Goal: Task Accomplishment & Management: Manage account settings

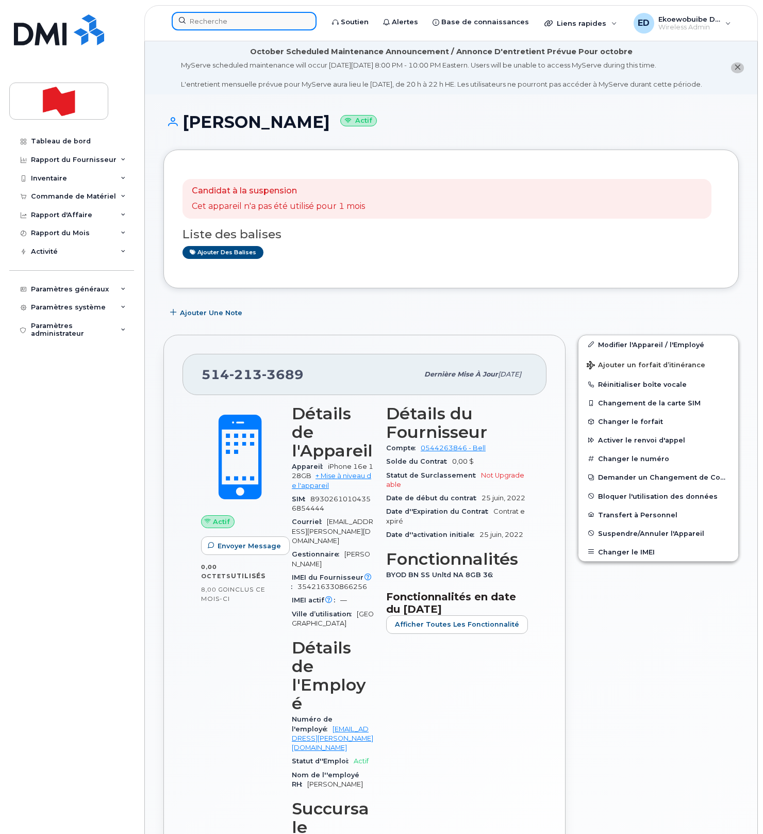
click at [225, 24] on input at bounding box center [244, 21] width 145 height 19
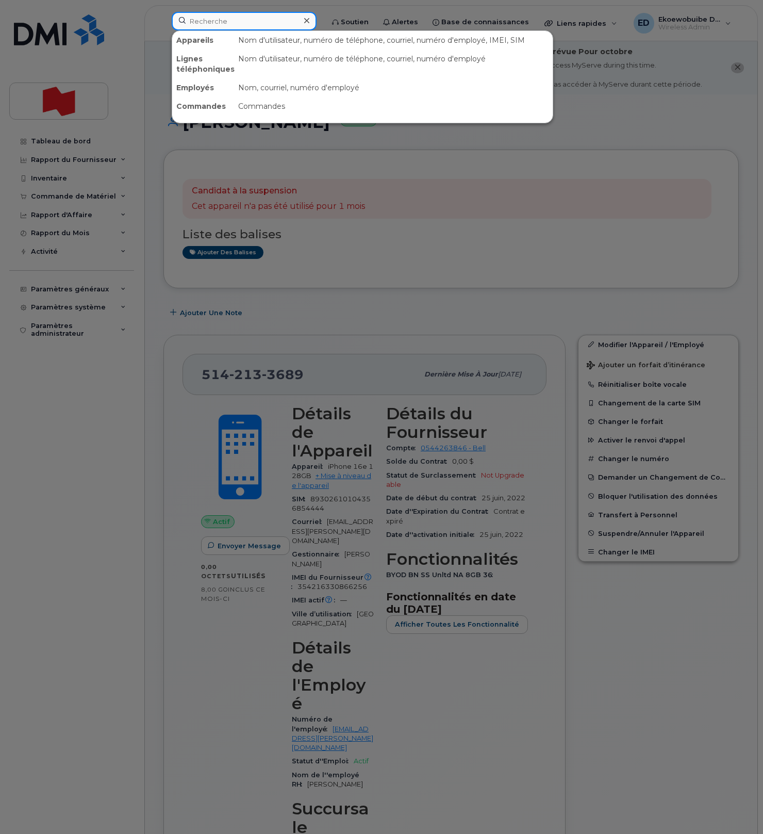
paste input "[PERSON_NAME]"
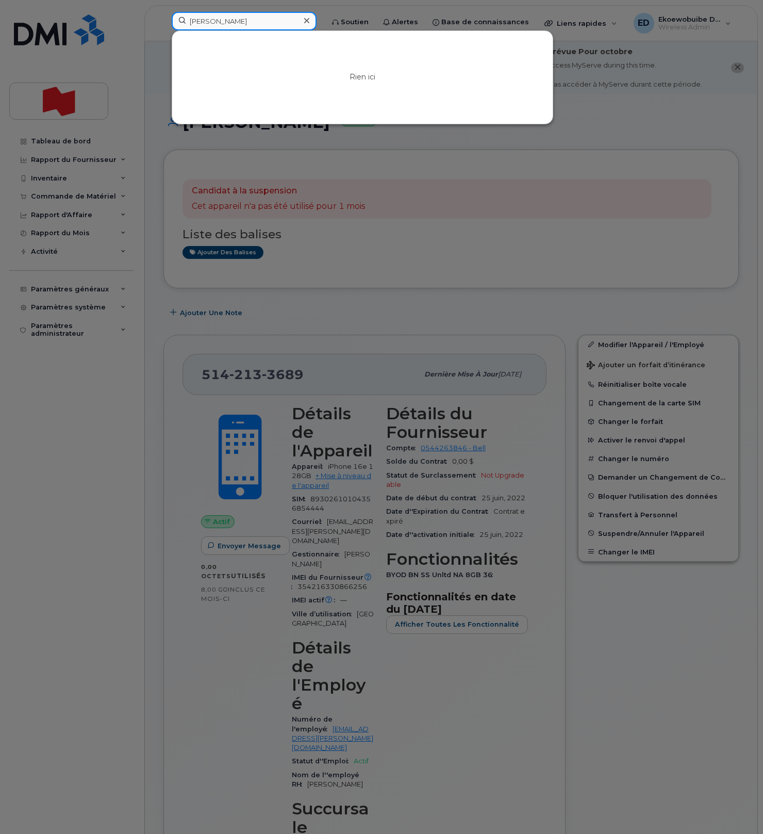
type input "Catherine Forget"
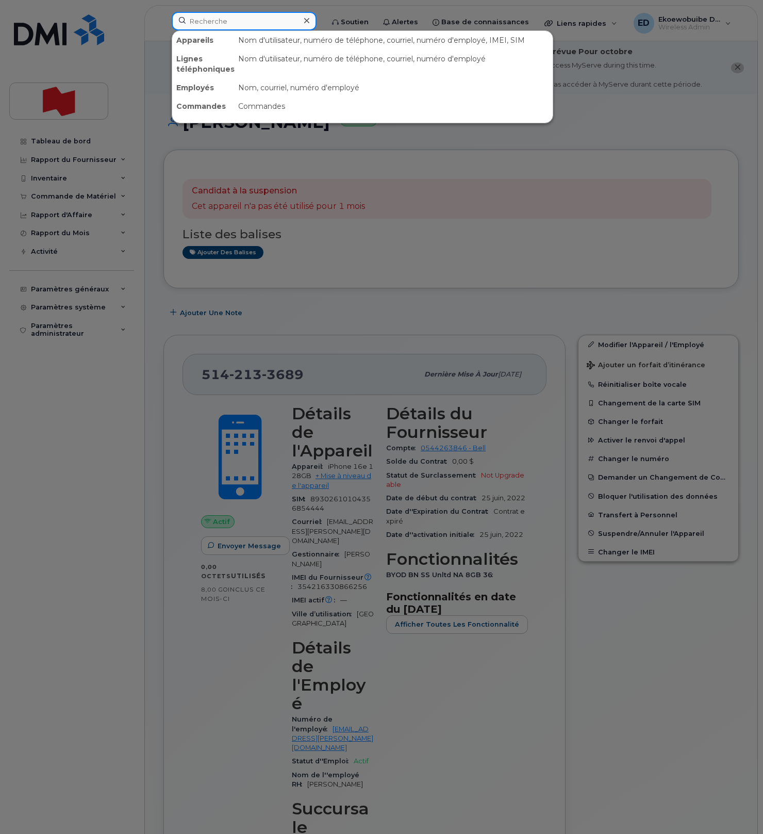
click at [216, 27] on input at bounding box center [244, 21] width 145 height 19
paste input "catherinec.forget@bnc.ca"
type input "catherinec.forget@bnc.ca"
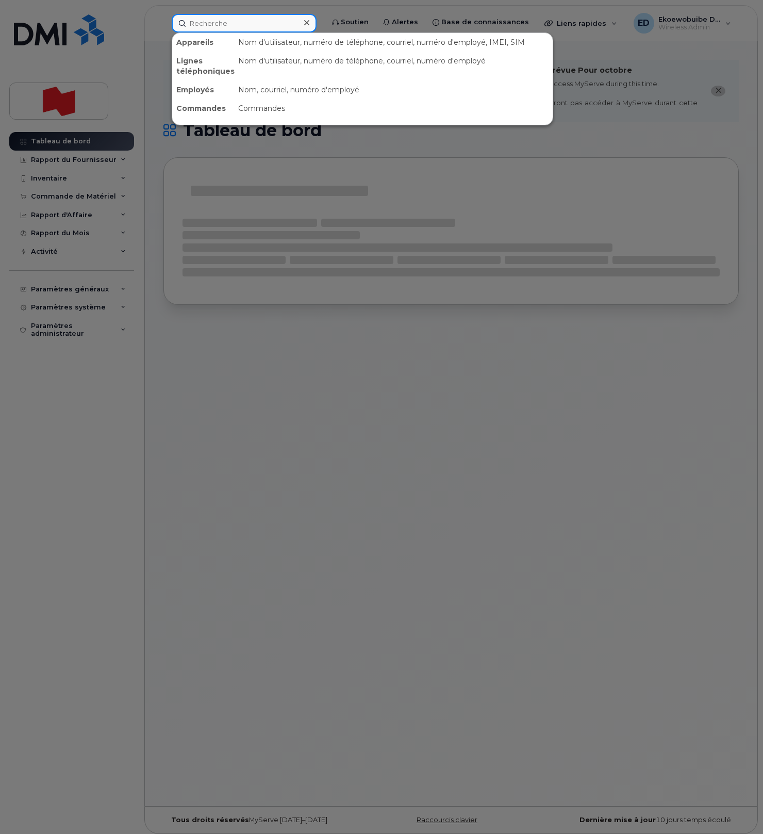
click at [209, 25] on input at bounding box center [244, 23] width 145 height 19
paste input "catherinec.forget@bnc.ca"
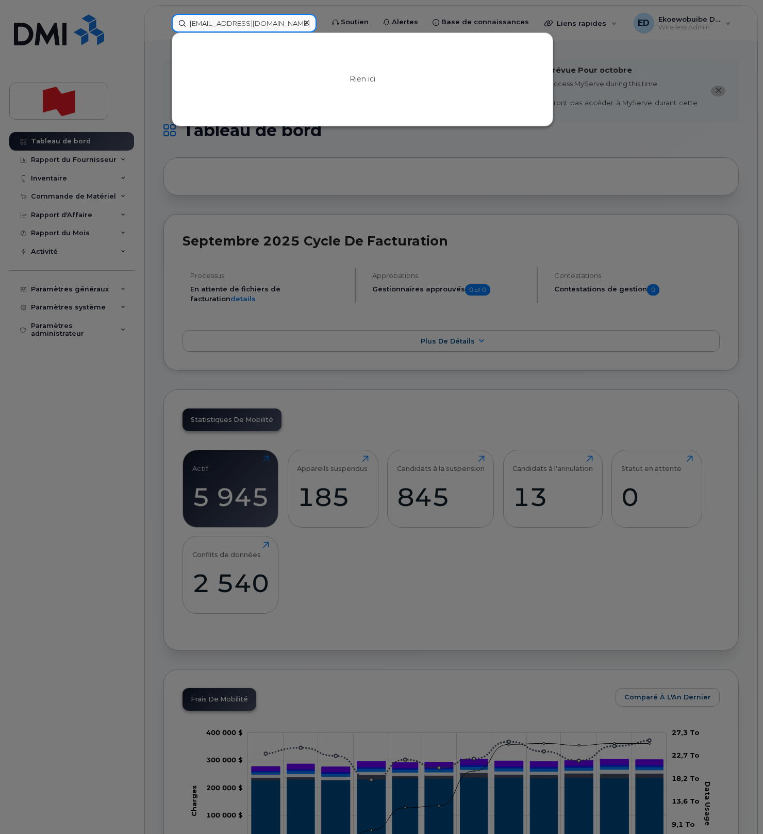
type input "catherinec.forget@bnc.ca"
click at [309, 25] on icon at bounding box center [306, 23] width 5 height 8
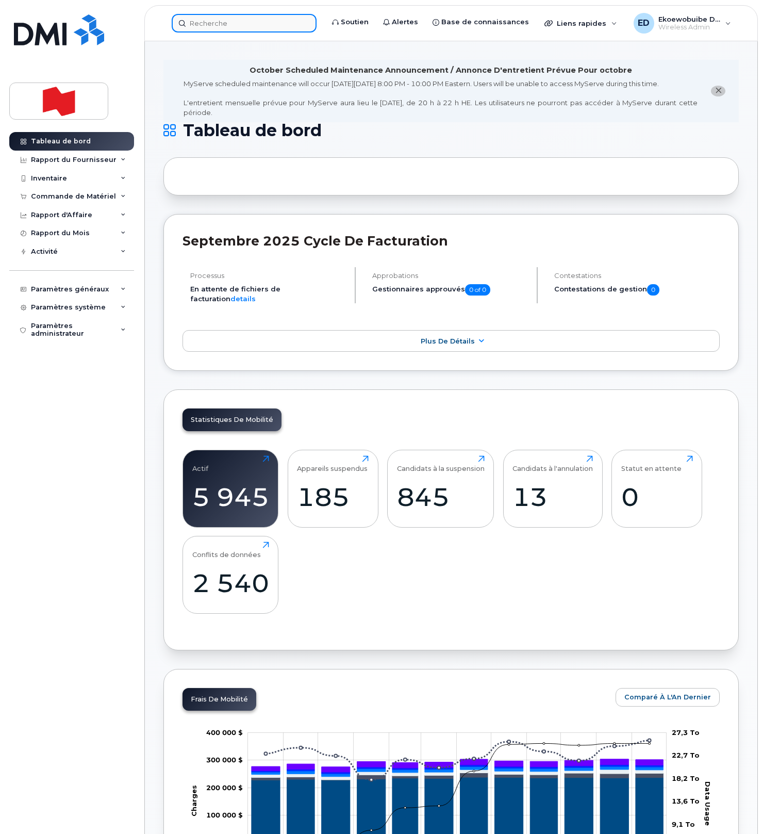
click at [288, 27] on input at bounding box center [244, 23] width 145 height 19
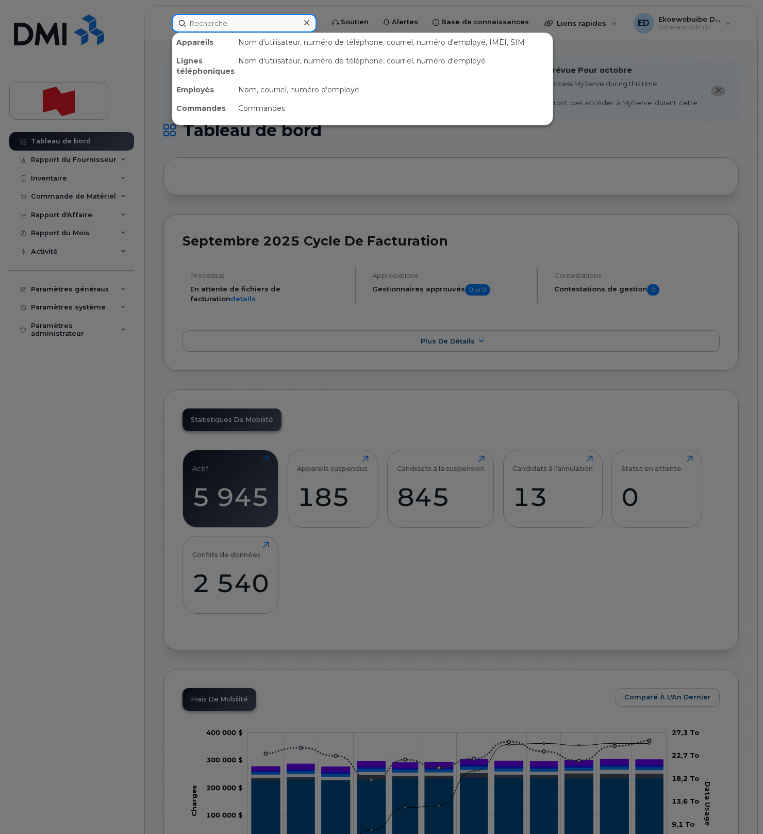
paste input "Forget"
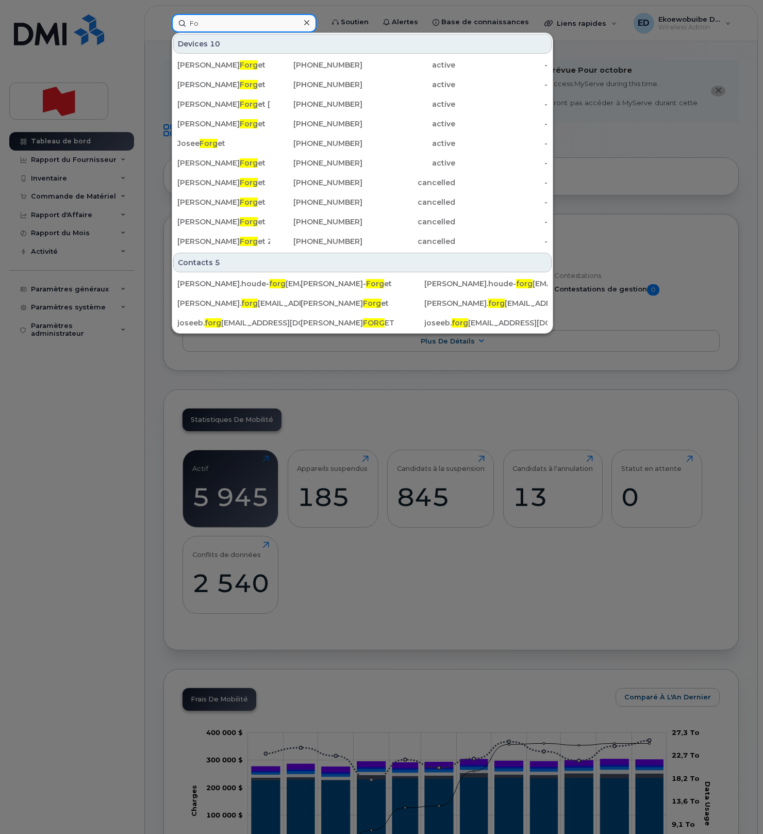
type input "F"
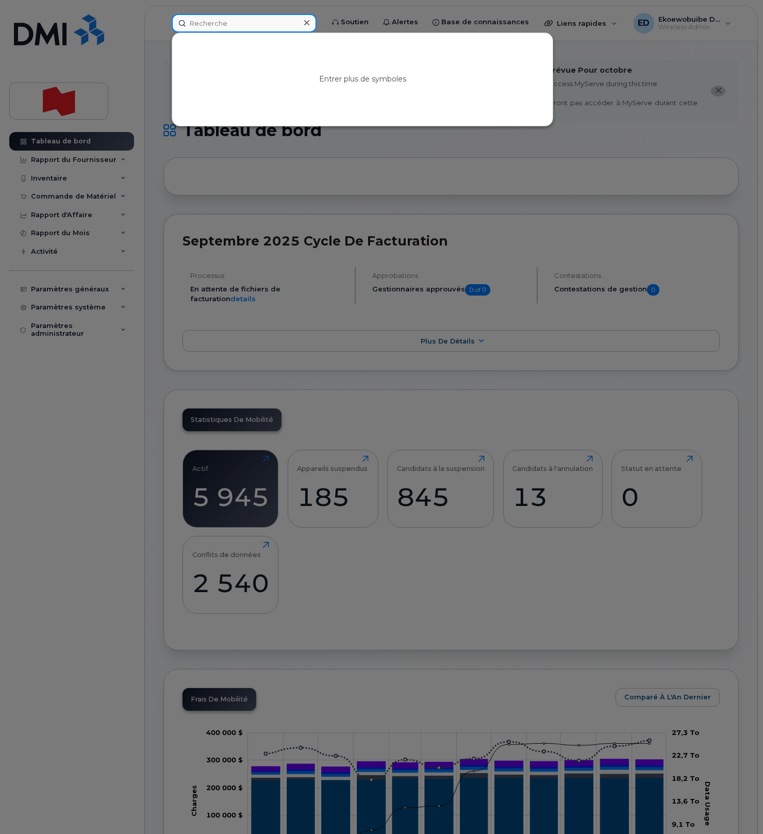
click at [220, 27] on input at bounding box center [244, 23] width 145 height 19
paste input "416) 529-6029"
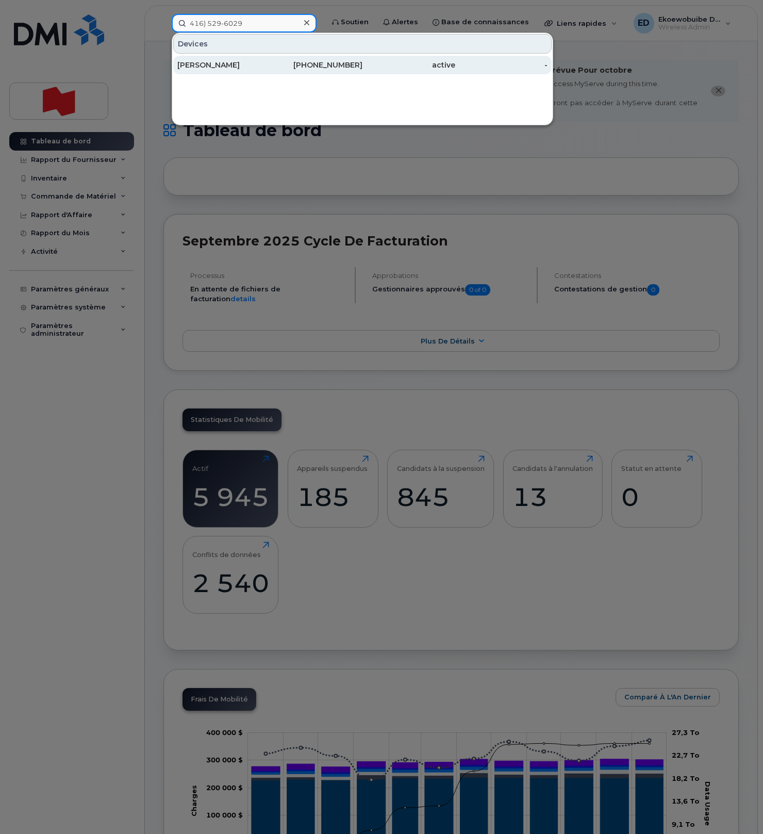
type input "416) 529-6029"
click at [231, 65] on div "Reuben S Thiruchchuthan" at bounding box center [223, 65] width 93 height 10
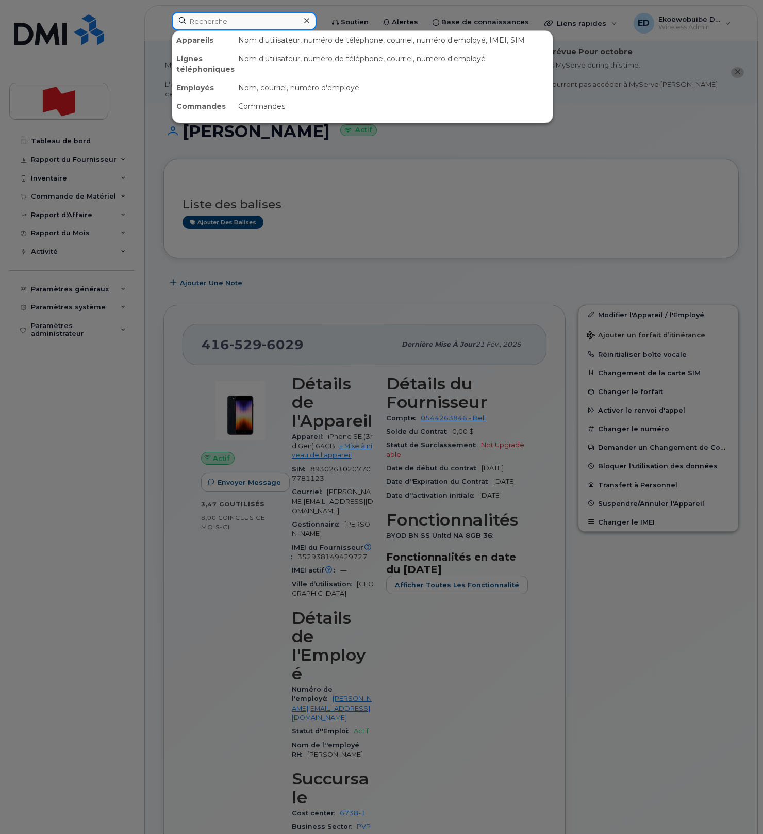
click at [283, 20] on input at bounding box center [244, 21] width 145 height 19
paste input "[PERSON_NAME]"
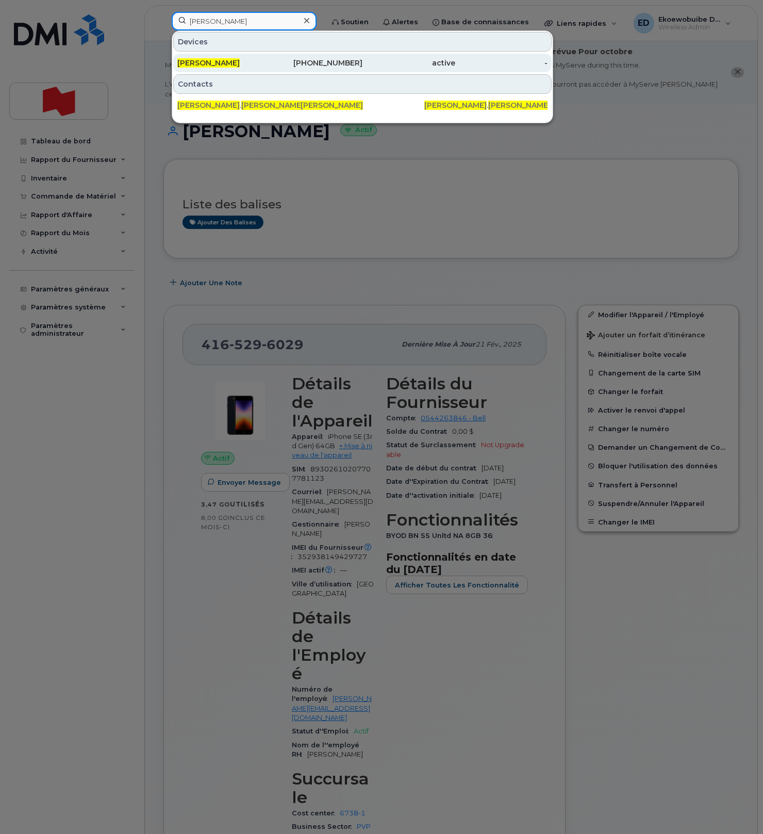
type input "[PERSON_NAME]"
click at [217, 68] on div "[PERSON_NAME]" at bounding box center [223, 63] width 93 height 10
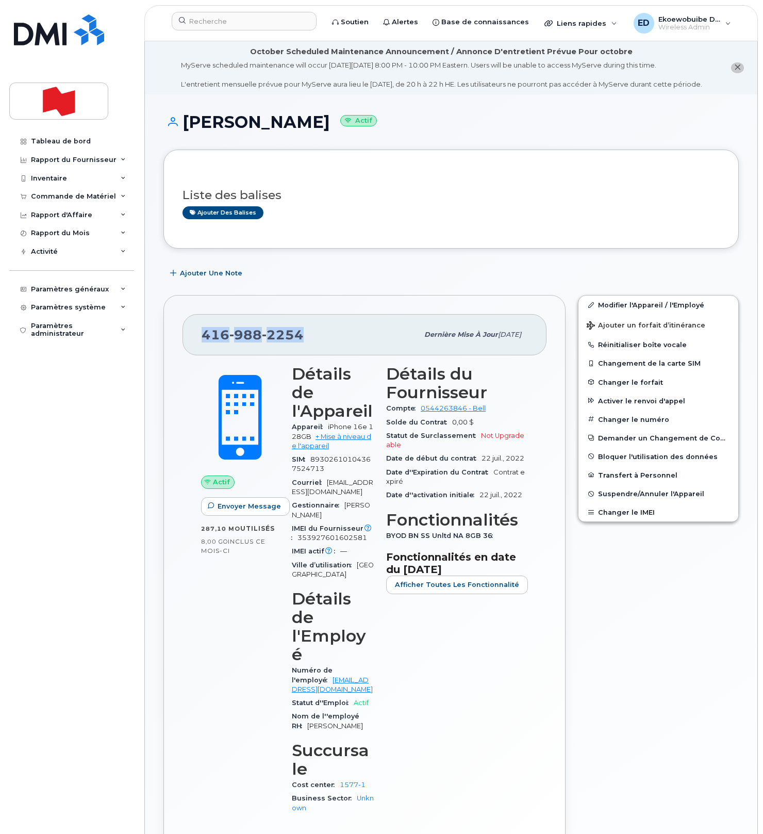
drag, startPoint x: 309, startPoint y: 348, endPoint x: 204, endPoint y: 347, distance: 105.7
click at [204, 346] on div "[PHONE_NUMBER]" at bounding box center [310, 335] width 217 height 22
copy span "416 988 2254"
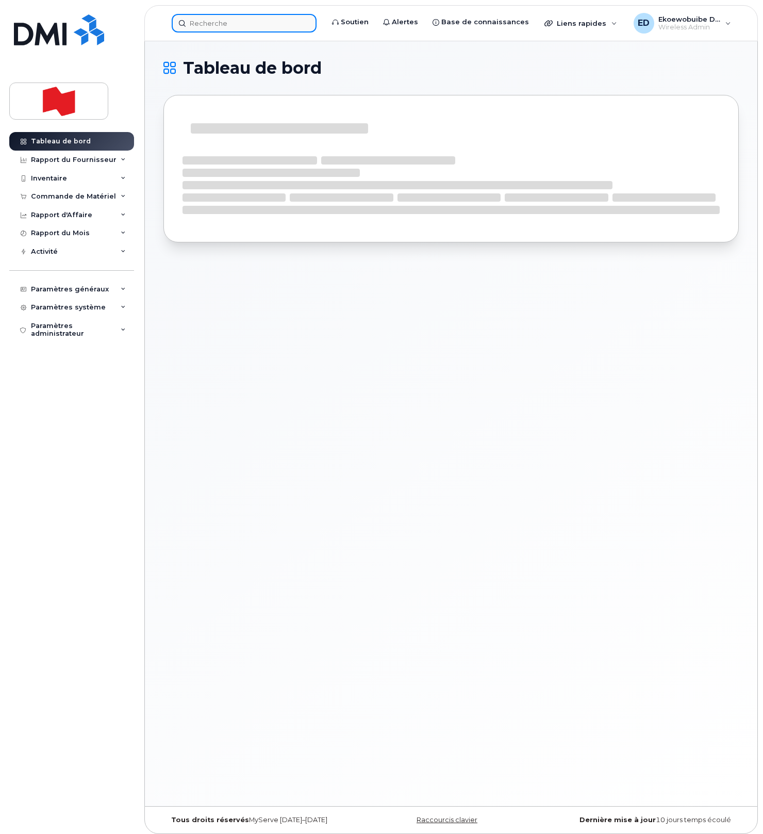
click at [228, 26] on input at bounding box center [244, 23] width 145 height 19
paste input "Pascale Boucher"
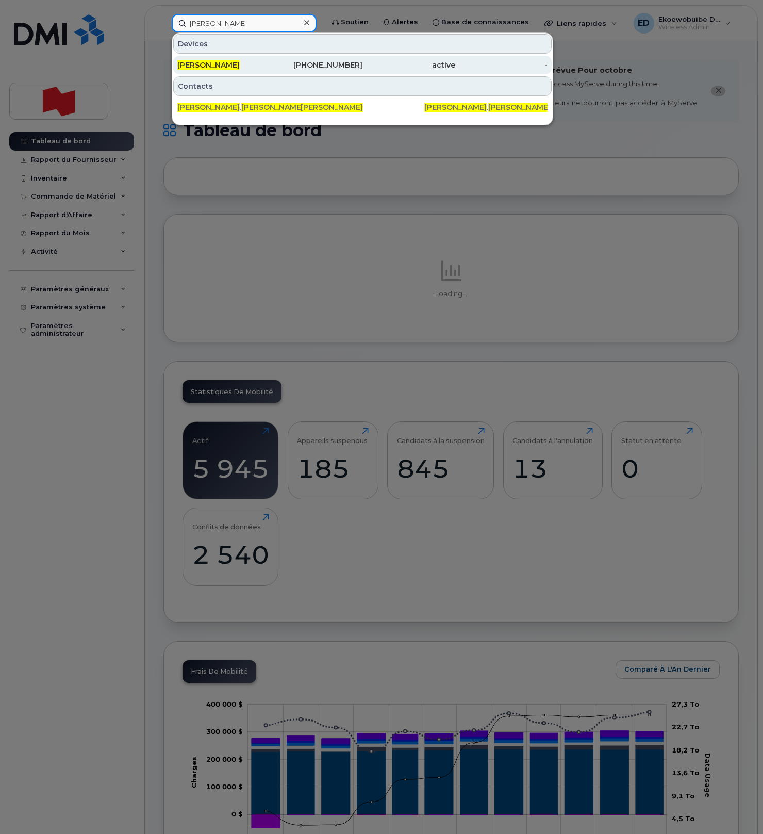
type input "Pascale Boucher"
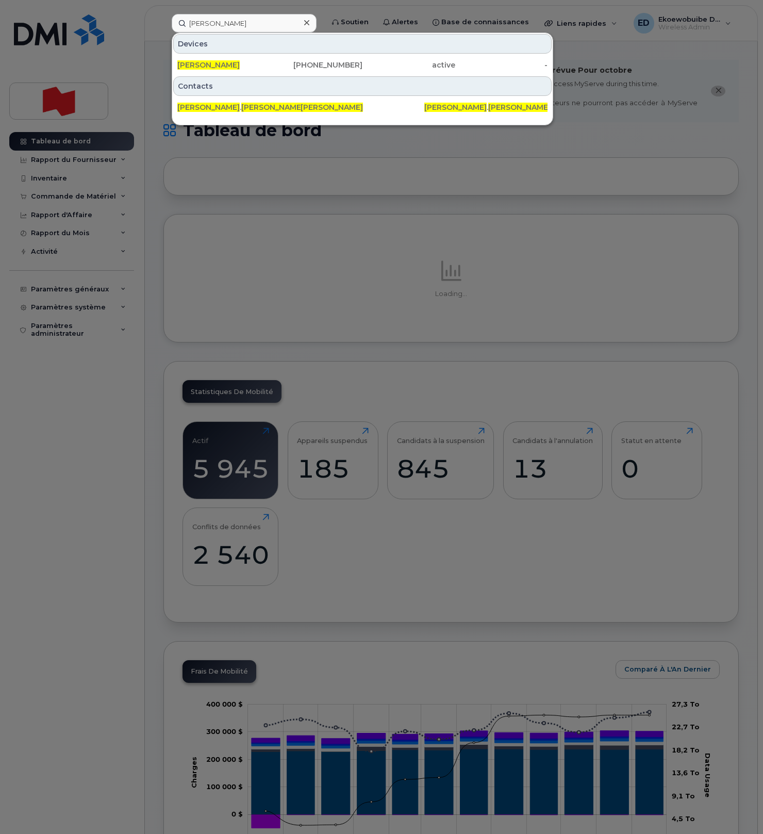
drag, startPoint x: 216, startPoint y: 64, endPoint x: 253, endPoint y: 79, distance: 39.4
click at [216, 64] on span "Pascale Boucher" at bounding box center [208, 64] width 62 height 9
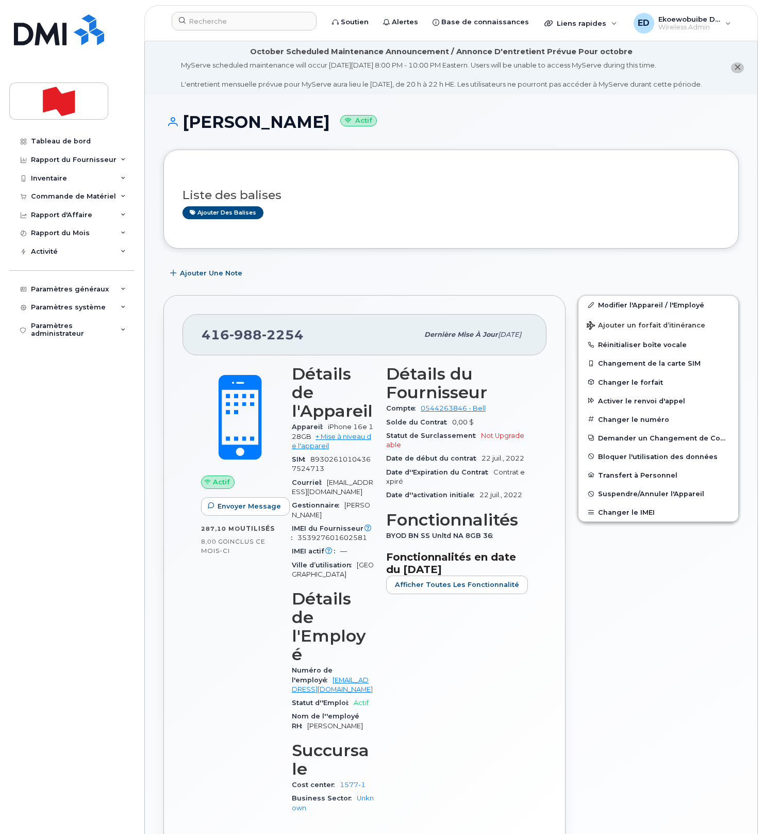
drag, startPoint x: 337, startPoint y: 333, endPoint x: 317, endPoint y: 358, distance: 32.3
click at [337, 337] on div "416 988 2254 Dernière mise à jour 26 août, 2025" at bounding box center [365, 334] width 364 height 41
click at [316, 346] on div "416 988 2254" at bounding box center [310, 335] width 217 height 22
drag, startPoint x: 329, startPoint y: 341, endPoint x: 198, endPoint y: 342, distance: 131.5
click at [198, 342] on div "416 988 2254 Dernière mise à jour 26 août, 2025" at bounding box center [365, 334] width 364 height 41
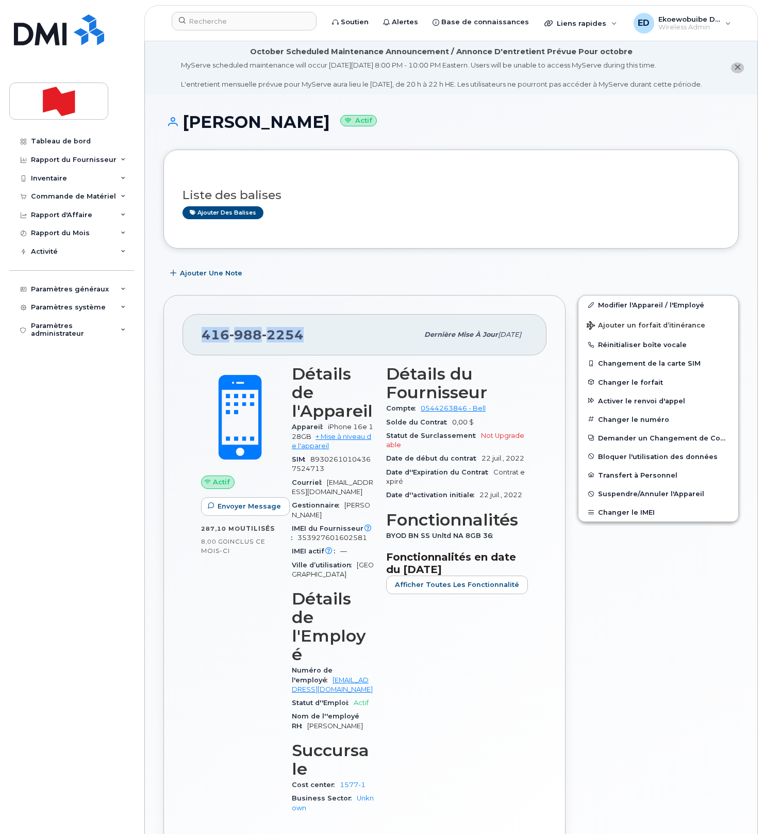
copy span "416 988 2254"
click at [212, 24] on input at bounding box center [244, 21] width 145 height 19
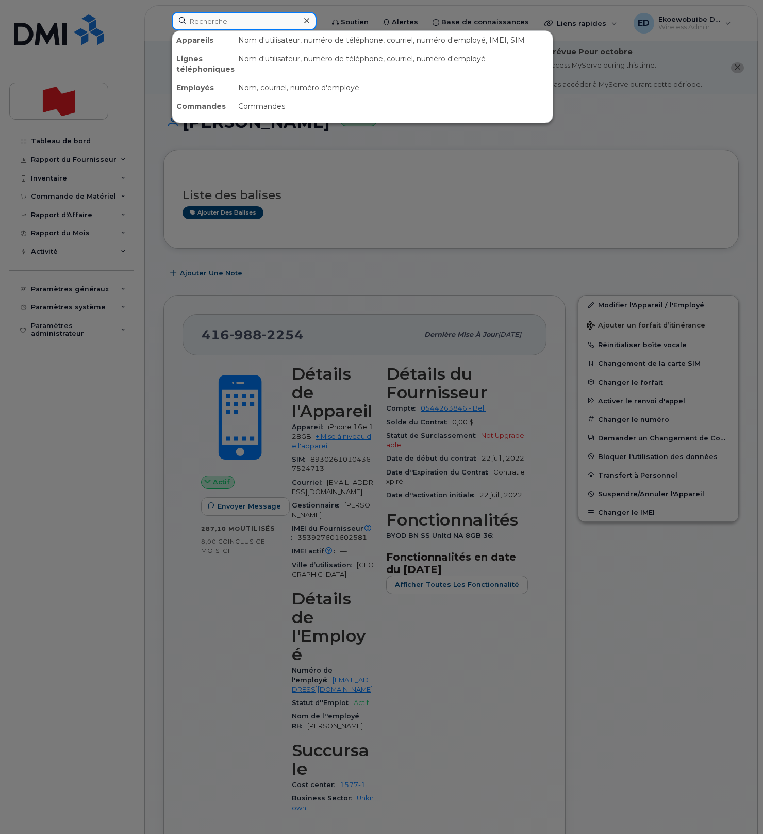
paste input "Ilham Ilili"
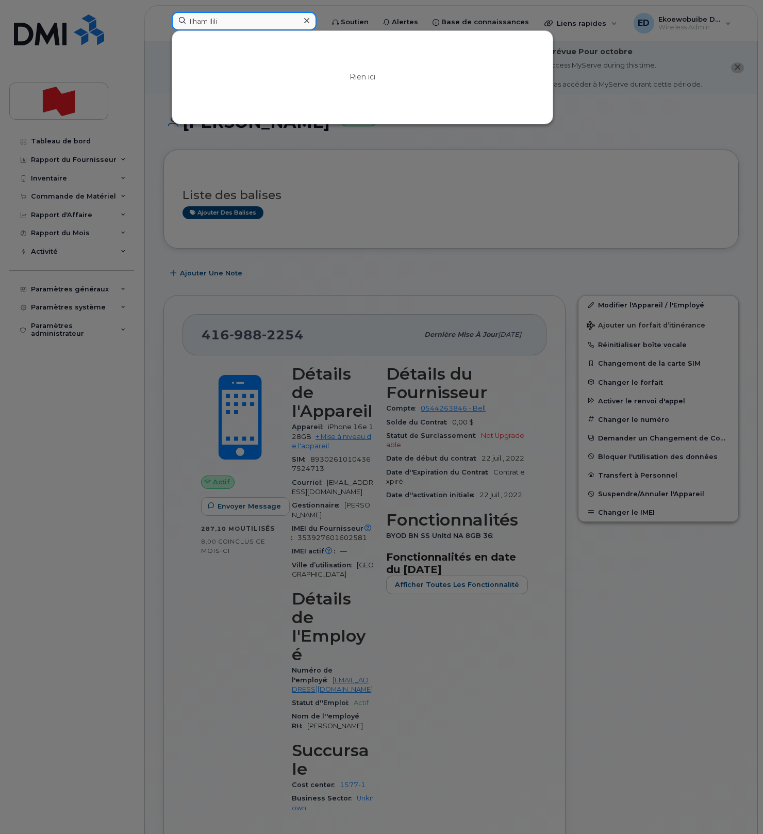
drag, startPoint x: 240, startPoint y: 19, endPoint x: 188, endPoint y: 28, distance: 53.4
click at [184, 22] on input "Ilham Ilili" at bounding box center [244, 21] width 145 height 19
paste input "514-235-3680"
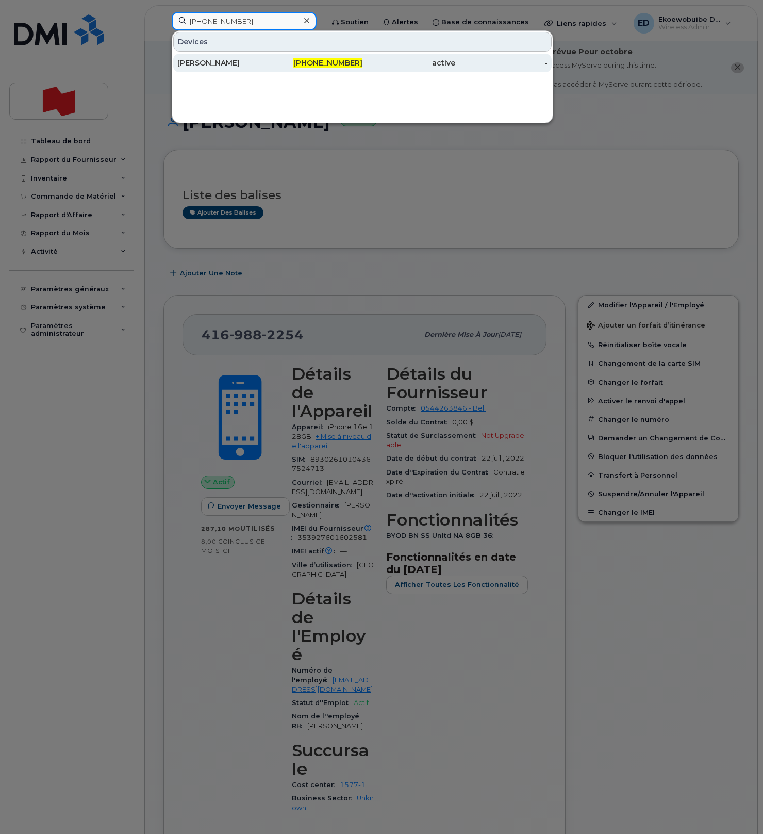
type input "514-235-3680"
click at [210, 63] on div "Philippe Nguyen" at bounding box center [223, 63] width 93 height 10
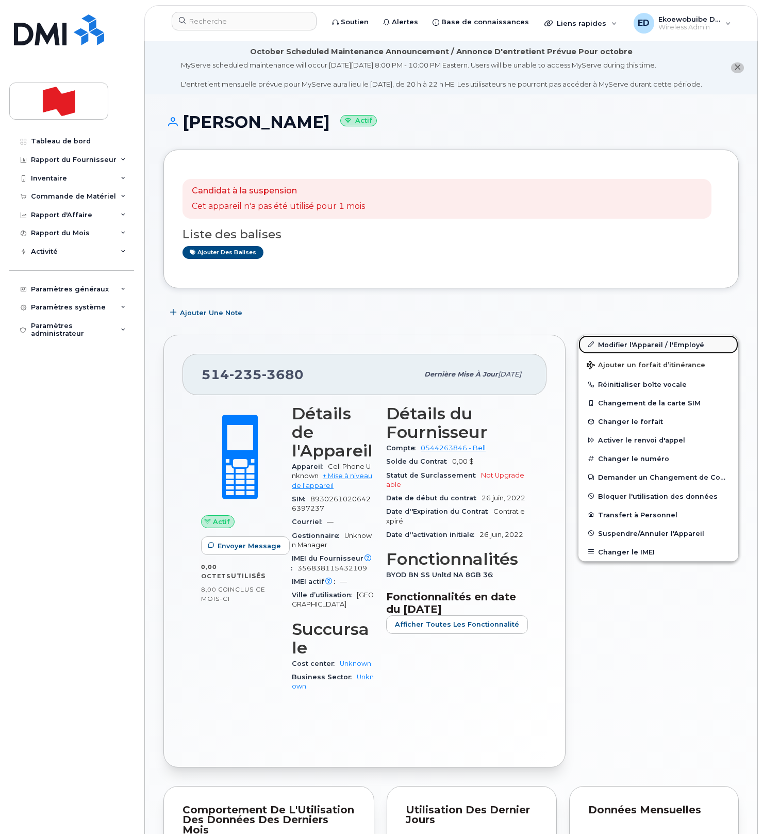
click at [607, 354] on link "Modifier l'Appareil / l'Employé" at bounding box center [659, 344] width 160 height 19
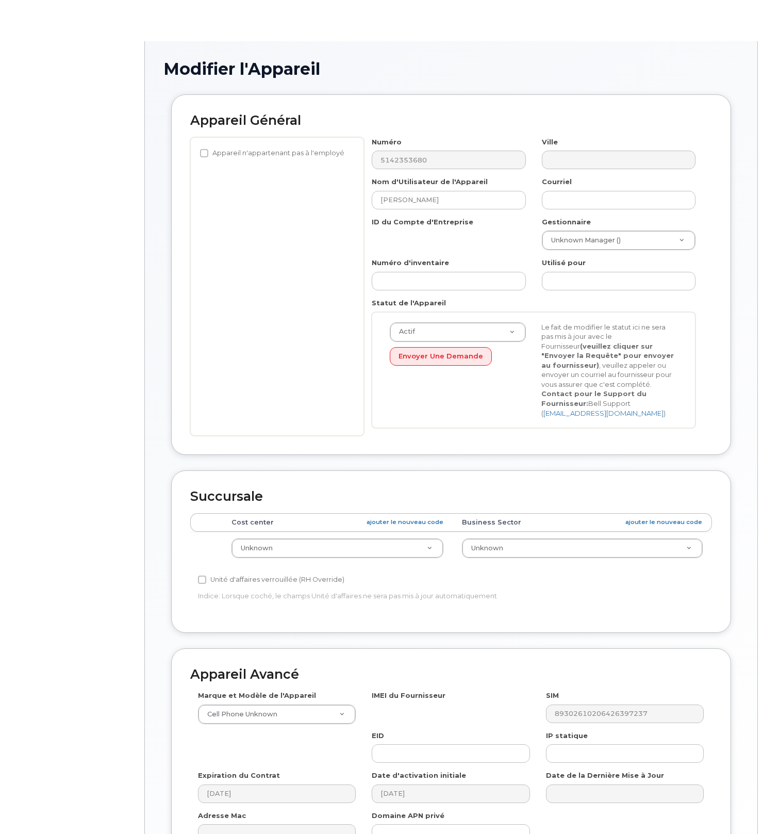
select select "22916206"
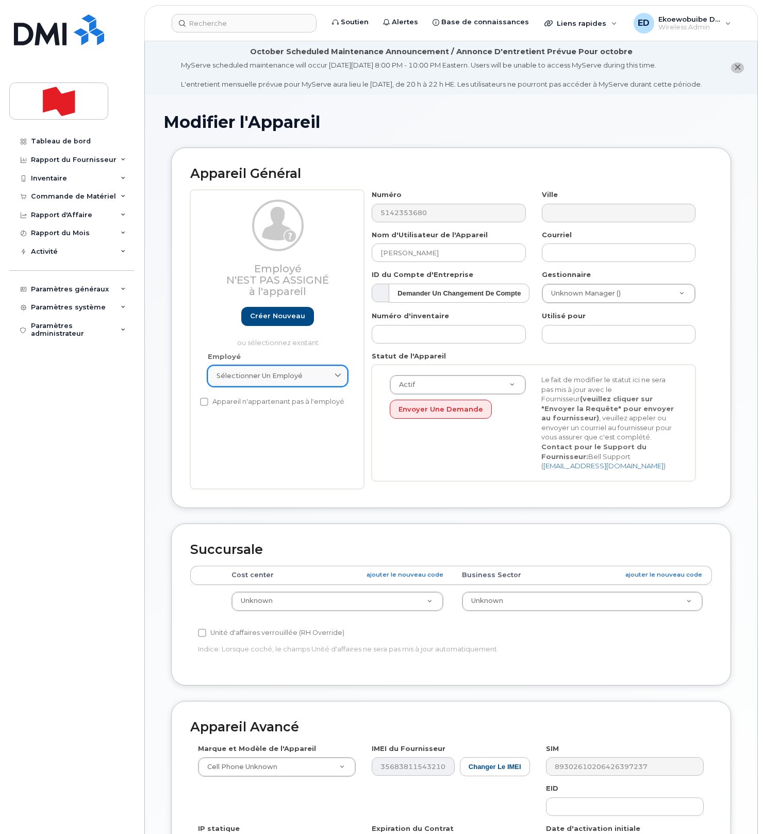
click at [293, 381] on span "Sélectionner un employé" at bounding box center [260, 376] width 86 height 10
paste input "Ilham Ilili"
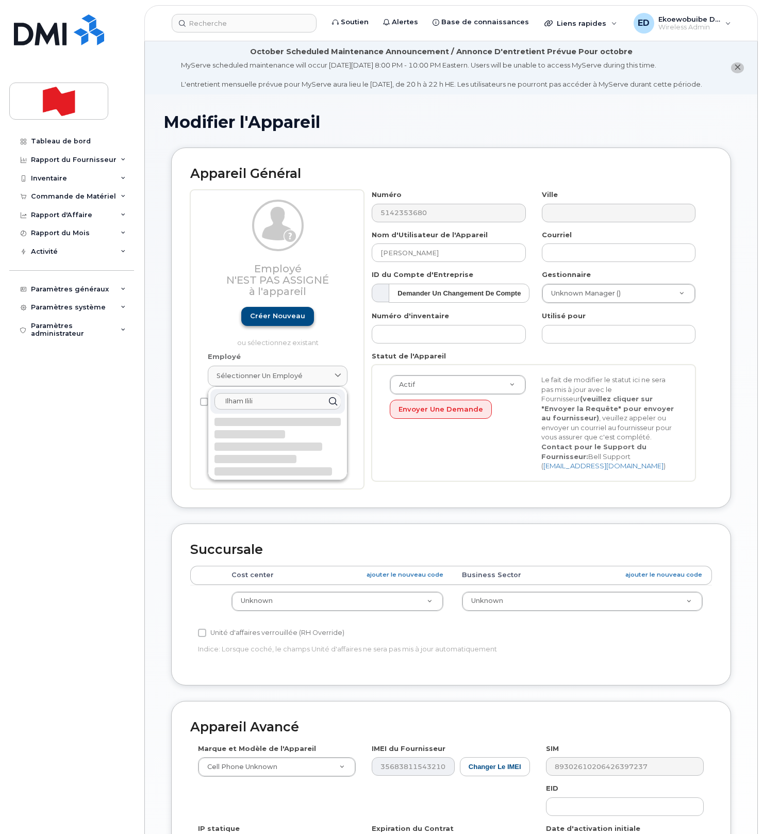
type input "Ilham Ilili"
click at [285, 326] on link "Créer nouveau" at bounding box center [277, 316] width 73 height 19
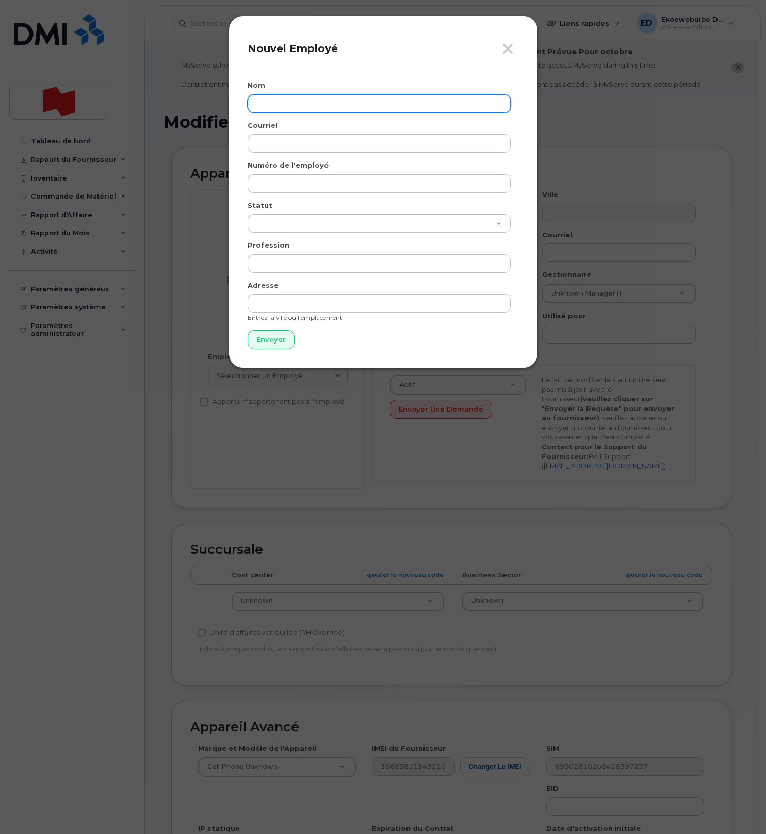
click at [290, 102] on input "text" at bounding box center [379, 103] width 263 height 19
paste input "Ilham Ilili"
type input "Ilham Ilili"
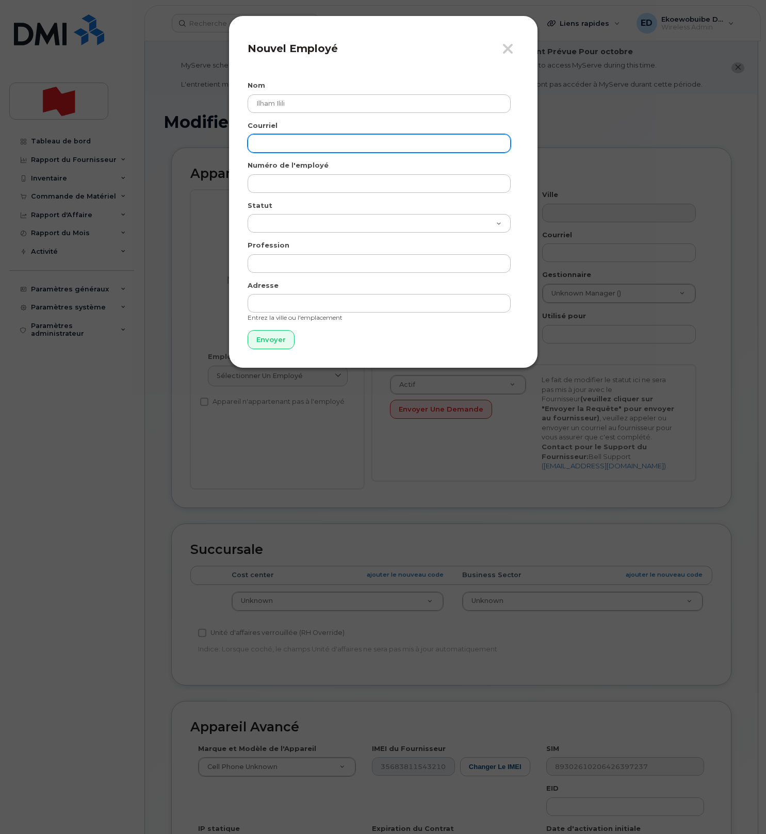
click at [289, 147] on input "email" at bounding box center [379, 143] width 263 height 19
paste input "ilham.ilili@bnc.ca"
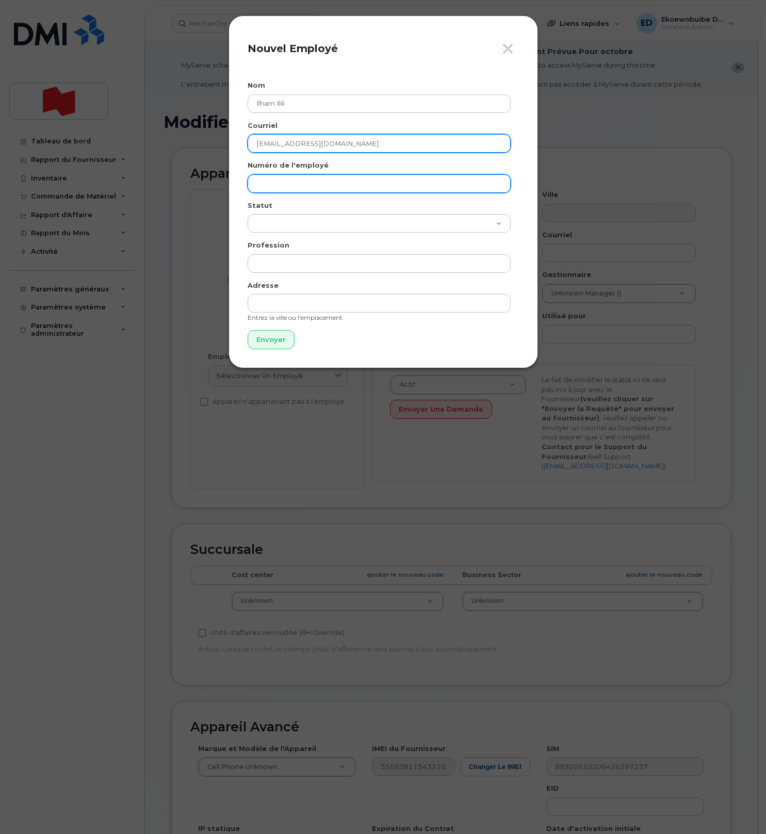
type input "ilham.ilili@bnc.ca"
click at [298, 191] on input "text" at bounding box center [379, 183] width 263 height 19
paste input "ilham.ilili@bnc.ca"
type input "ilham.ilili@bnc.ca"
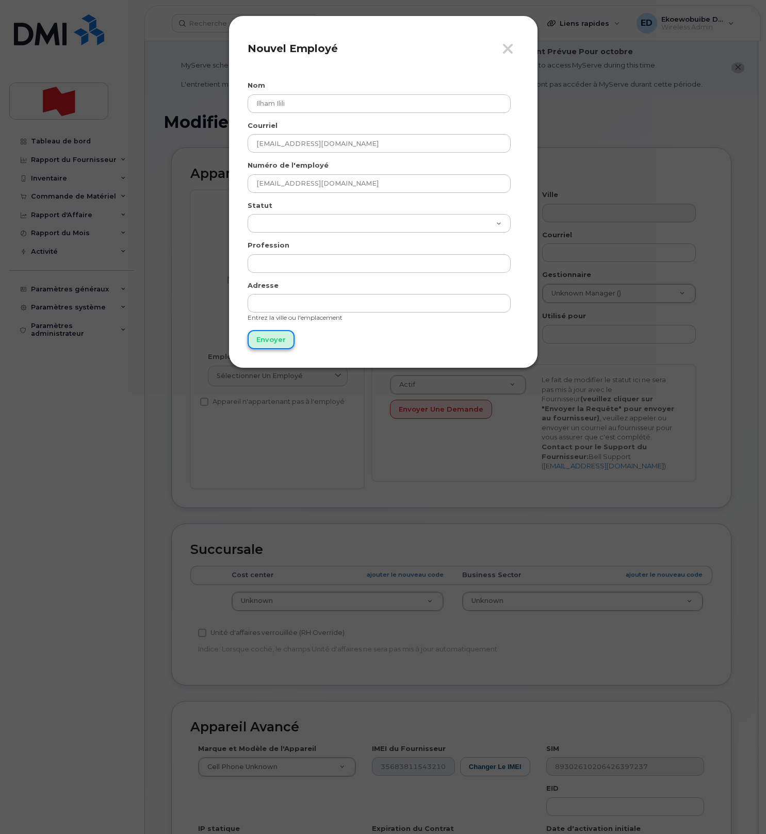
click at [271, 341] on input "Envoyer" at bounding box center [271, 339] width 47 height 19
type input "Envoyer"
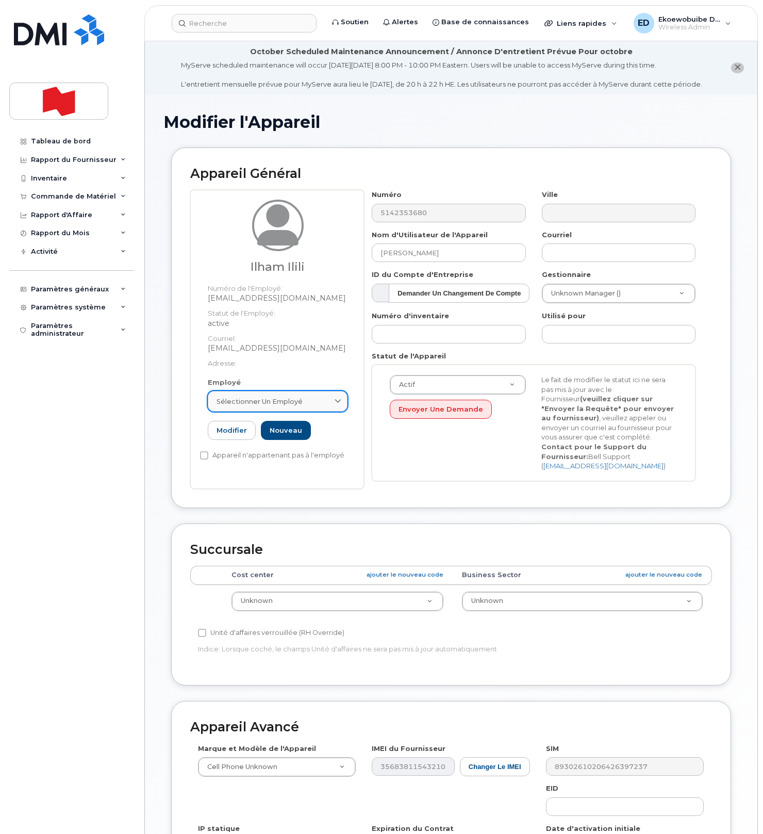
click at [324, 406] on div "Sélectionner un employé" at bounding box center [278, 402] width 122 height 10
paste input "ilham.ilili@bnc.ca"
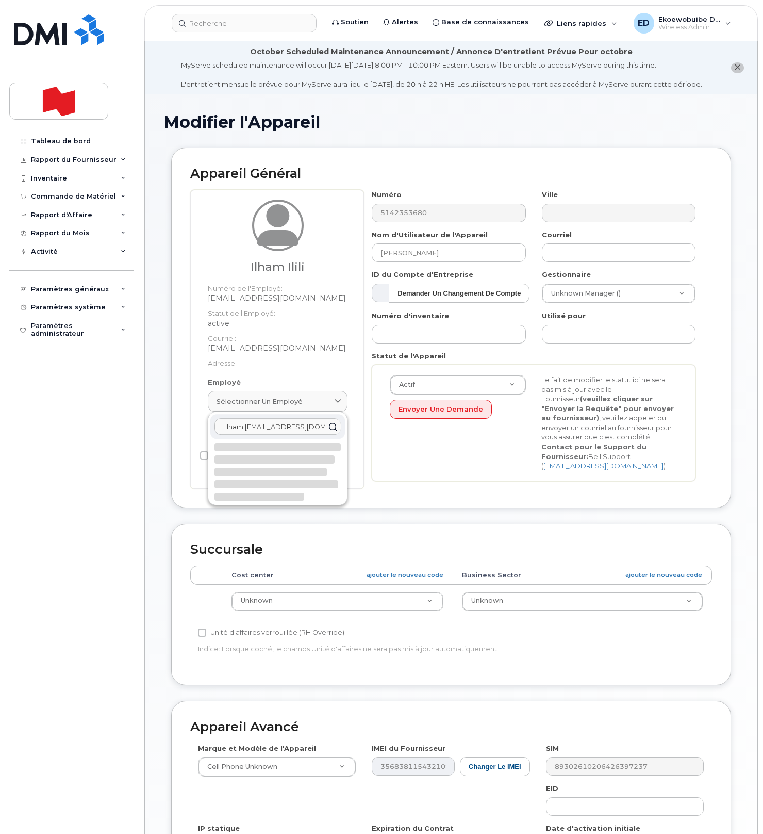
drag, startPoint x: 319, startPoint y: 438, endPoint x: 199, endPoint y: 440, distance: 119.7
click at [199, 440] on div "Ilham Ilili Numéro de l'Employé: ilham.ilili@bnc.ca Statut de l'Employé: active…" at bounding box center [277, 339] width 174 height 299
type input "Ilham Ililiilham.ilili@bnc.ca"
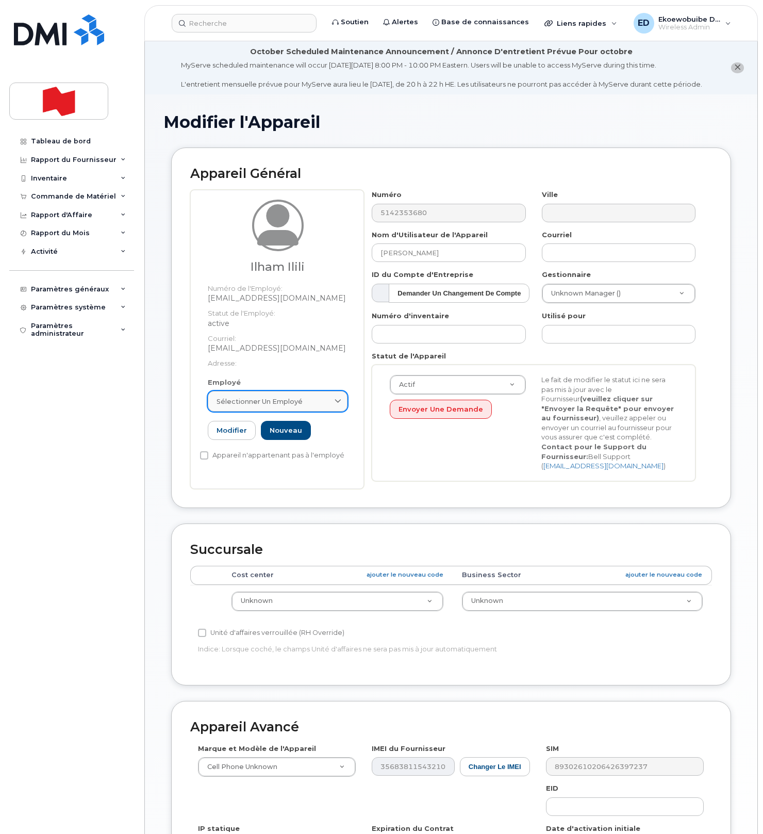
drag, startPoint x: 329, startPoint y: 414, endPoint x: 318, endPoint y: 415, distance: 11.4
click at [329, 406] on div "Sélectionner un employé" at bounding box center [278, 402] width 122 height 10
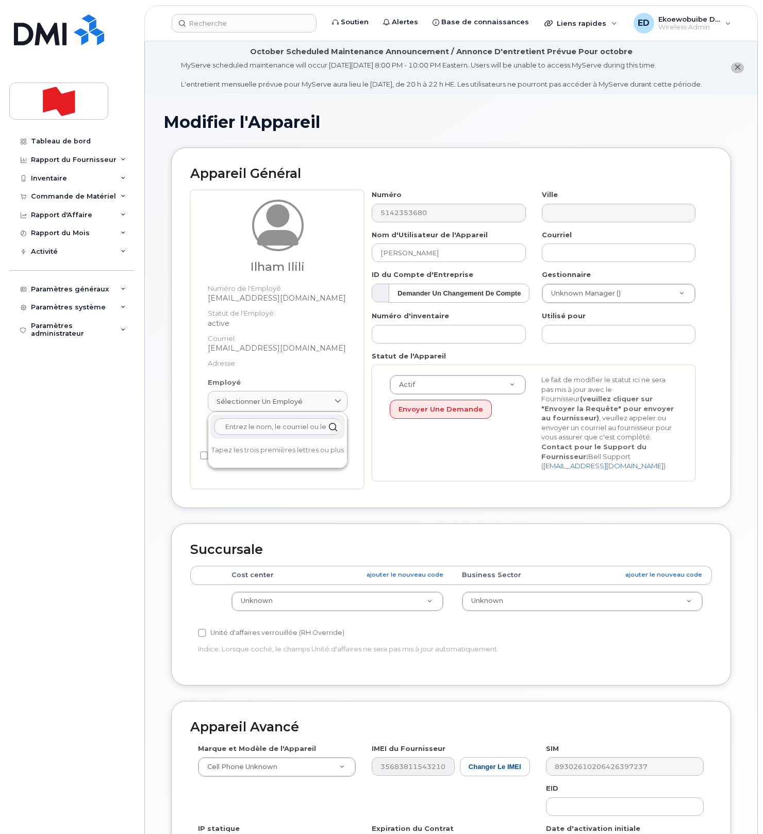
paste input "ilham.ilili@bnc.ca"
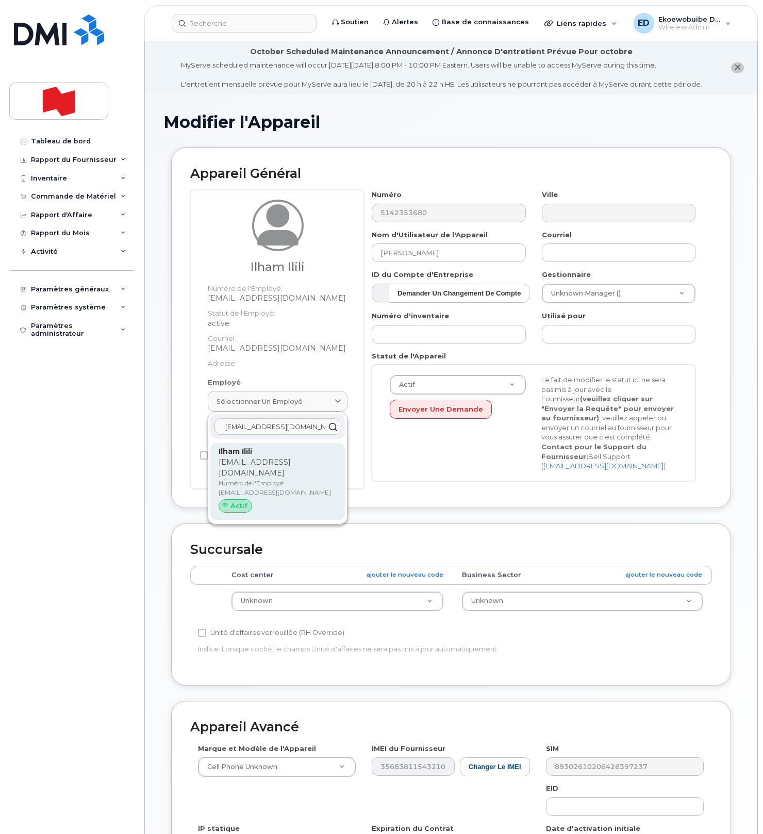
type input "ilham.ilili@bnc.ca"
click at [246, 481] on p "Numéro de l'Employé: ilham.ilili@bnc.ca" at bounding box center [278, 488] width 118 height 19
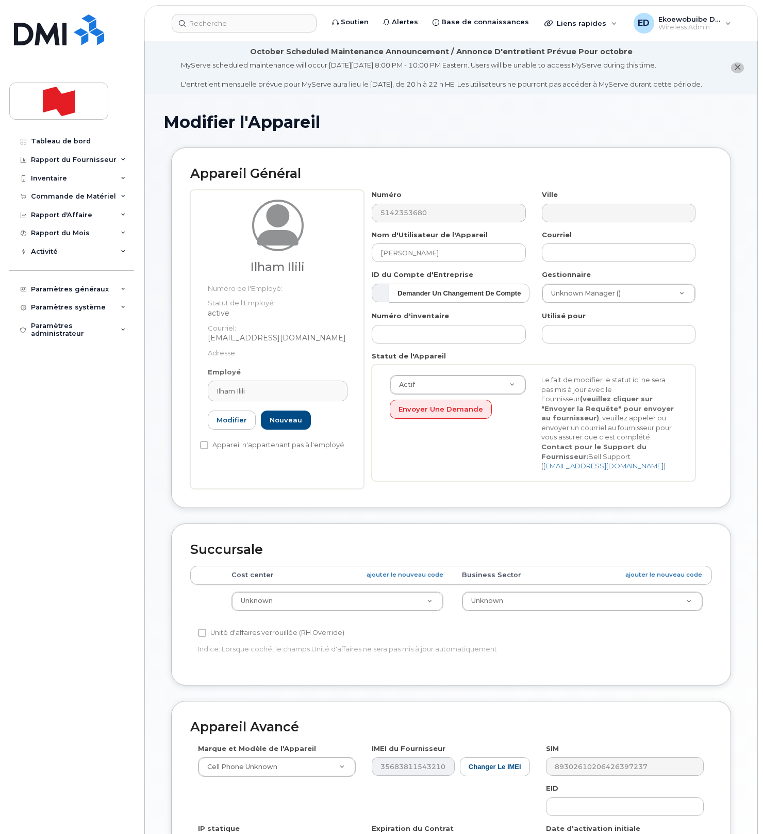
type input "Ilham Ilili"
type input "ilham.ilili@bnc.ca"
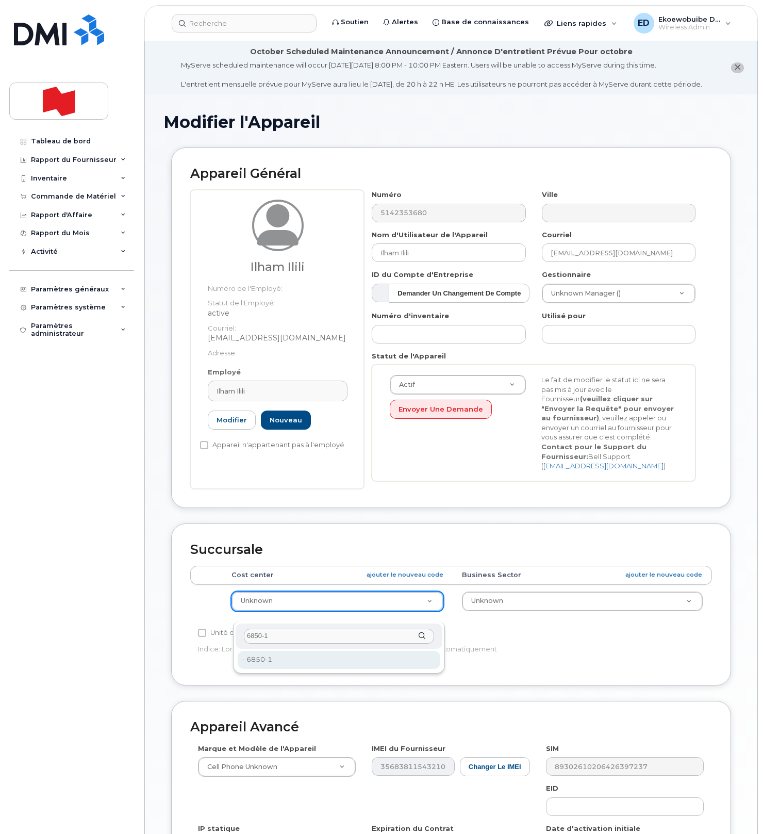
type input "6850-1"
type input "22916975"
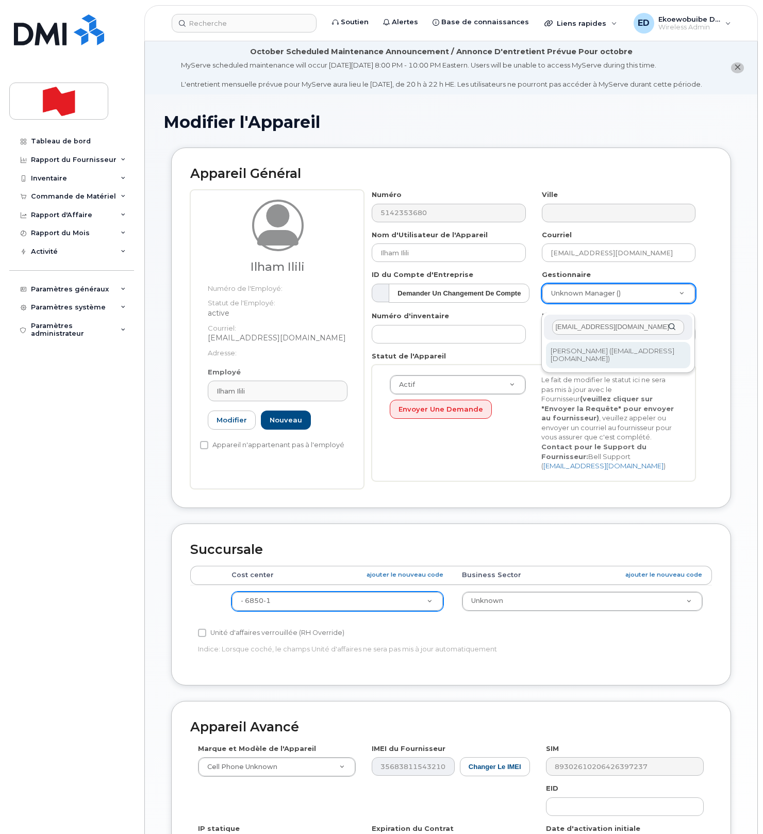
type input "ndeyeastou.ndao@bnc.ca"
type input "1921002"
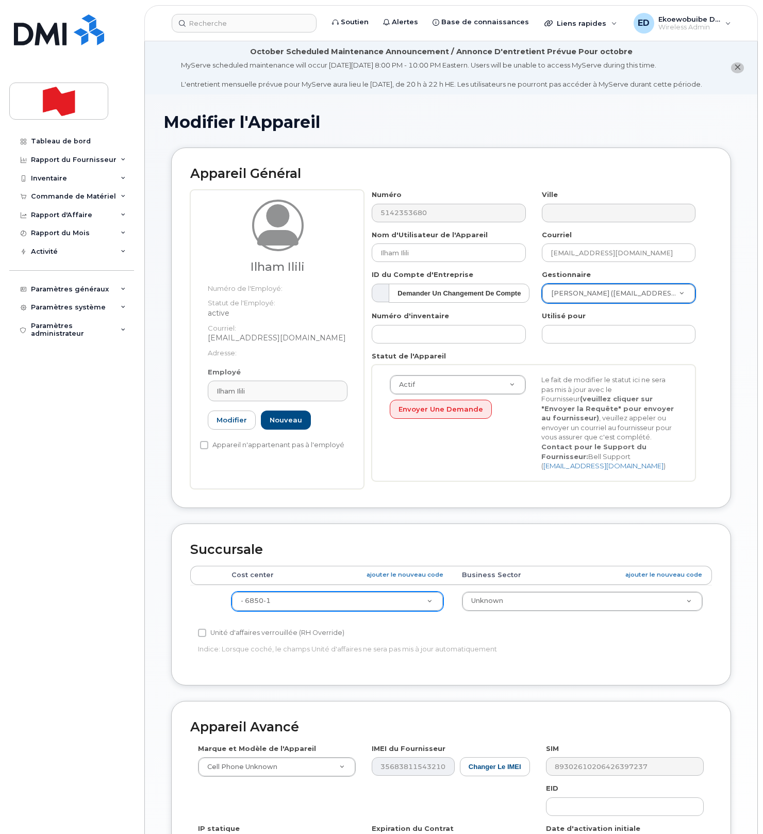
scroll to position [186, 0]
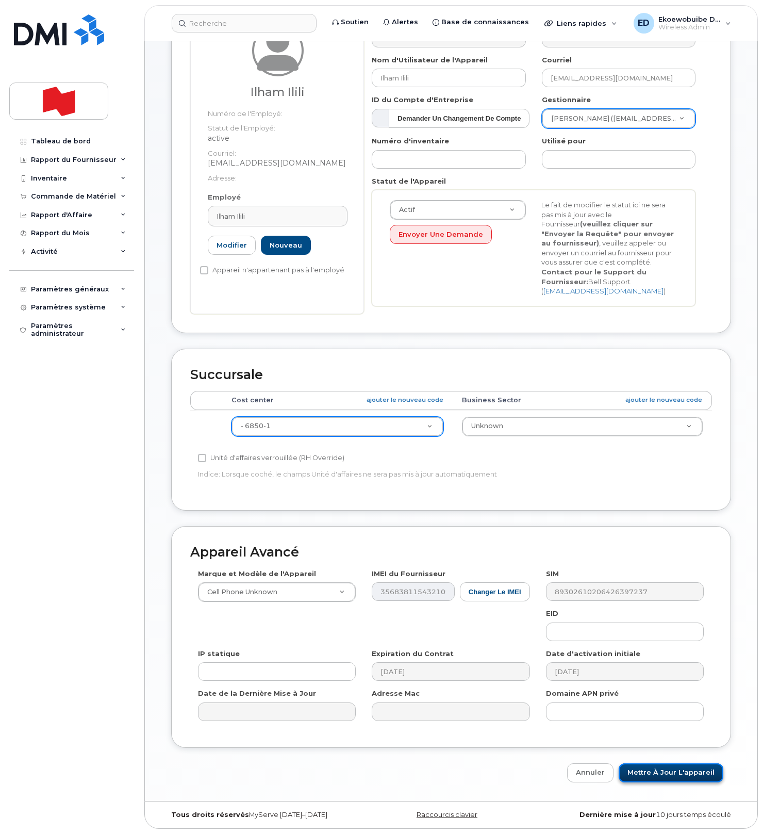
click at [662, 778] on input "Mettre à jour l'appareil" at bounding box center [671, 772] width 105 height 19
type input "Sauvegarde..."
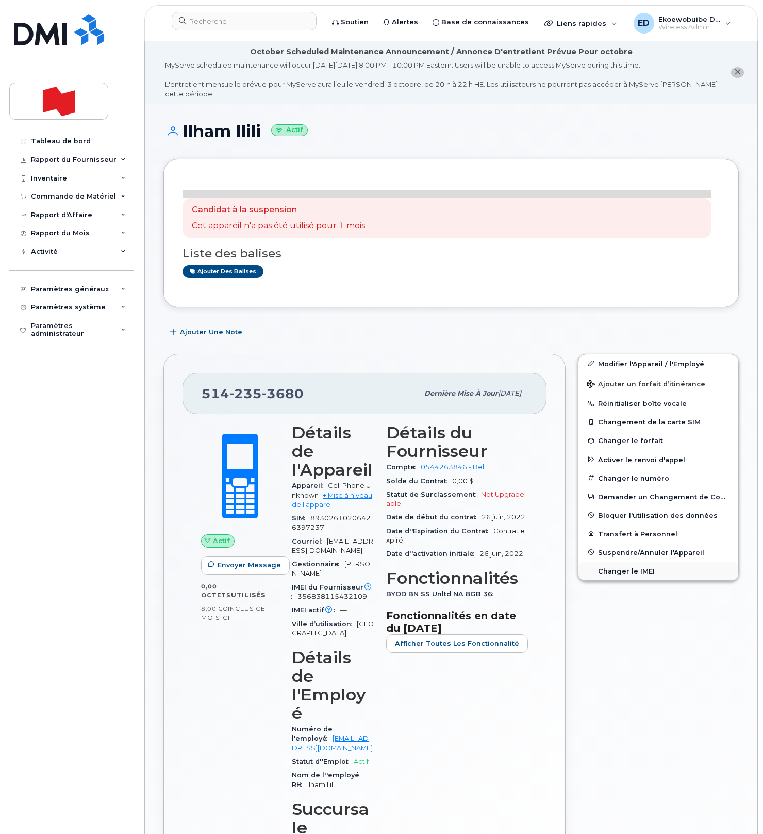
click at [617, 575] on button "Changer le IMEI" at bounding box center [659, 571] width 160 height 19
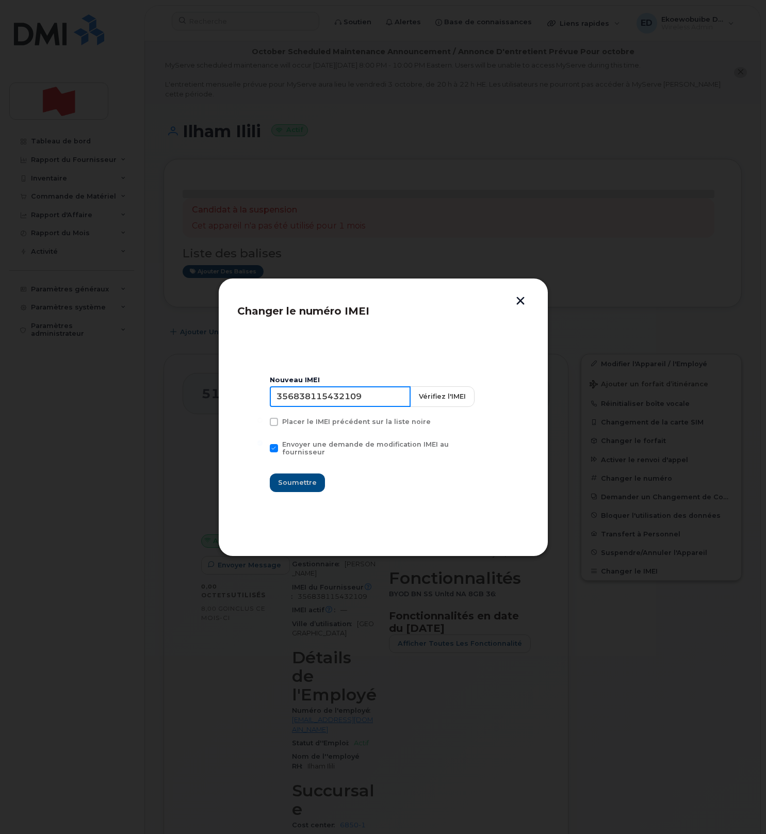
click at [332, 400] on input "356838115432109" at bounding box center [340, 396] width 141 height 21
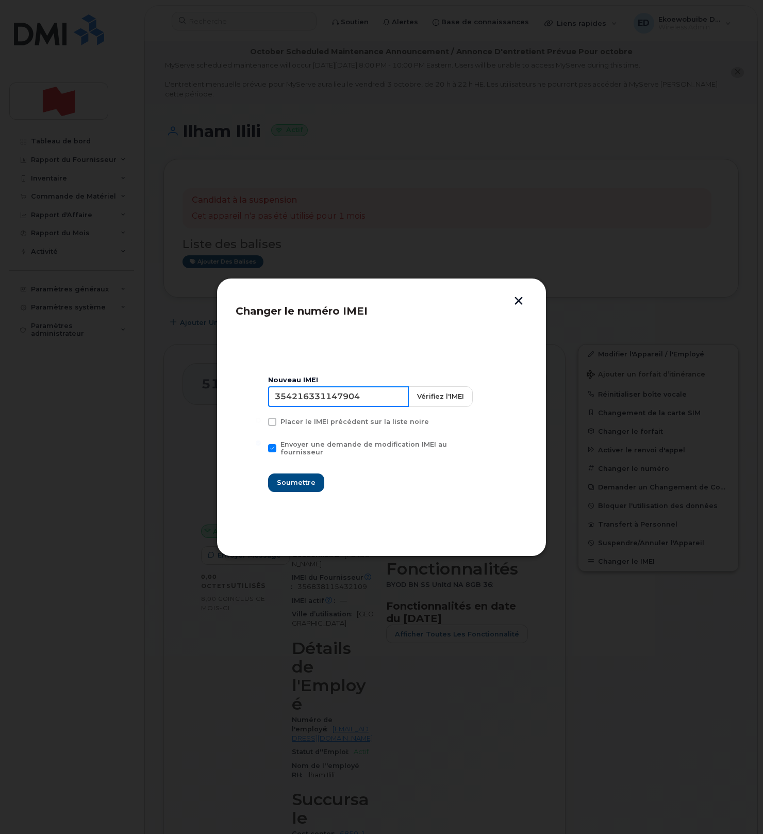
type input "354216331147904"
drag, startPoint x: 300, startPoint y: 480, endPoint x: 341, endPoint y: 490, distance: 42.9
click at [299, 481] on span "Soumettre" at bounding box center [295, 483] width 39 height 10
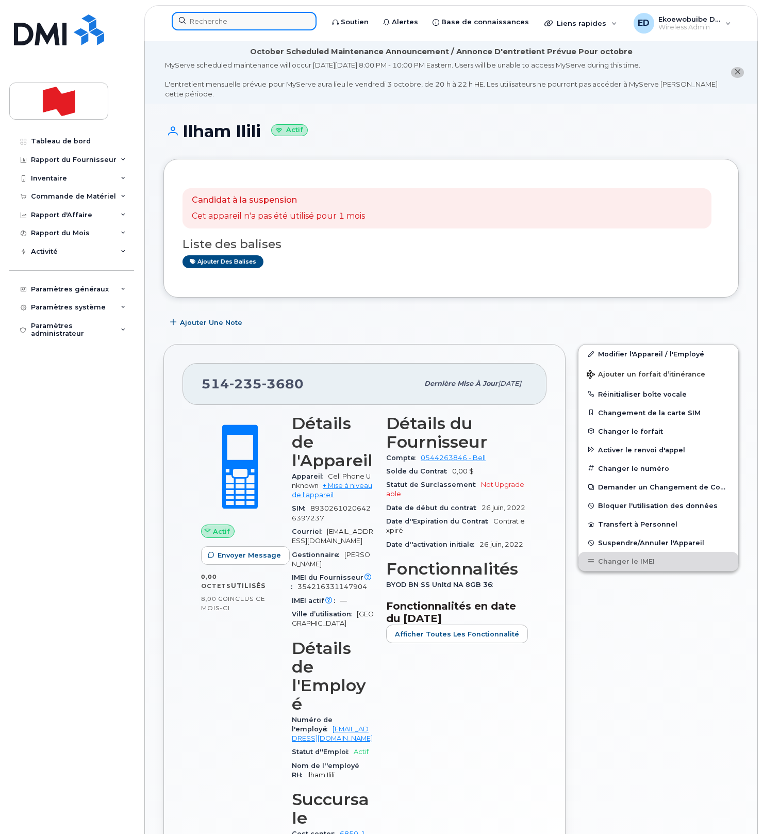
click at [226, 24] on input at bounding box center [244, 21] width 145 height 19
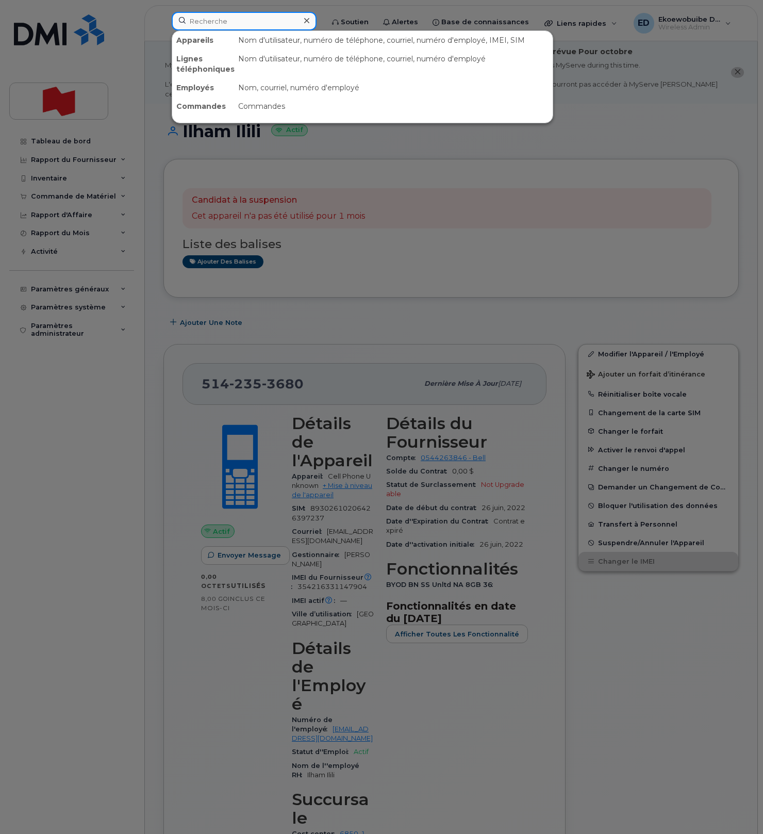
paste input "Dany Caron"
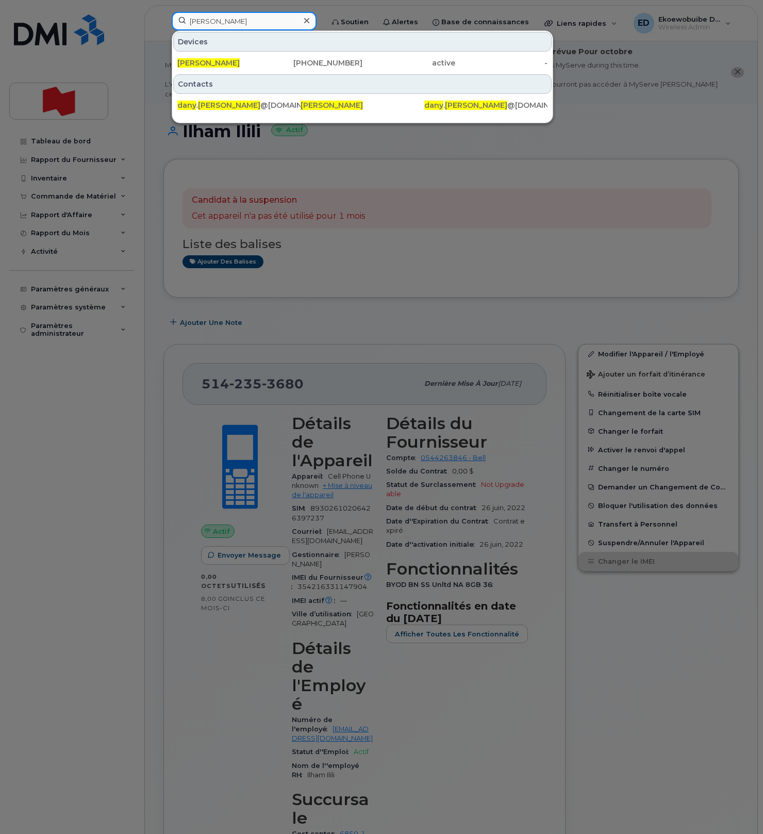
drag, startPoint x: 245, startPoint y: 22, endPoint x: 178, endPoint y: 20, distance: 66.6
click at [178, 20] on input "Dany Caron" at bounding box center [244, 21] width 145 height 19
paste input "Alexandra Nguyen."
type input "Alexandra Nguye"
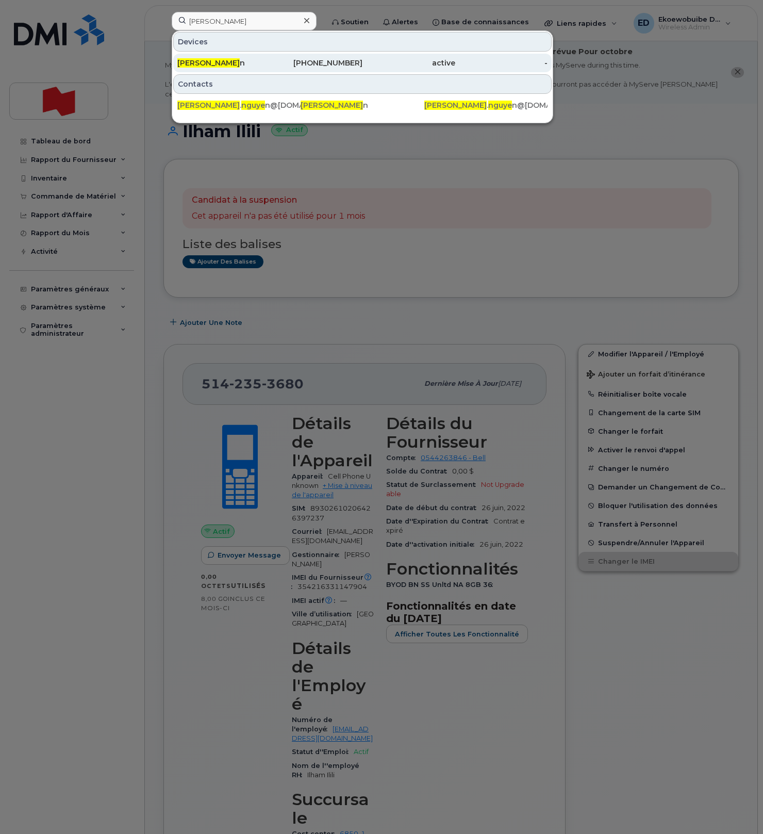
drag, startPoint x: 210, startPoint y: 62, endPoint x: 255, endPoint y: 67, distance: 45.1
click at [210, 62] on span "Alexandra Nguye" at bounding box center [208, 62] width 62 height 9
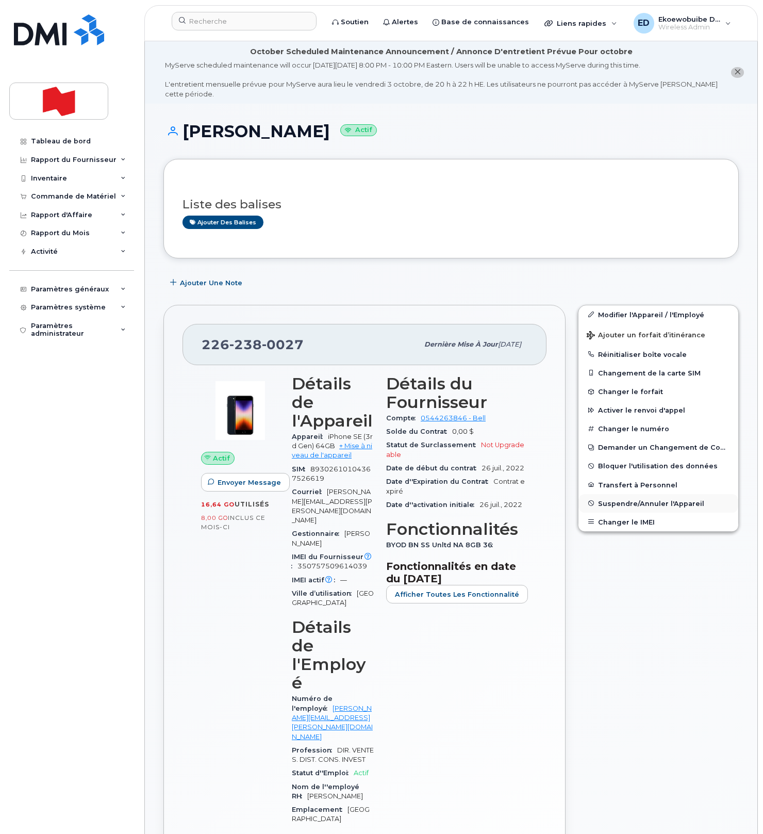
click at [617, 505] on span "Suspendre/Annuler l'Appareil" at bounding box center [651, 503] width 106 height 8
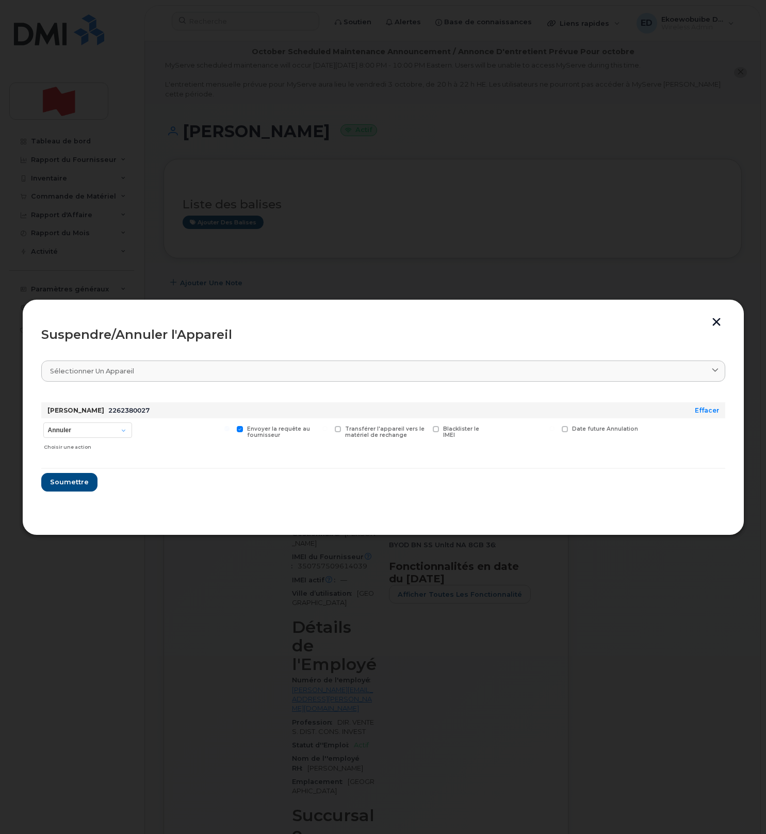
click at [719, 323] on button "button" at bounding box center [716, 323] width 15 height 11
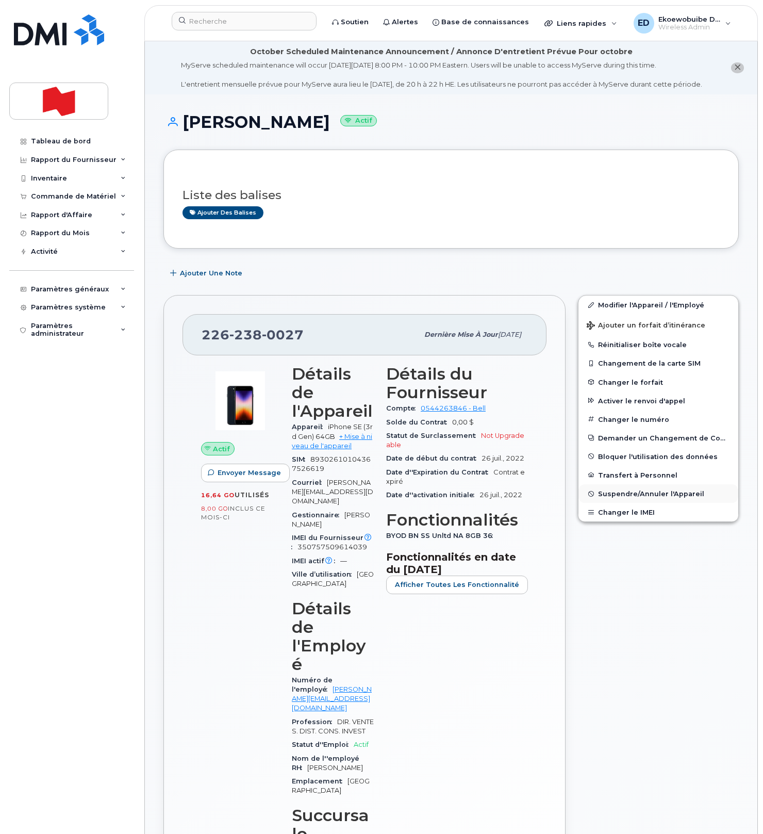
click at [617, 503] on button "Suspendre/Annuler l'Appareil" at bounding box center [659, 493] width 160 height 19
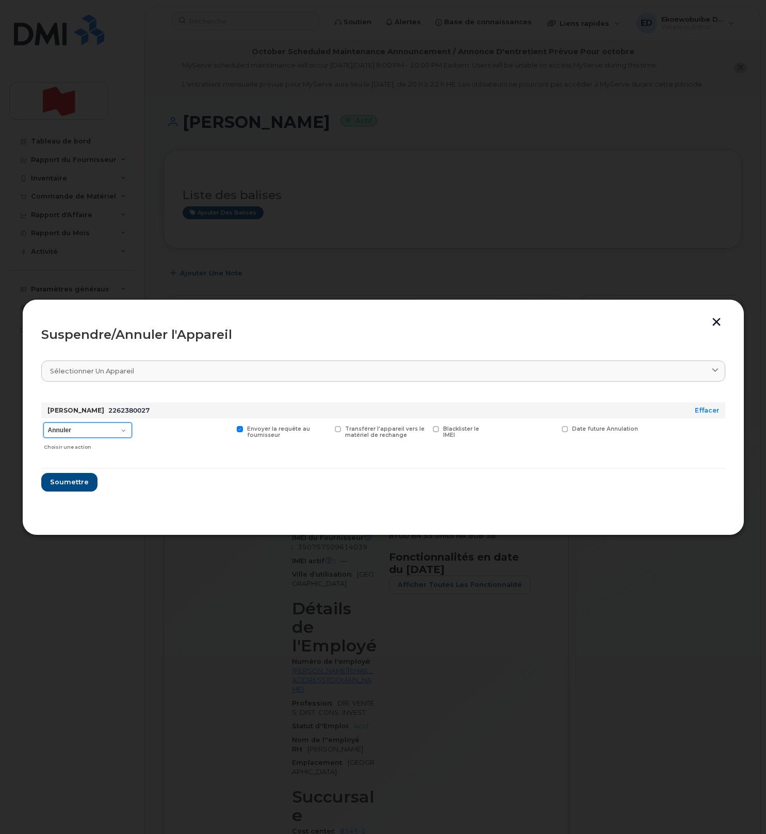
click at [118, 428] on select "Annuler Suspendre - Prolonger la suspension Suspendre - Tarif réduit Suspendre …" at bounding box center [87, 429] width 89 height 15
click at [43, 422] on select "Annuler Suspendre - Prolonger la suspension Suspendre - Tarif réduit Suspendre …" at bounding box center [87, 429] width 89 height 15
click at [121, 431] on select "Annuler Suspendre - Prolonger la suspension Suspendre - Tarif réduit Suspendre …" at bounding box center [87, 429] width 89 height 15
select select "[object Object]"
click at [43, 422] on select "Annuler Suspendre - Prolonger la suspension Suspendre - Tarif réduit Suspendre …" at bounding box center [87, 429] width 89 height 15
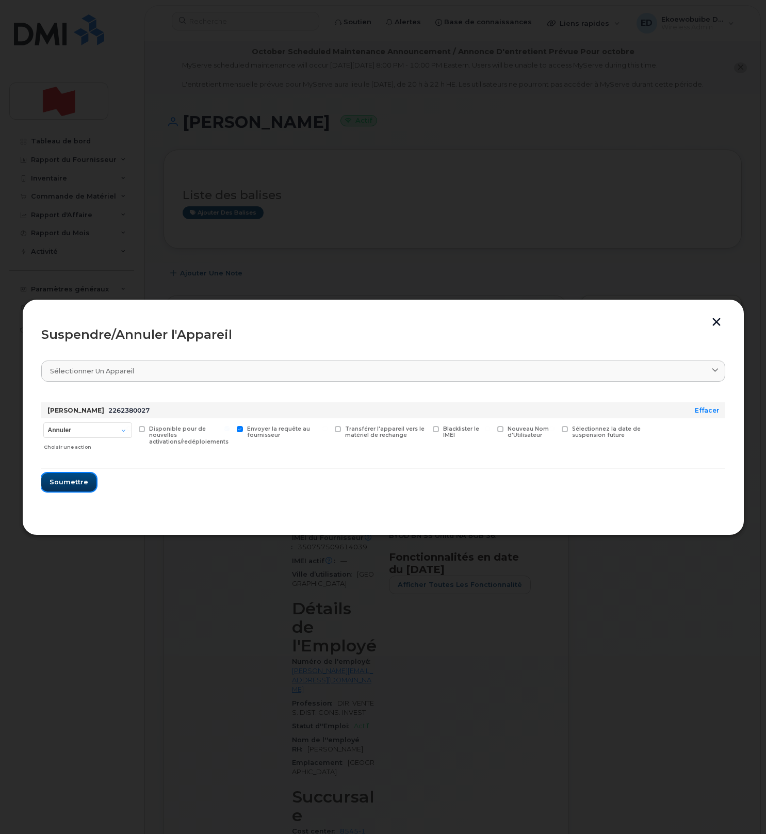
drag, startPoint x: 75, startPoint y: 479, endPoint x: 113, endPoint y: 494, distance: 41.0
click at [75, 479] on span "Soumettre" at bounding box center [69, 482] width 39 height 10
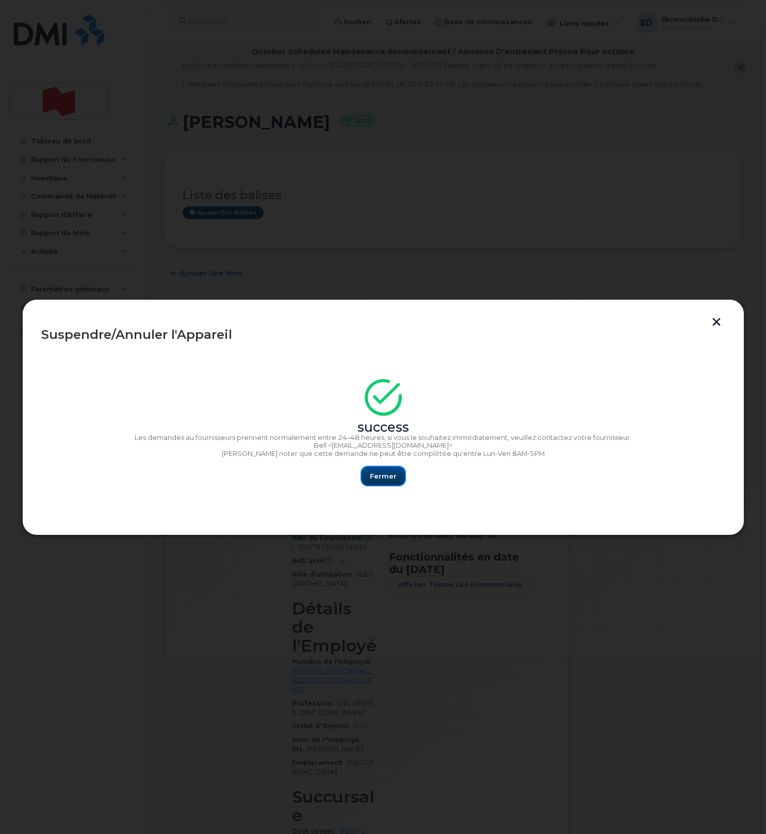
click at [378, 478] on span "Fermer" at bounding box center [383, 476] width 27 height 10
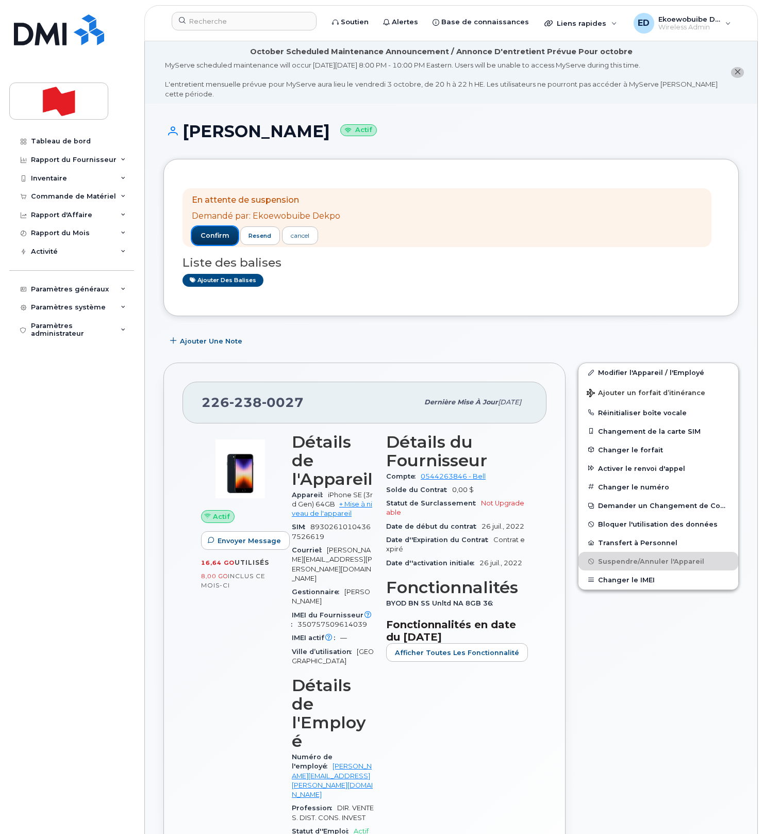
click at [212, 240] on span "confirm" at bounding box center [215, 235] width 29 height 9
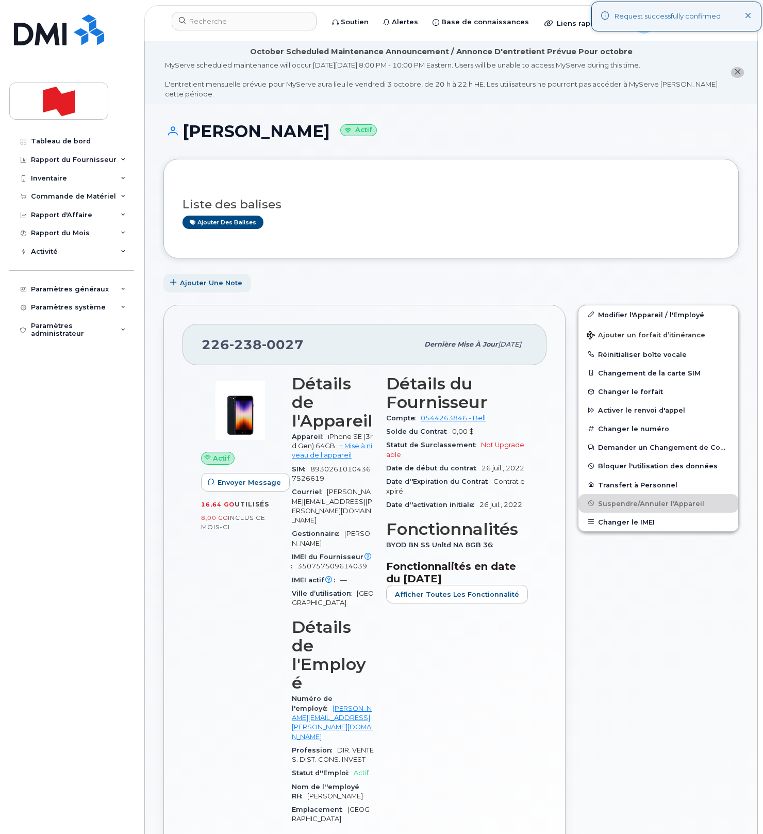
click at [217, 284] on span "Ajouter une Note" at bounding box center [211, 283] width 62 height 10
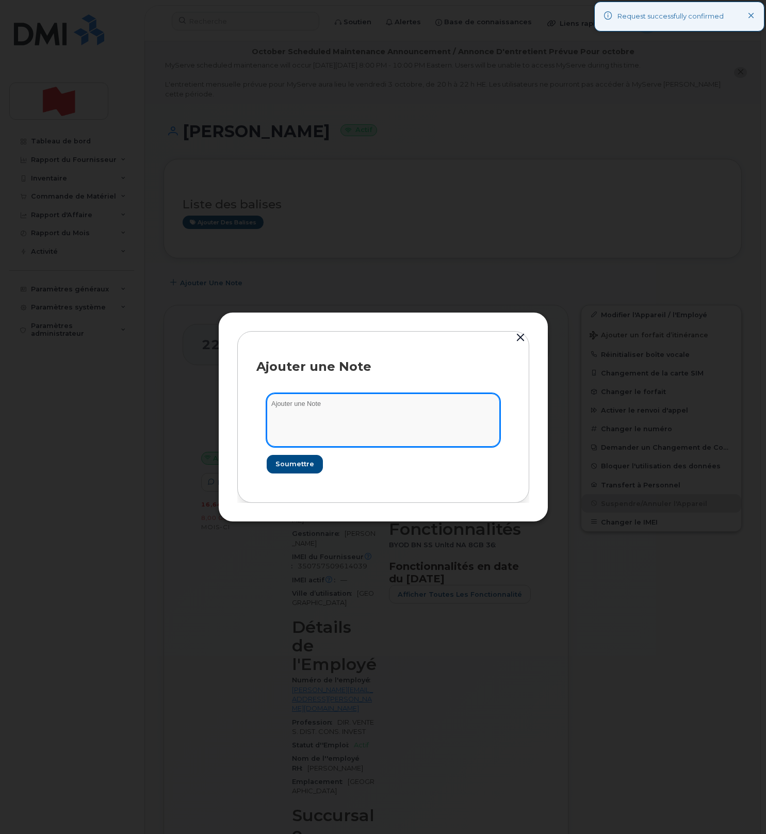
click at [311, 410] on textarea at bounding box center [383, 419] width 233 height 53
paste textarea "SCTASK0238322"
type textarea "SCTASK0238322"
click at [302, 462] on span "Soumettre" at bounding box center [294, 464] width 39 height 10
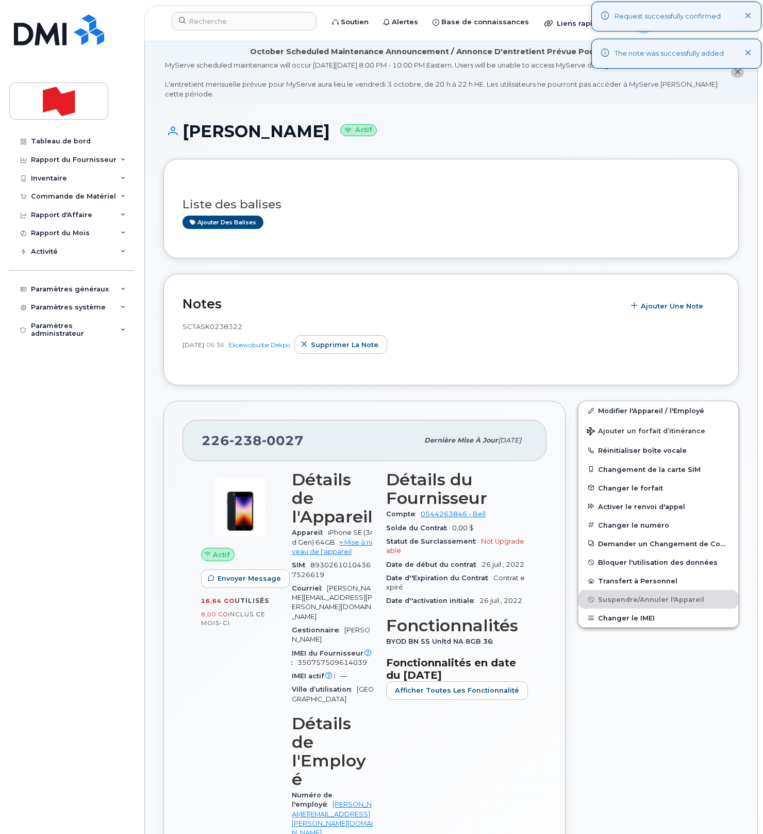
click at [402, 244] on div "En attente de suspension Demandé par: Ekoewobuibe Dekpo confirm resend cancel L…" at bounding box center [451, 208] width 576 height 99
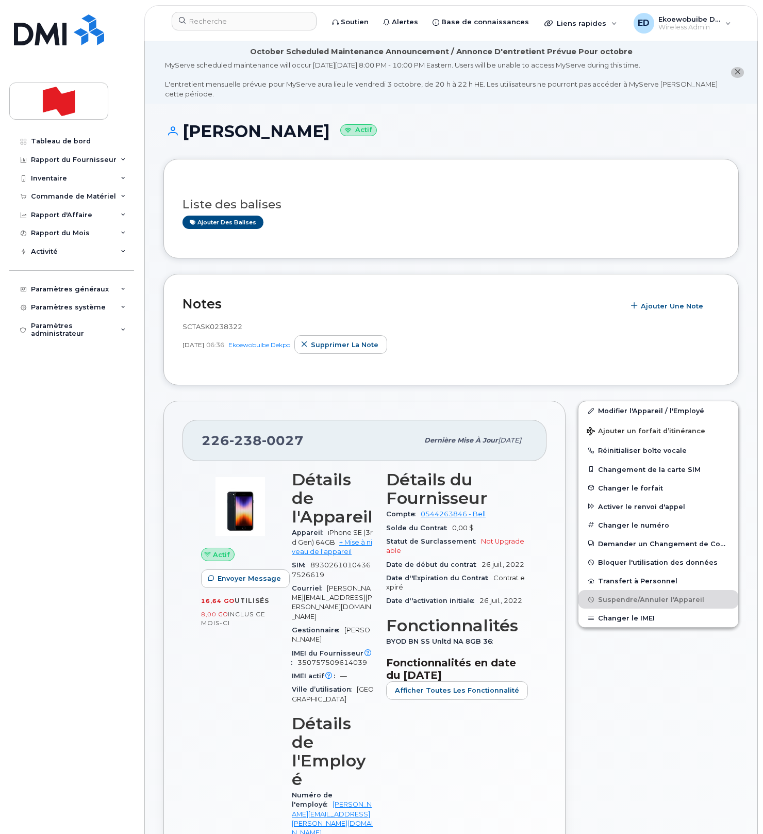
drag, startPoint x: 344, startPoint y: 135, endPoint x: 187, endPoint y: 135, distance: 157.3
click at [187, 135] on h1 "Alexandra Nguyen Actif" at bounding box center [451, 131] width 576 height 18
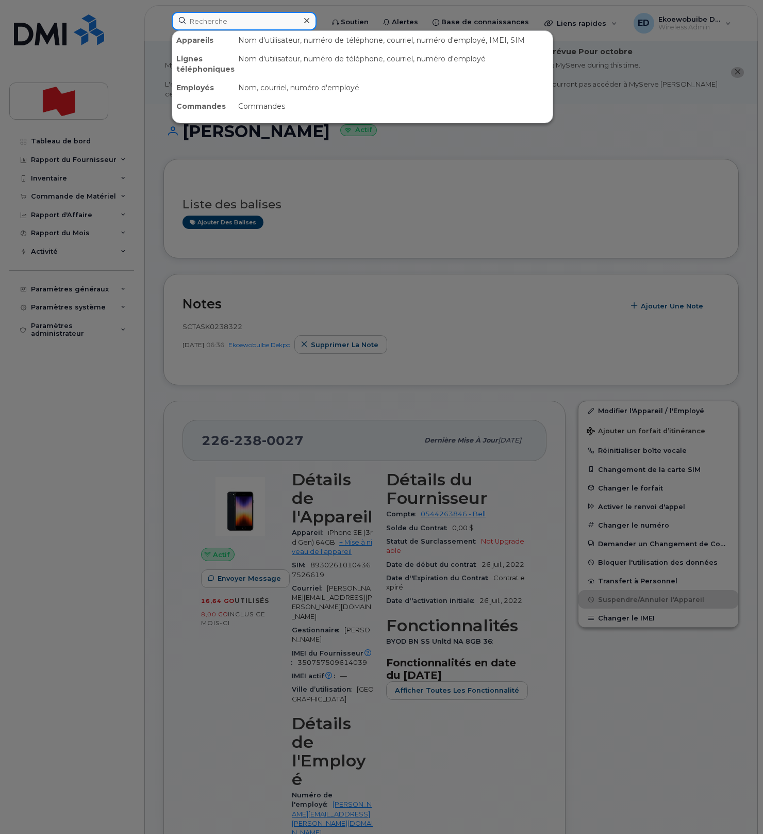
click at [249, 23] on input at bounding box center [244, 21] width 145 height 19
paste input "[PERSON_NAME] Rama [PERSON_NAME]"
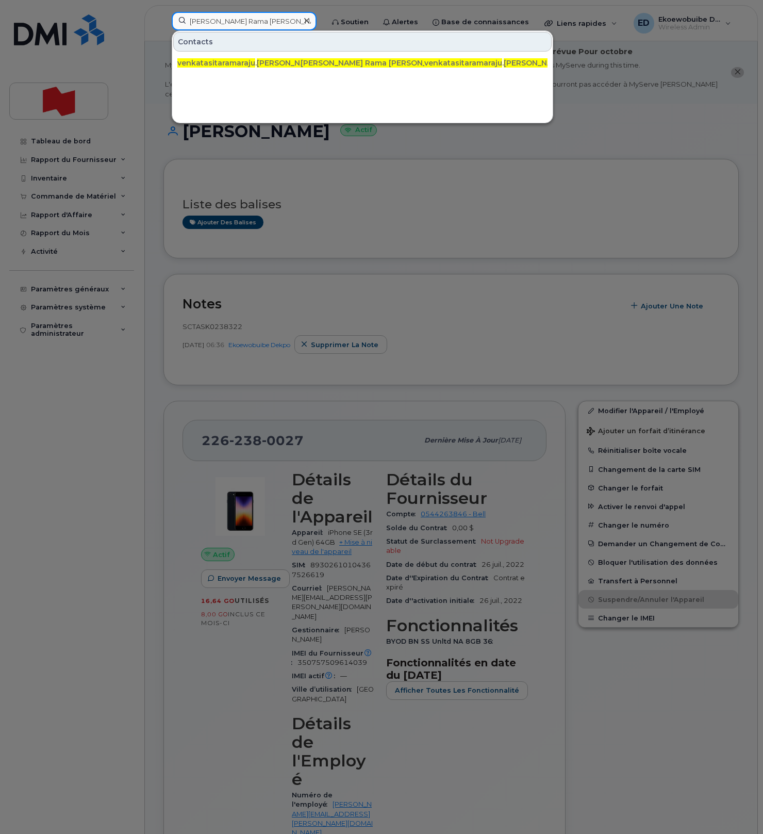
type input "[PERSON_NAME] Rama [PERSON_NAME]"
click at [309, 22] on icon at bounding box center [306, 21] width 5 height 8
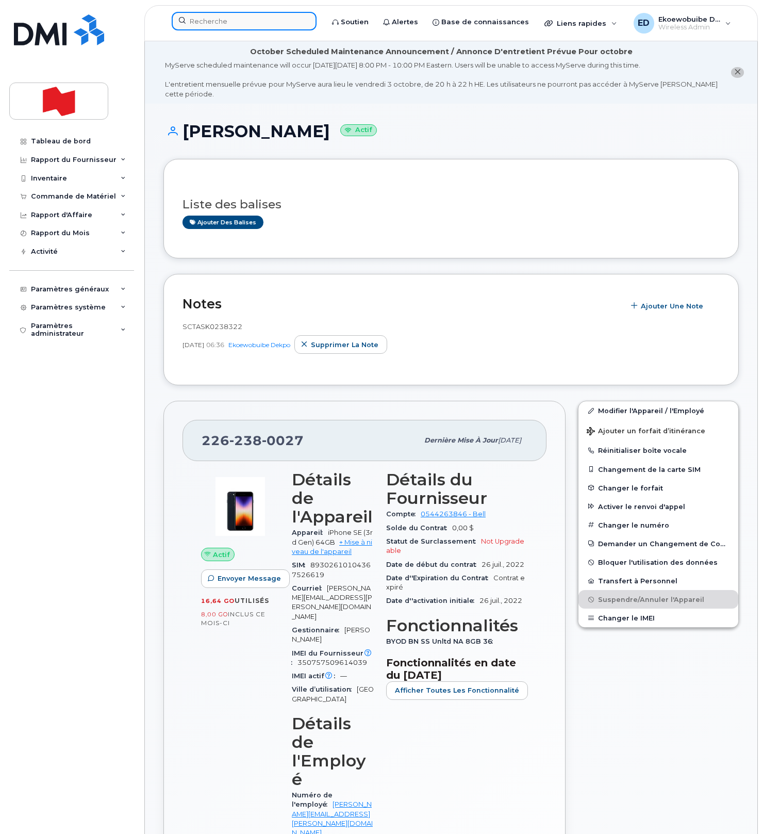
click at [299, 22] on input at bounding box center [244, 21] width 145 height 19
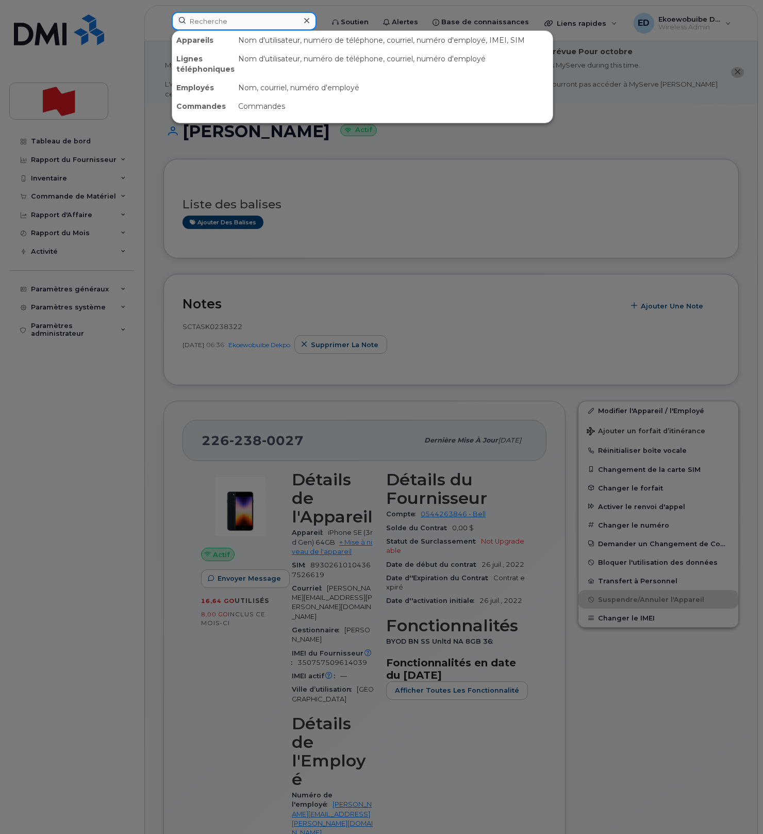
paste input "[EMAIL_ADDRESS][PERSON_NAME][DOMAIN_NAME]"
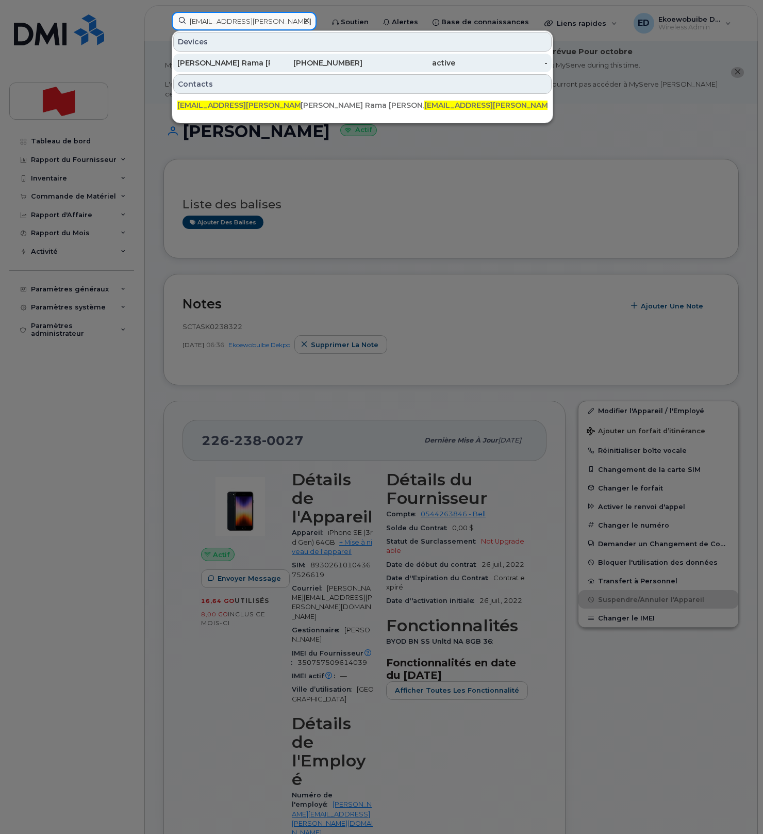
type input "[EMAIL_ADDRESS][PERSON_NAME][DOMAIN_NAME]"
click at [233, 63] on div "[PERSON_NAME] Rama [PERSON_NAME]" at bounding box center [223, 63] width 93 height 10
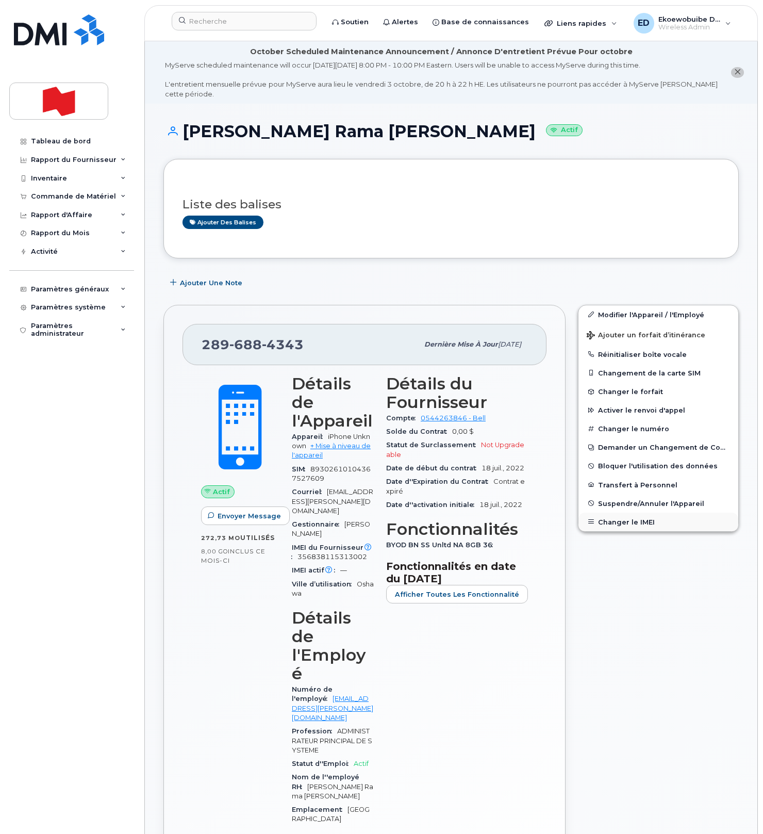
click at [614, 523] on button "Changer le IMEI" at bounding box center [659, 522] width 160 height 19
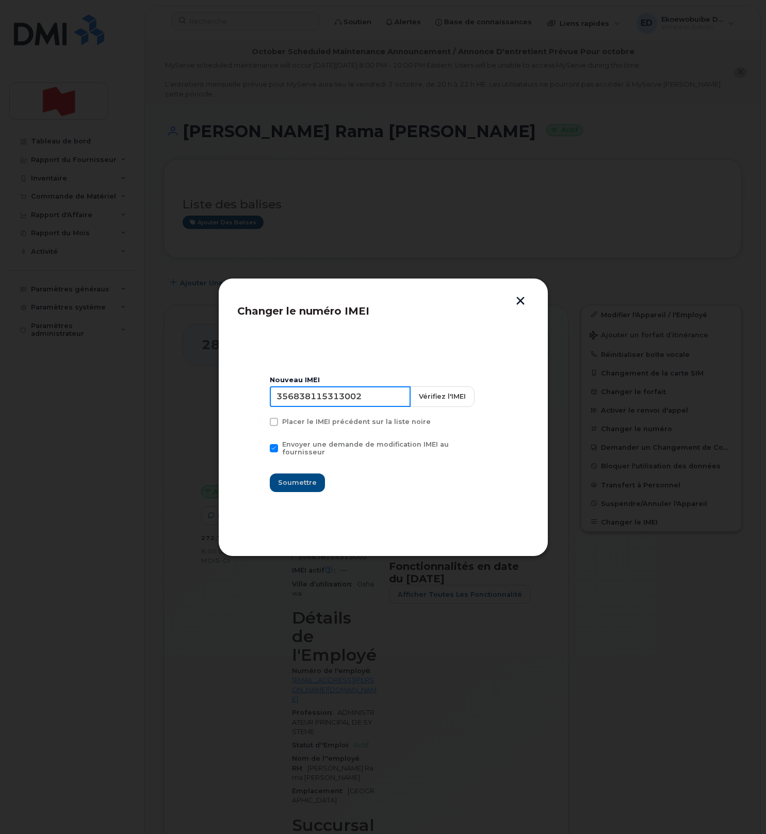
click at [356, 402] on input "356838115313002" at bounding box center [340, 396] width 141 height 21
click at [522, 307] on header "Changer le numéro IMEI" at bounding box center [383, 314] width 292 height 34
click at [521, 305] on button "button" at bounding box center [520, 302] width 15 height 11
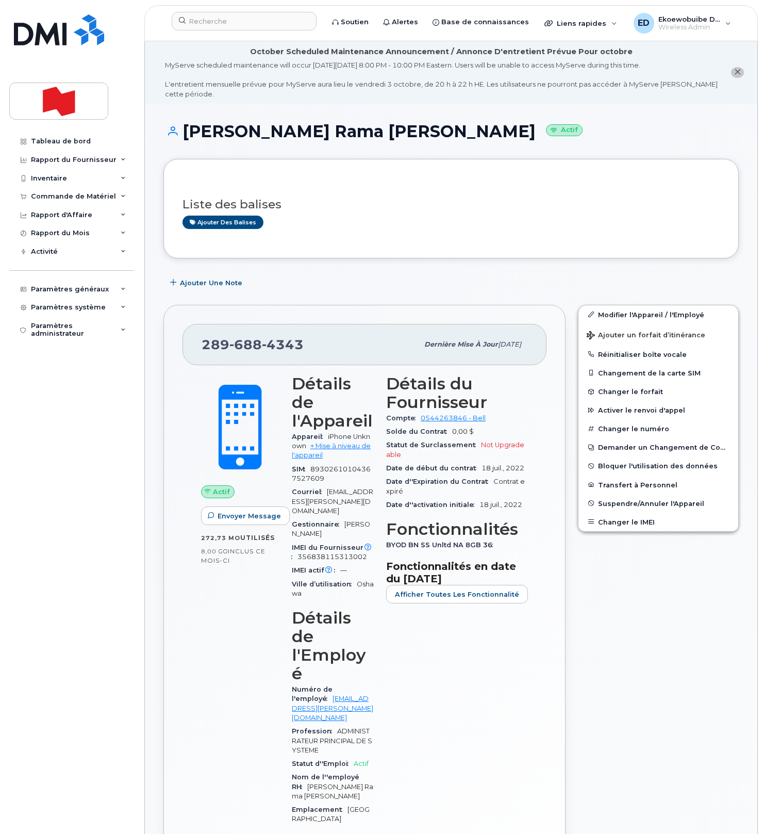
click at [402, 215] on div "Liste des balises Ajouter des balises" at bounding box center [451, 209] width 537 height 40
click at [619, 521] on button "Changer le IMEI" at bounding box center [659, 522] width 160 height 19
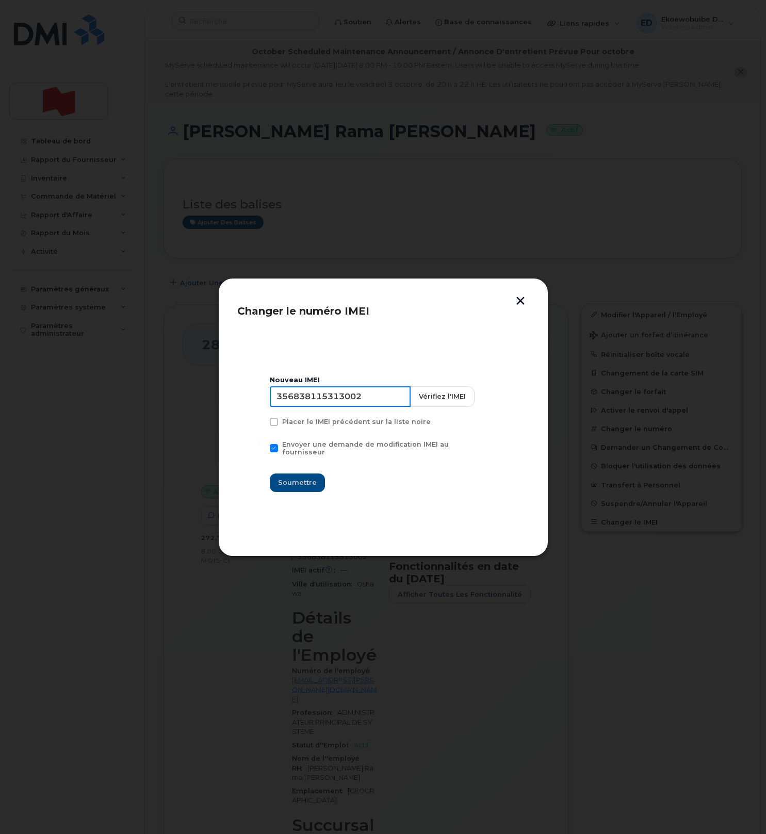
click at [322, 403] on input "356838115313002" at bounding box center [340, 396] width 141 height 21
type input "354216331357925"
click at [294, 479] on span "Soumettre" at bounding box center [297, 483] width 39 height 10
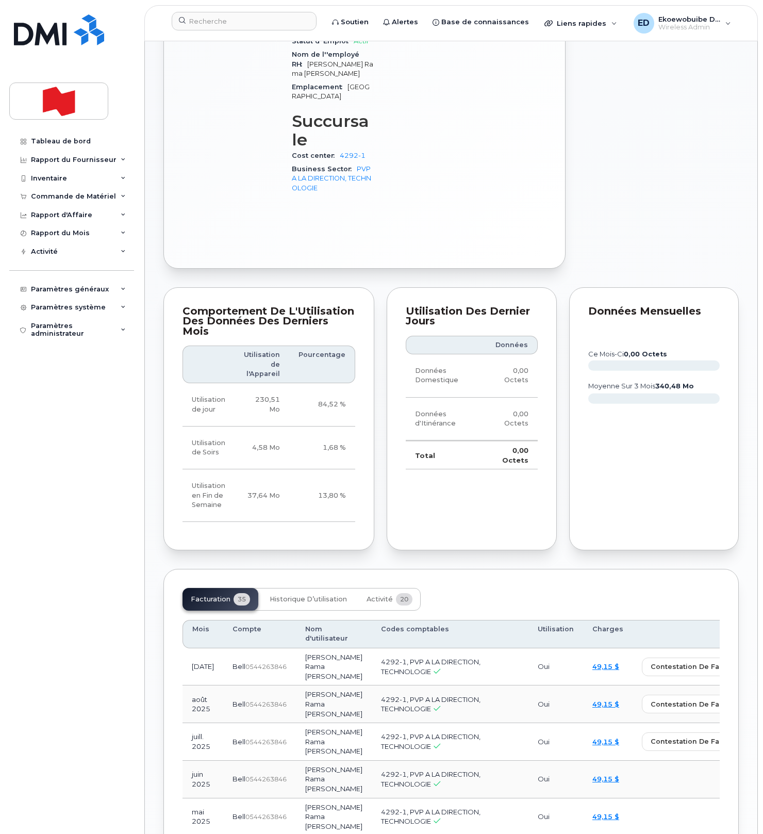
scroll to position [724, 0]
click at [377, 587] on button "Activité 20" at bounding box center [389, 598] width 62 height 23
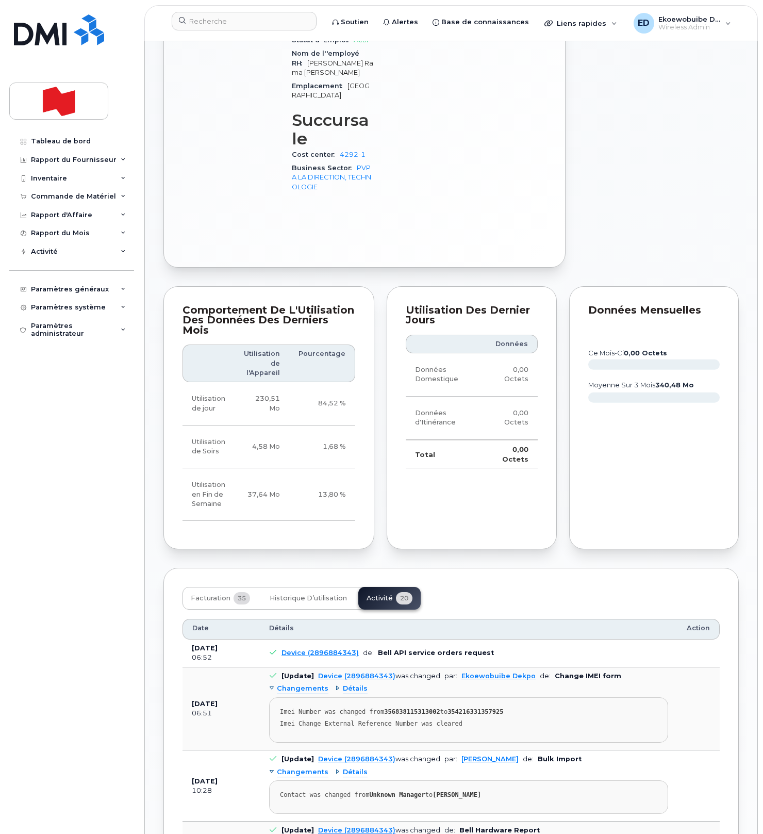
drag, startPoint x: 484, startPoint y: 652, endPoint x: 472, endPoint y: 651, distance: 11.4
click at [484, 697] on pre "Imei Number was changed from 356838115313002 to 354216331357925 Imei Change Ext…" at bounding box center [468, 719] width 399 height 45
drag, startPoint x: 488, startPoint y: 646, endPoint x: 279, endPoint y: 631, distance: 209.4
click at [279, 697] on pre "Imei Number was changed from 356838115313002 to 354216331357925 Imei Change Ext…" at bounding box center [468, 719] width 399 height 45
copy pre "Imei Number was changed from 356838115313002 to 354216331357925 Imei Change Ext…"
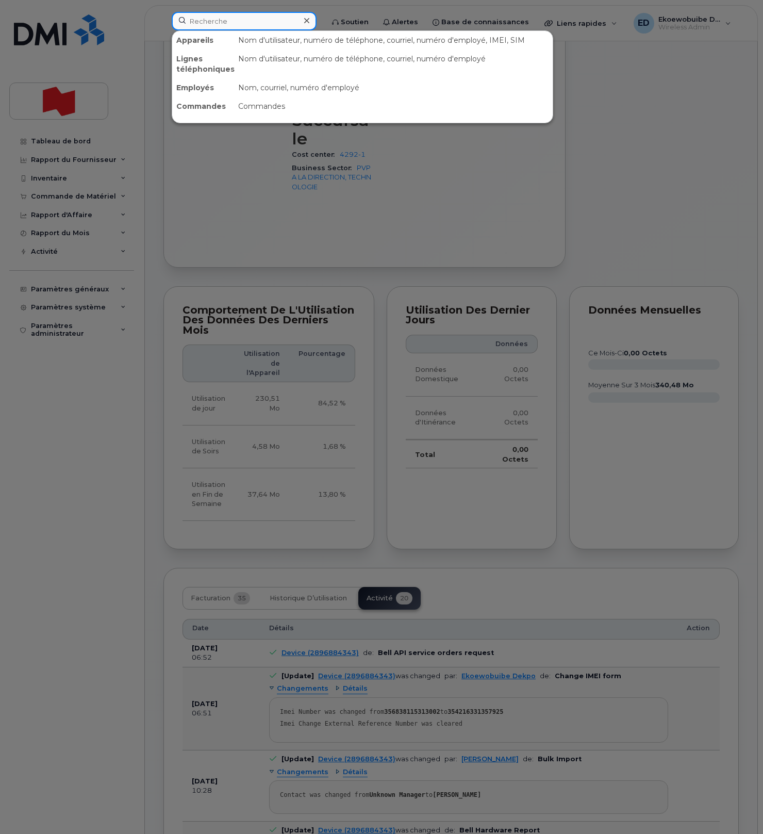
click at [233, 22] on input at bounding box center [244, 21] width 145 height 19
paste input "Rong Geoff Xiong"
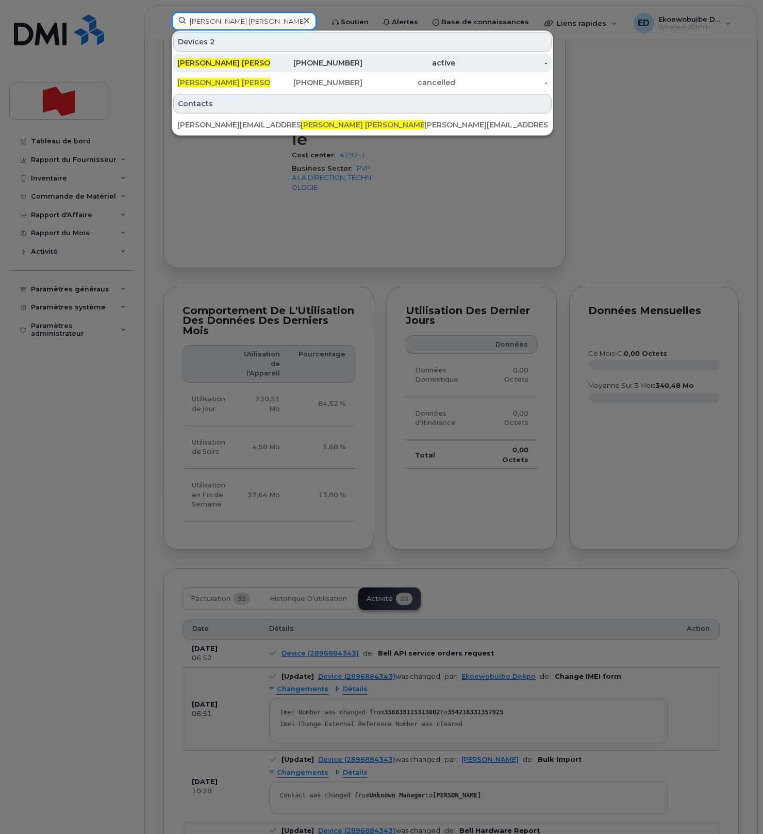
type input "Rong Geoff Xiong"
click at [222, 63] on span "Rong Geoff Xiong" at bounding box center [240, 62] width 127 height 9
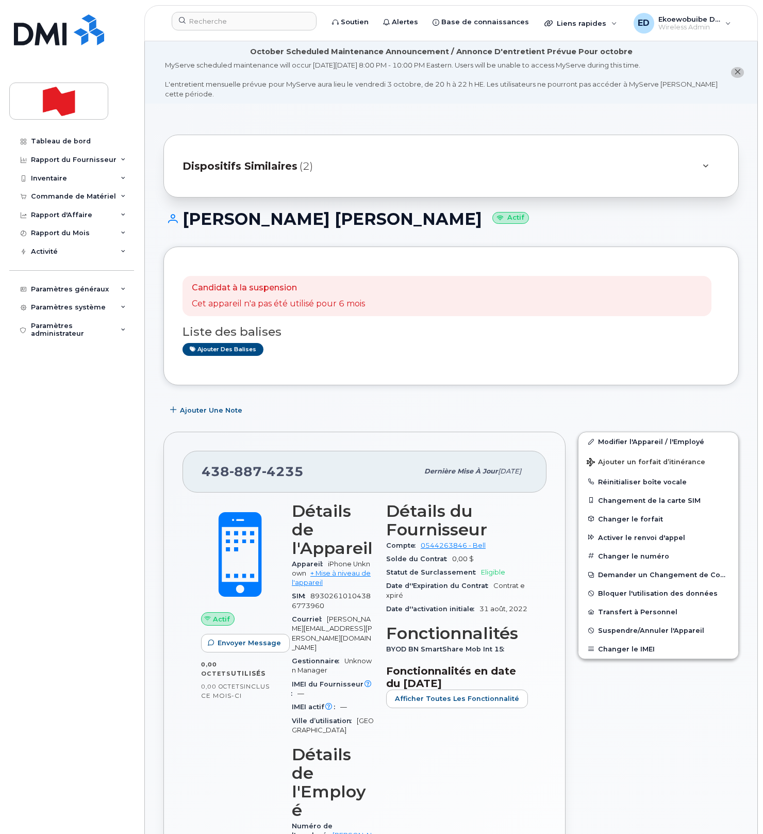
click at [518, 169] on div "Dispositifs Similaires (2)" at bounding box center [437, 166] width 508 height 25
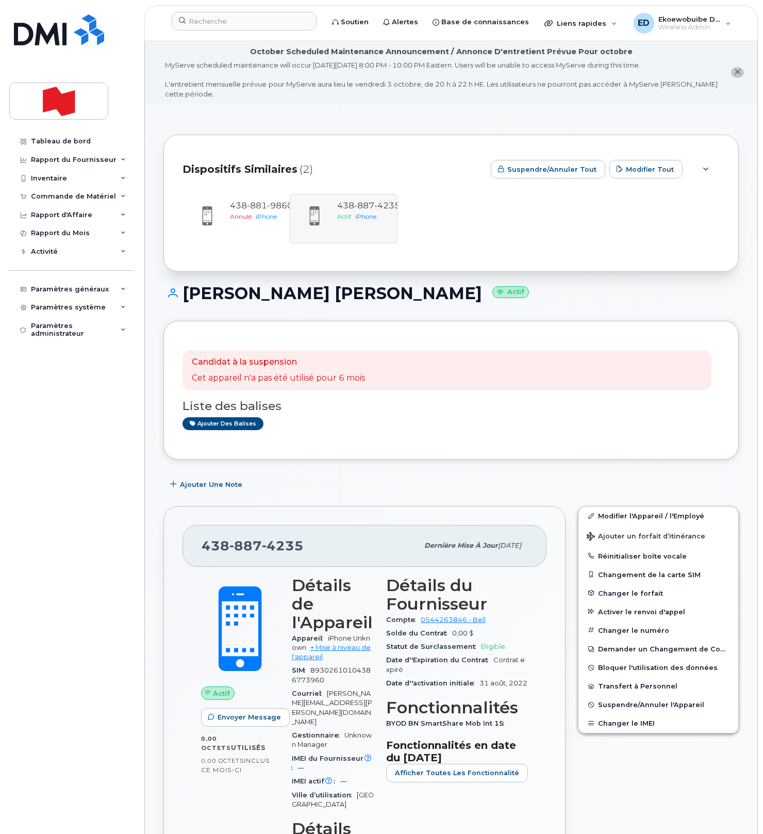
drag, startPoint x: 373, startPoint y: 493, endPoint x: 359, endPoint y: 525, distance: 35.6
click at [373, 493] on div "Ajouter une Note" at bounding box center [451, 484] width 576 height 19
drag, startPoint x: 324, startPoint y: 540, endPoint x: 315, endPoint y: 544, distance: 10.2
click at [321, 542] on div "438 887 4235" at bounding box center [310, 546] width 217 height 22
drag, startPoint x: 318, startPoint y: 546, endPoint x: 200, endPoint y: 546, distance: 118.1
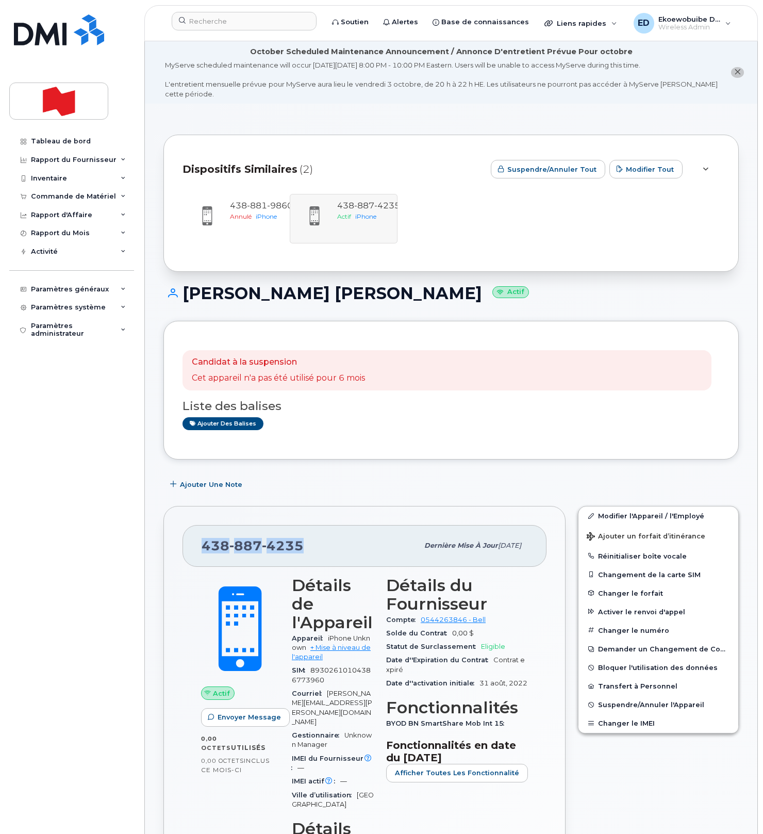
click at [200, 546] on div "438 887 4235 Dernière mise à jour 27 sept., 2025" at bounding box center [365, 545] width 364 height 41
copy span "438 887 4235"
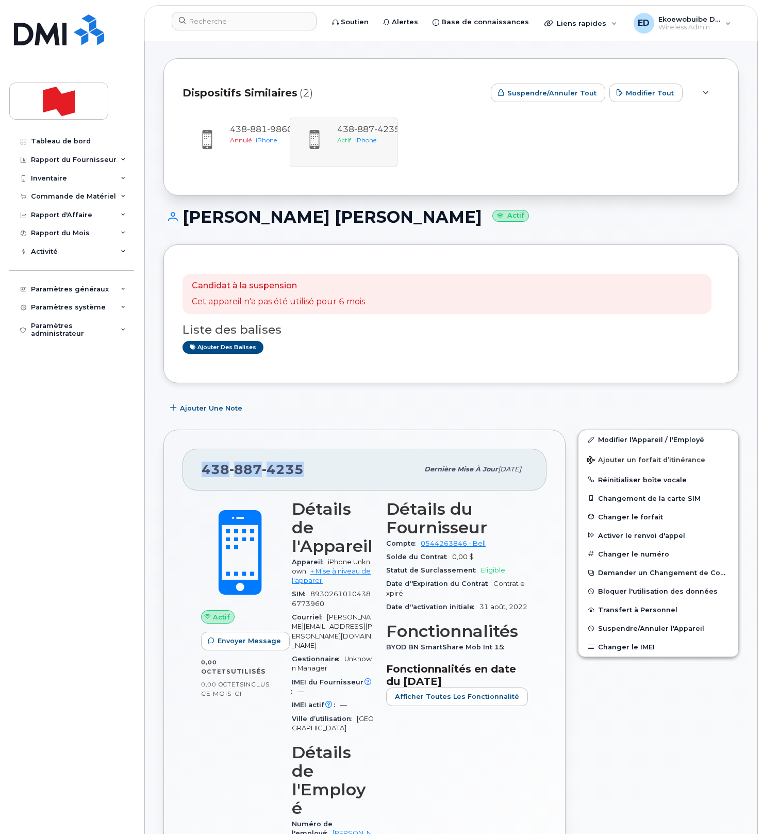
scroll to position [79, 0]
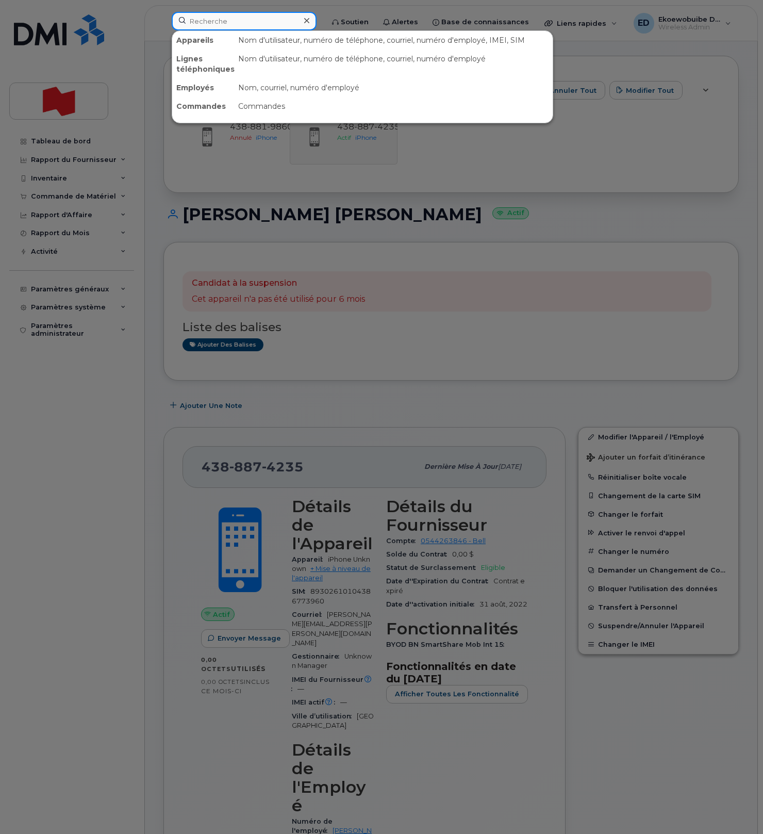
click at [211, 18] on input at bounding box center [244, 21] width 145 height 19
paste input "Felipe Posada"
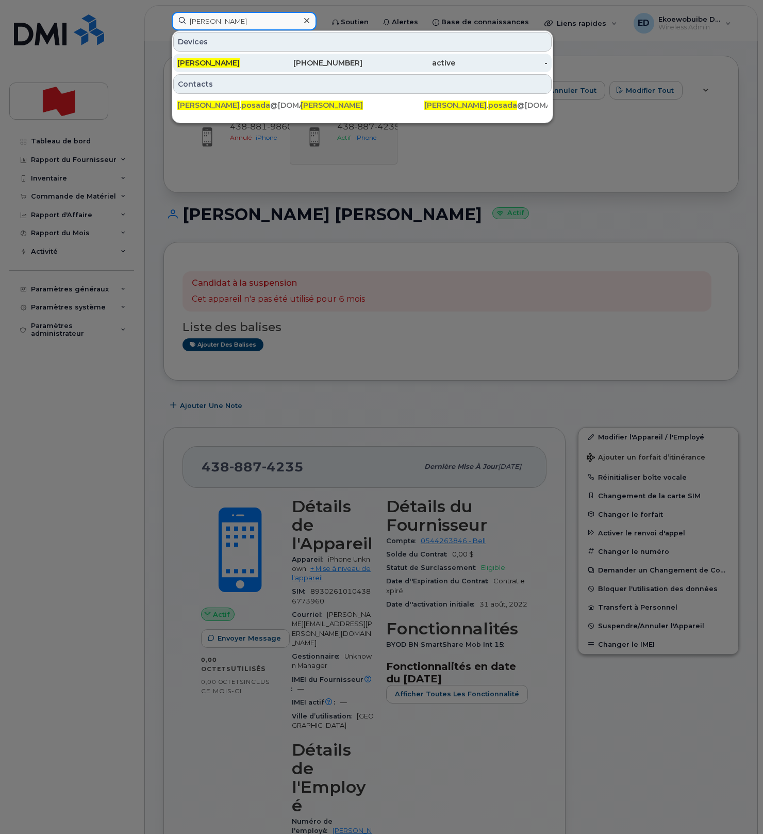
type input "Felipe Posada"
click at [210, 65] on span "Felipe Posada" at bounding box center [208, 62] width 62 height 9
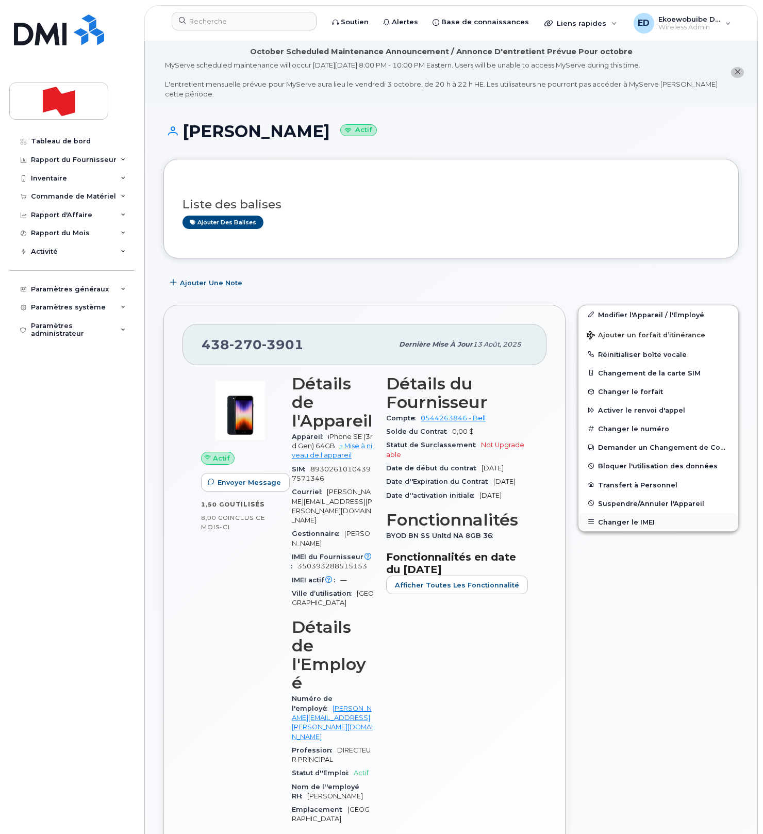
click at [627, 520] on button "Changer le IMEI" at bounding box center [659, 522] width 160 height 19
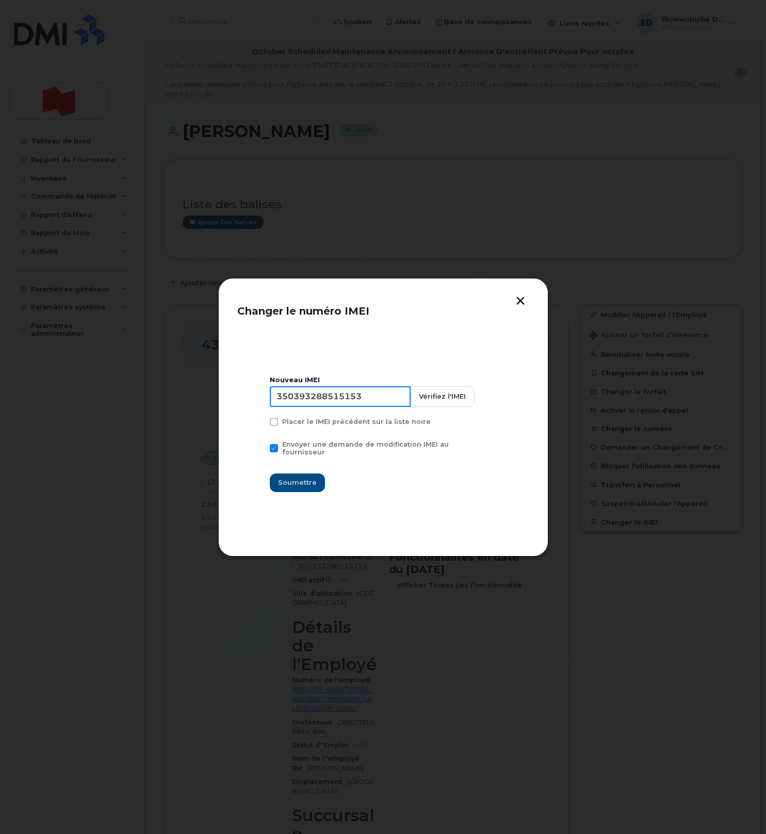
drag, startPoint x: 380, startPoint y: 402, endPoint x: 278, endPoint y: 403, distance: 102.1
click at [278, 403] on input "350393288515153" at bounding box center [340, 396] width 141 height 21
click at [347, 404] on input "350393288515153" at bounding box center [340, 396] width 141 height 21
type input "354216331489538"
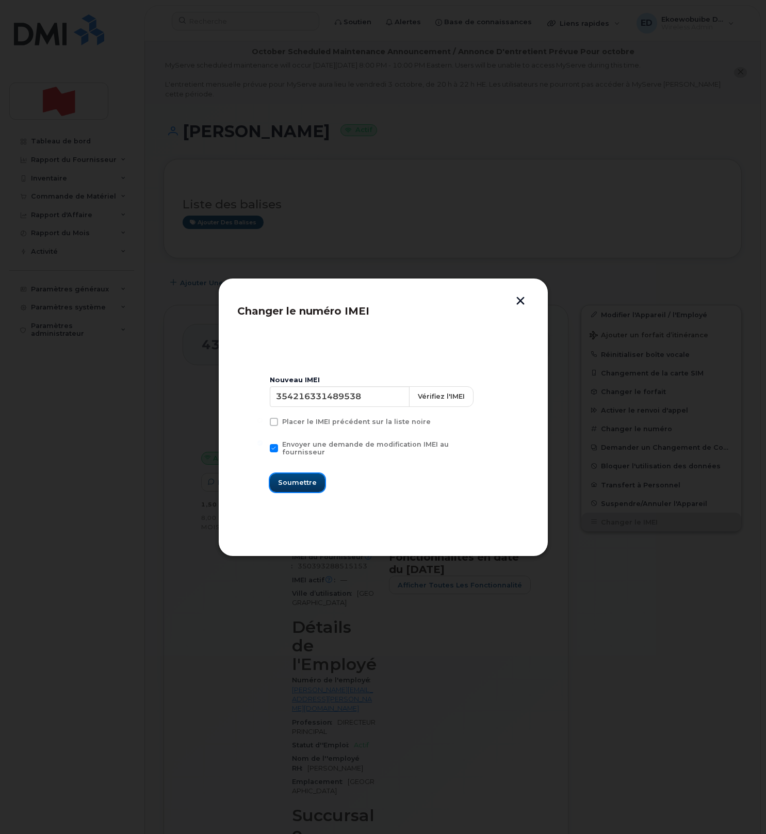
click at [315, 478] on span "Soumettre" at bounding box center [297, 483] width 39 height 10
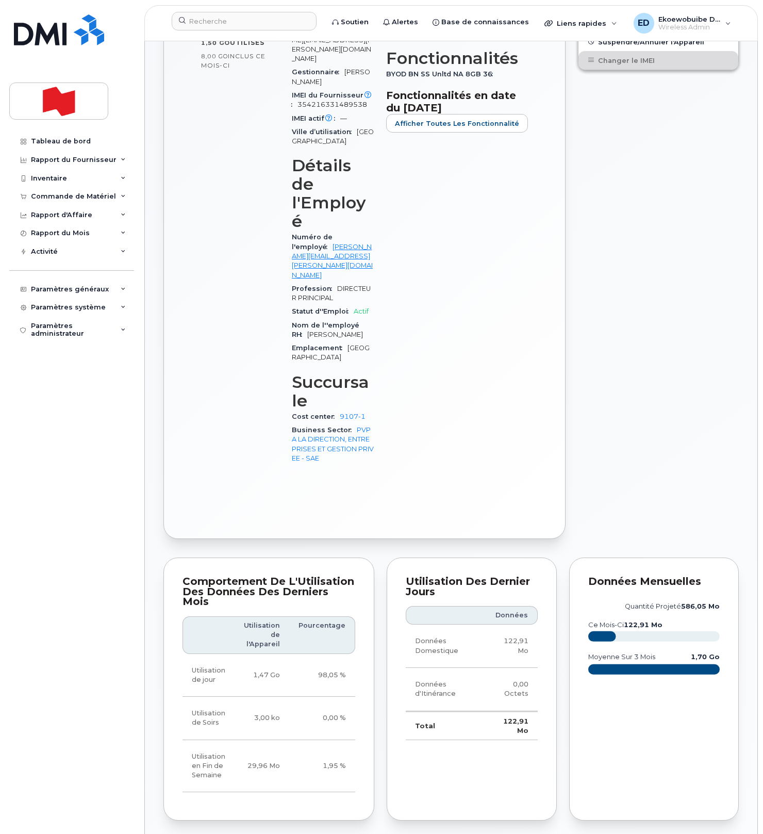
scroll to position [465, 0]
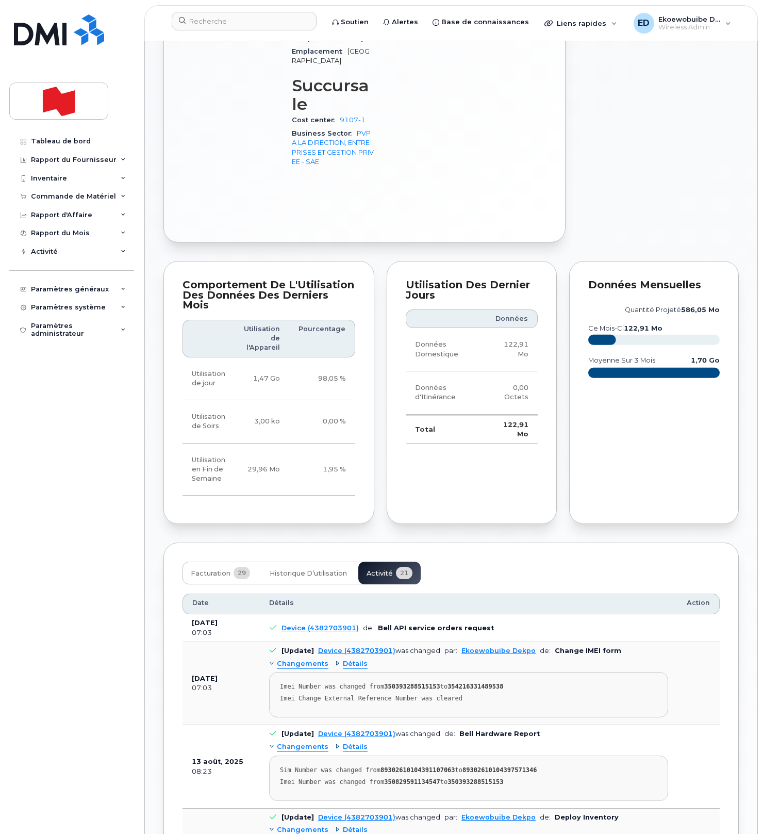
scroll to position [764, 0]
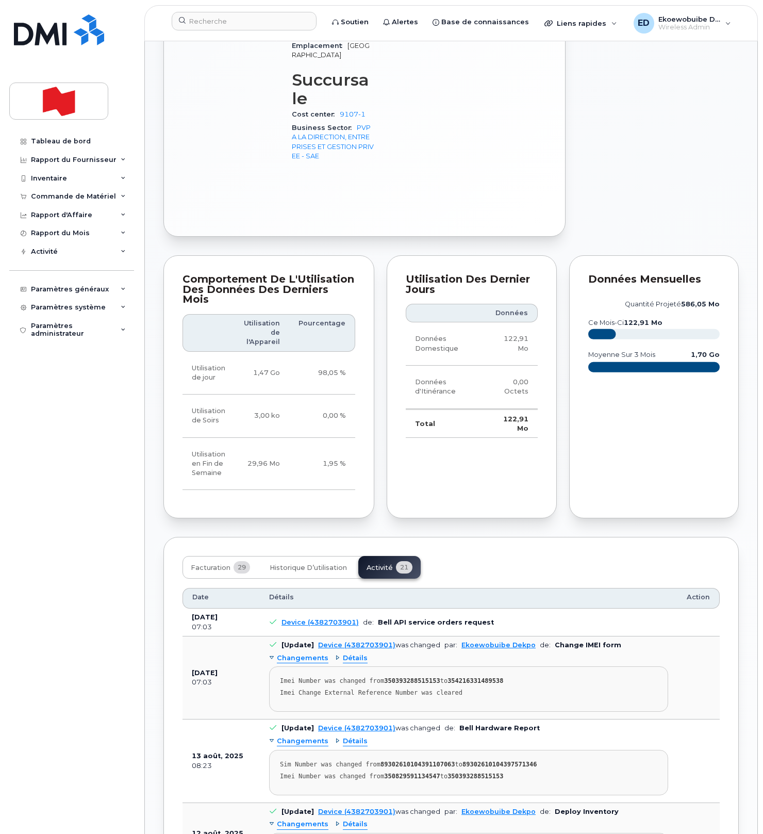
click at [509, 666] on pre "Imei Number was changed from 350393288515153 to 354216331489538 Imei Change Ext…" at bounding box center [468, 688] width 399 height 45
drag, startPoint x: 487, startPoint y: 589, endPoint x: 278, endPoint y: 572, distance: 209.5
click at [278, 666] on pre "Imei Number was changed from 350393288515153 to 354216331489538 Imei Change Ext…" at bounding box center [468, 688] width 399 height 45
copy pre "Imei Number was changed from 350393288515153 to 354216331489538 Imei Change Ext…"
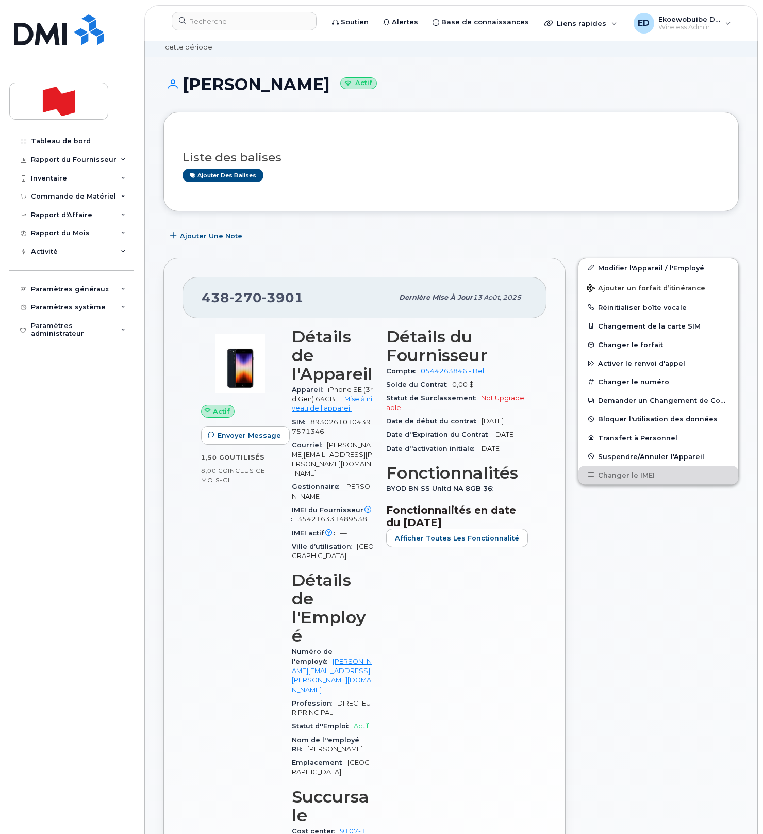
scroll to position [0, 0]
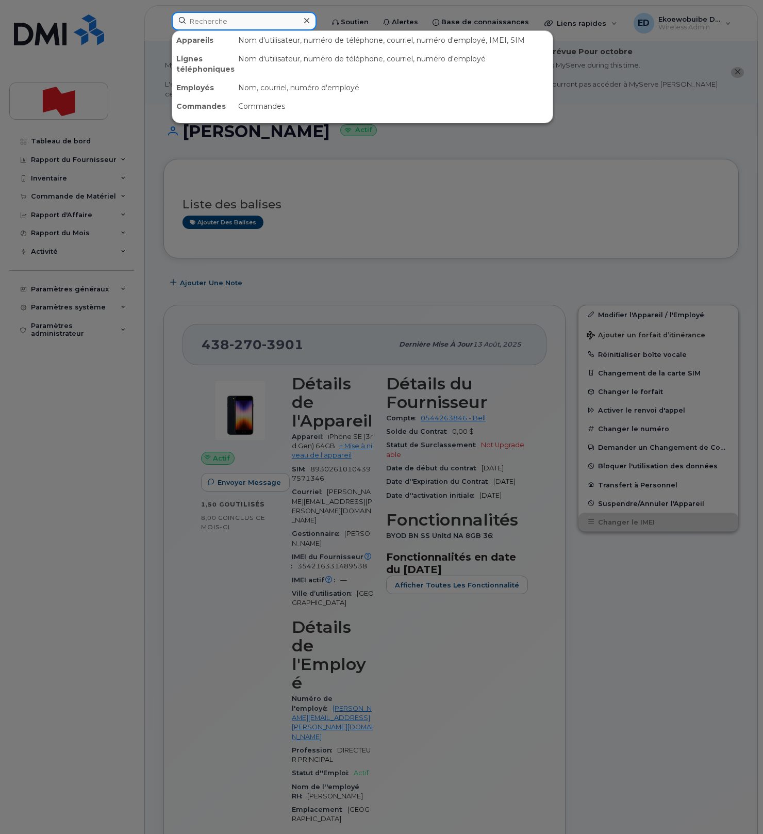
click at [239, 21] on input at bounding box center [244, 21] width 145 height 19
paste input "Bruce Nadon"
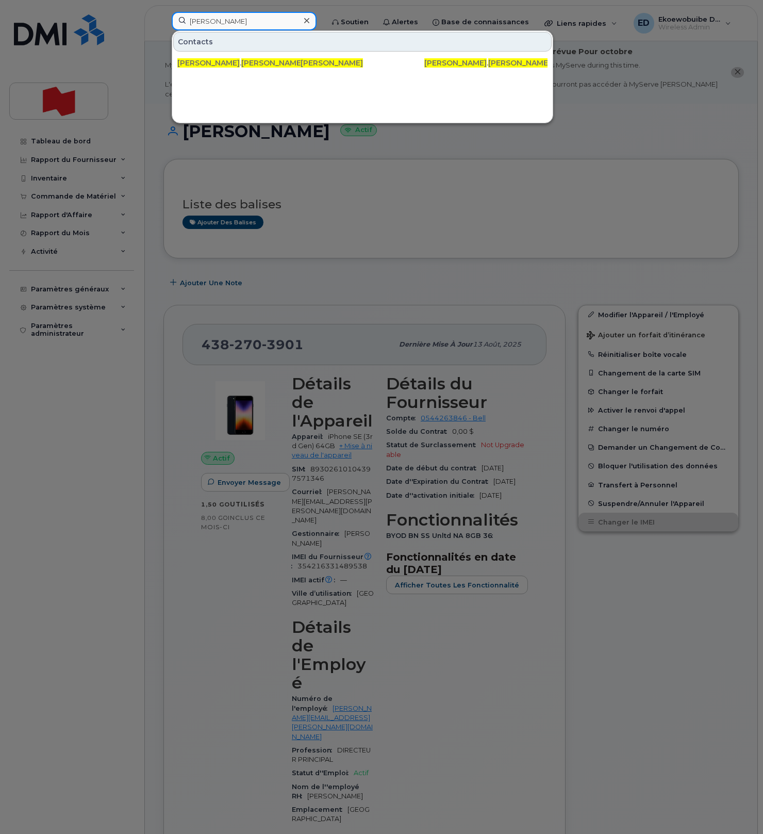
drag, startPoint x: 237, startPoint y: 22, endPoint x: 186, endPoint y: 24, distance: 50.6
click at [183, 21] on input "Bruce Nadon" at bounding box center [244, 21] width 145 height 19
paste input "bruce.nadon@bnc.ca"
drag, startPoint x: 276, startPoint y: 22, endPoint x: 174, endPoint y: 20, distance: 102.6
click at [174, 20] on input "bruce.nadon@bnc.ca" at bounding box center [244, 21] width 145 height 19
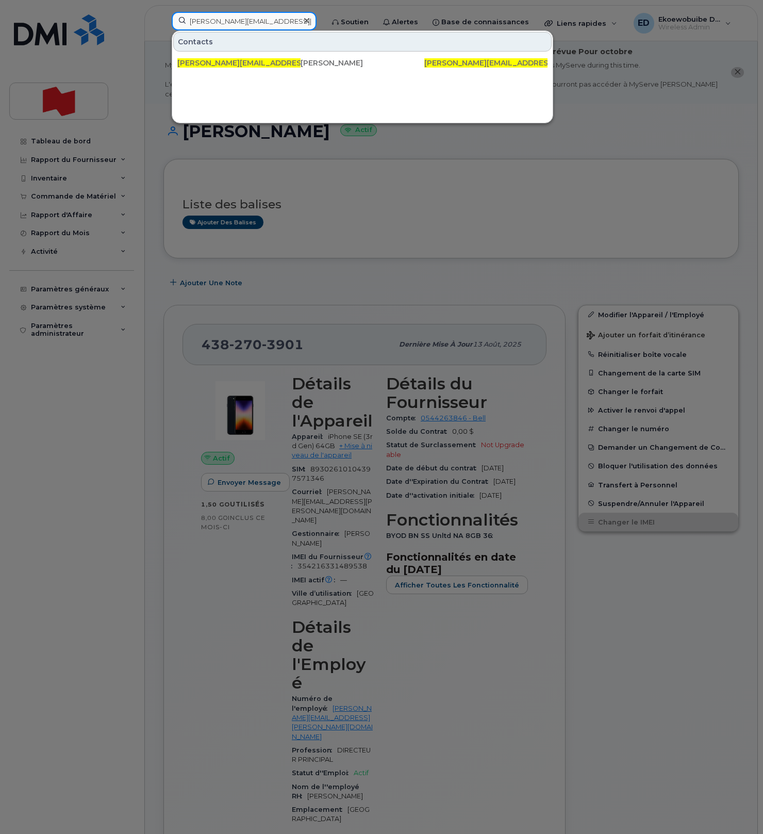
paste input "514-235-4936"
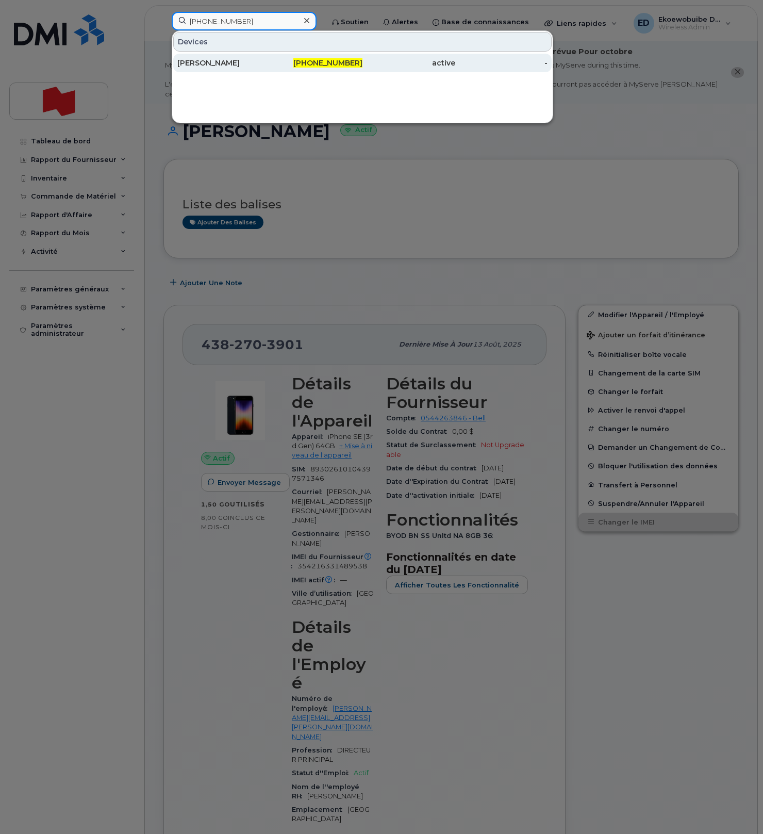
type input "514-235-4936"
click at [226, 66] on div "Tiffany Papadopoulos" at bounding box center [223, 63] width 93 height 10
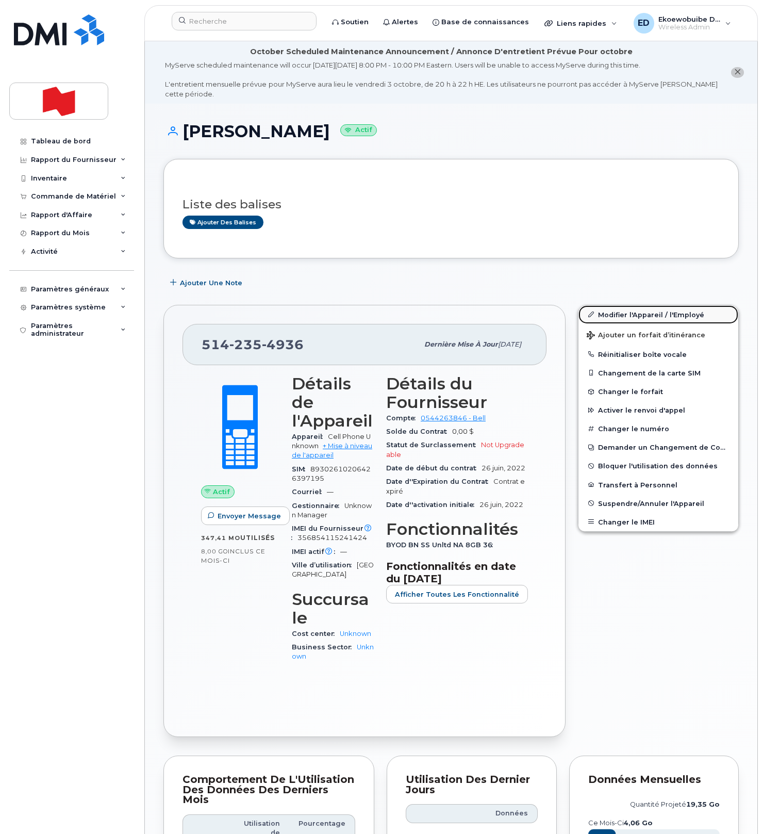
click at [614, 317] on link "Modifier l'Appareil / l'Employé" at bounding box center [659, 314] width 160 height 19
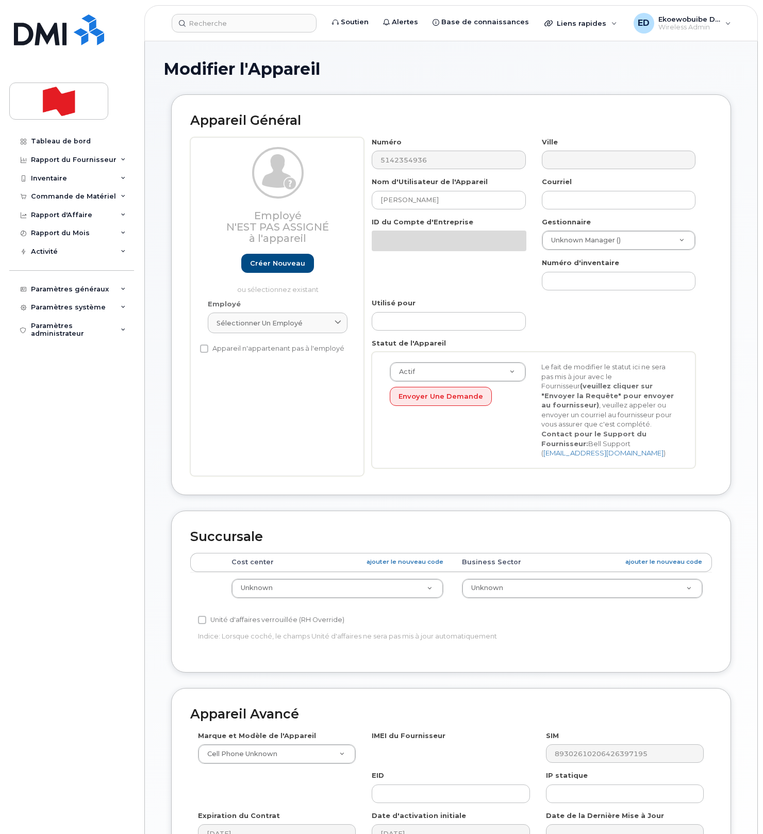
select select "22916206"
click at [298, 324] on span "Sélectionner un employé" at bounding box center [260, 323] width 86 height 10
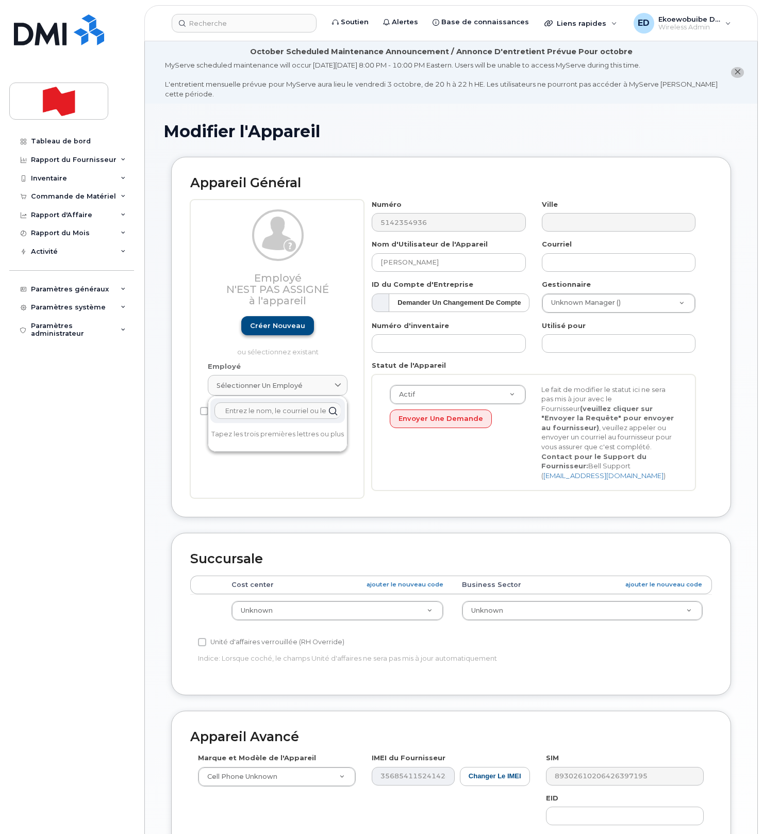
paste input "bruce.nadon@bnc.ca"
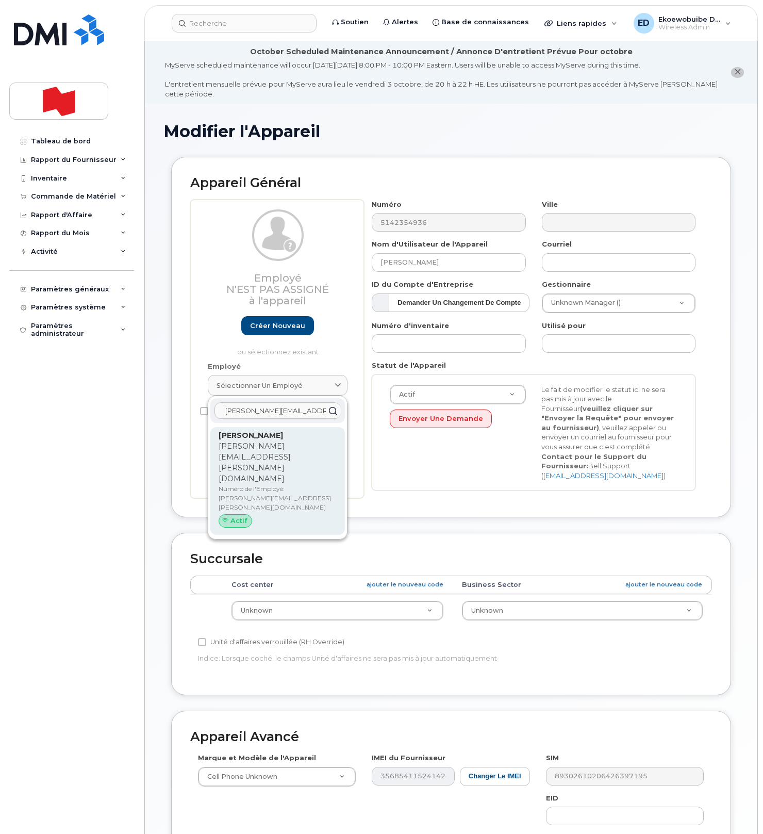
type input "bruce.nadon@bnc.ca"
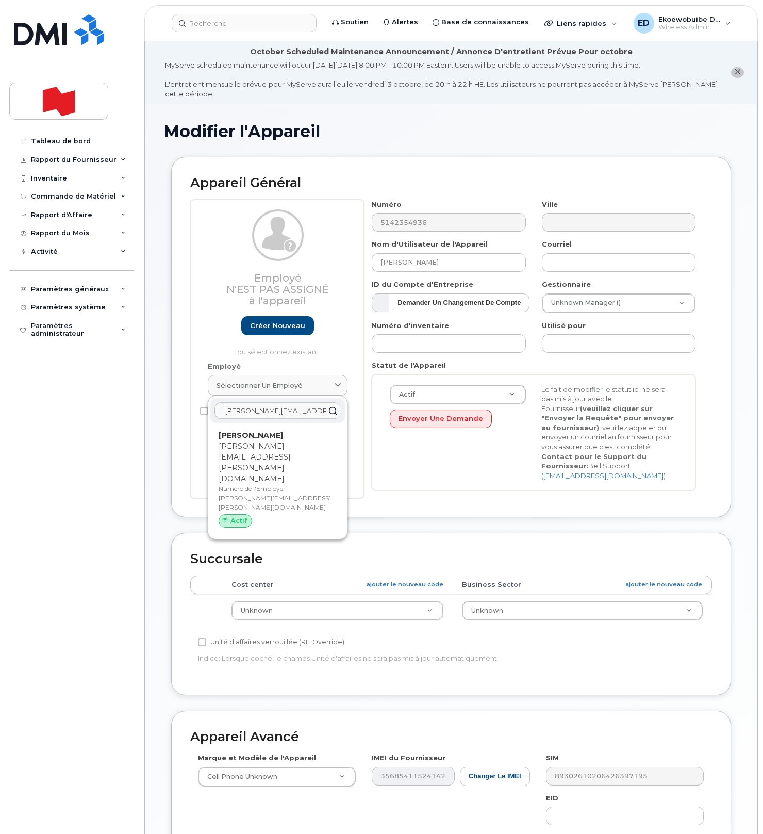
click at [251, 484] on p "Numéro de l'Employé: bruce.nadon@bnc.ca" at bounding box center [278, 498] width 118 height 28
type input "bruce.nadon@bnc.ca"
type input "BRUCE NADON"
type input "bruce.nadon@bnc.ca"
type input "22916505"
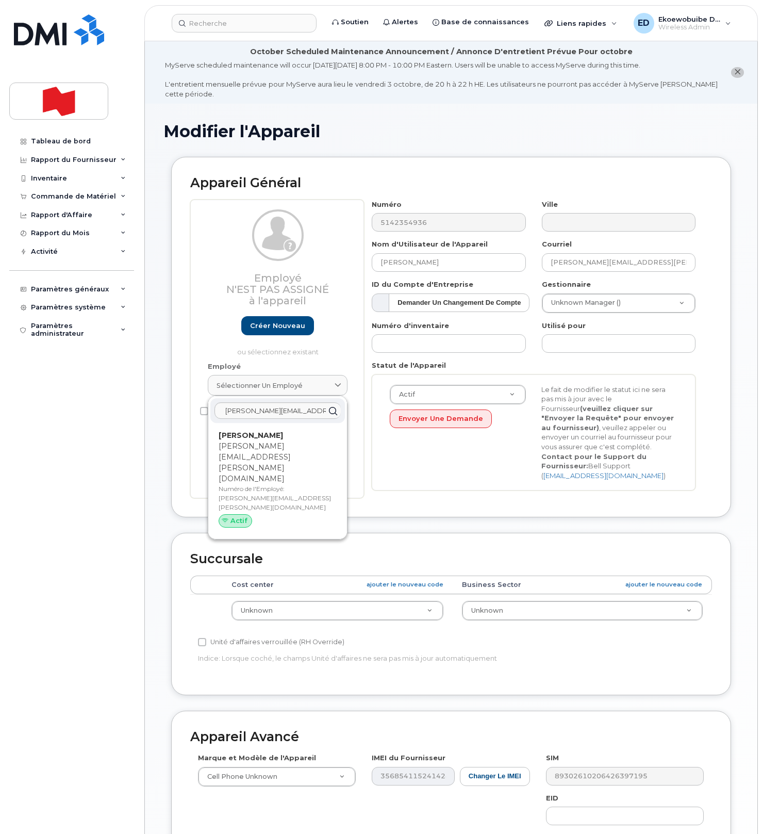
select select "22917076"
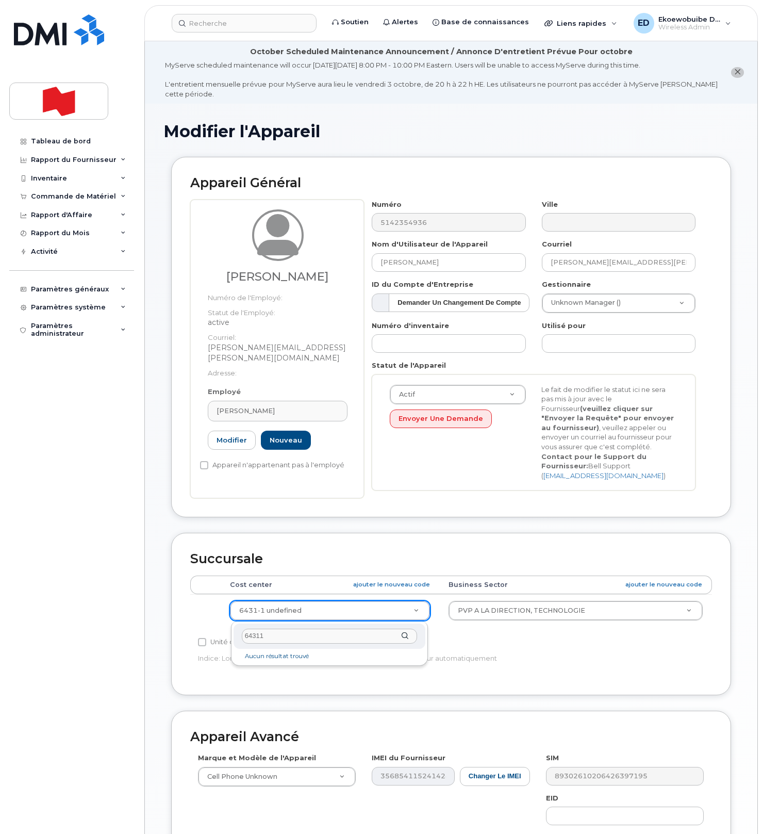
type input "6431"
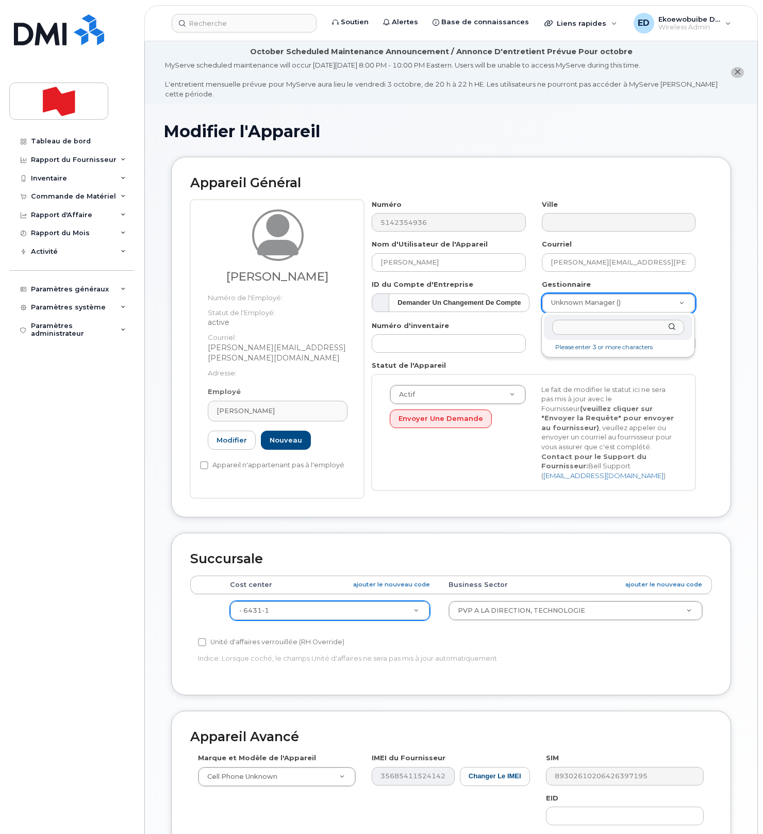
paste input "Éric Marotte"
type input "Éric Marotte"
type input "1920533"
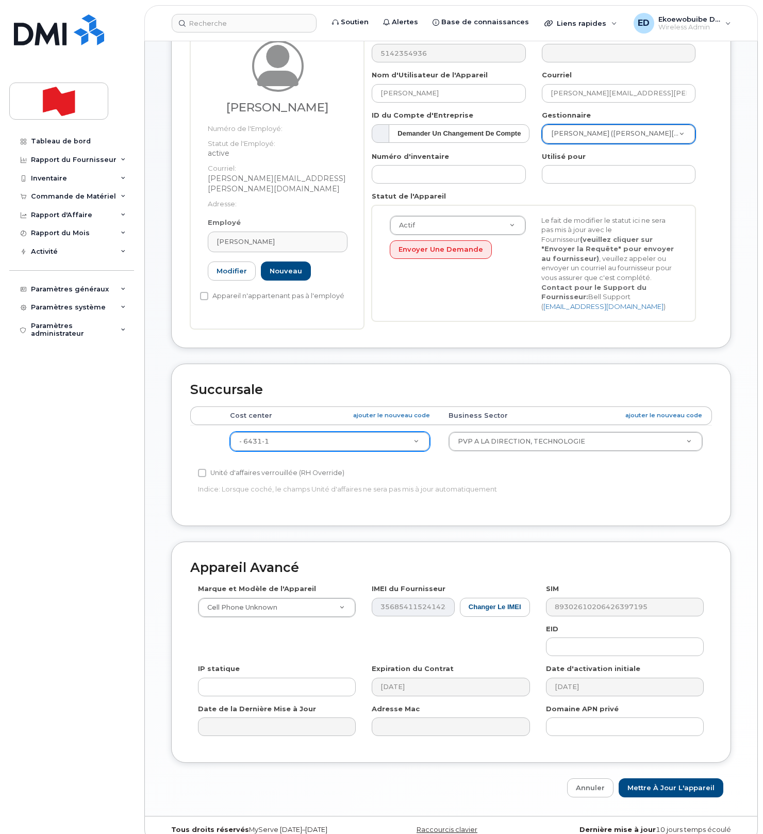
scroll to position [186, 0]
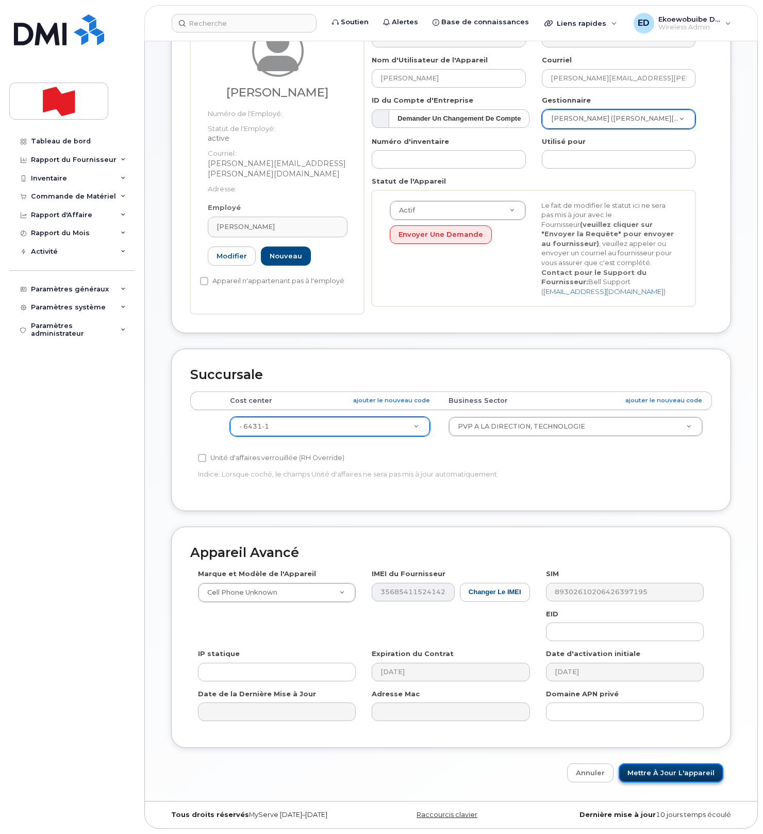
click at [646, 775] on input "Mettre à jour l'appareil" at bounding box center [671, 772] width 105 height 19
type input "Sauvegarde..."
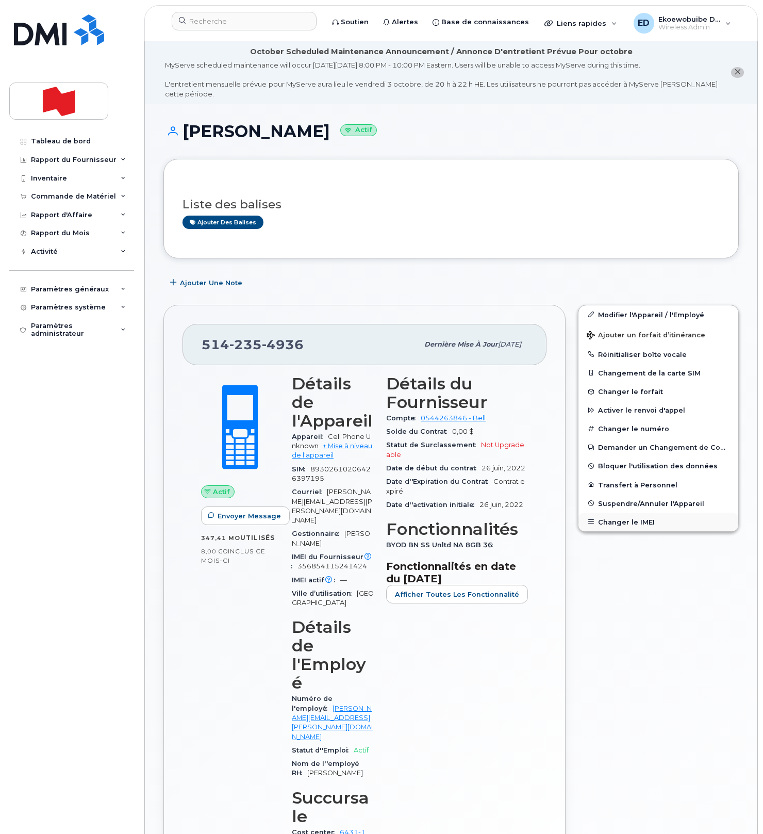
click at [622, 520] on button "Changer le IMEI" at bounding box center [659, 522] width 160 height 19
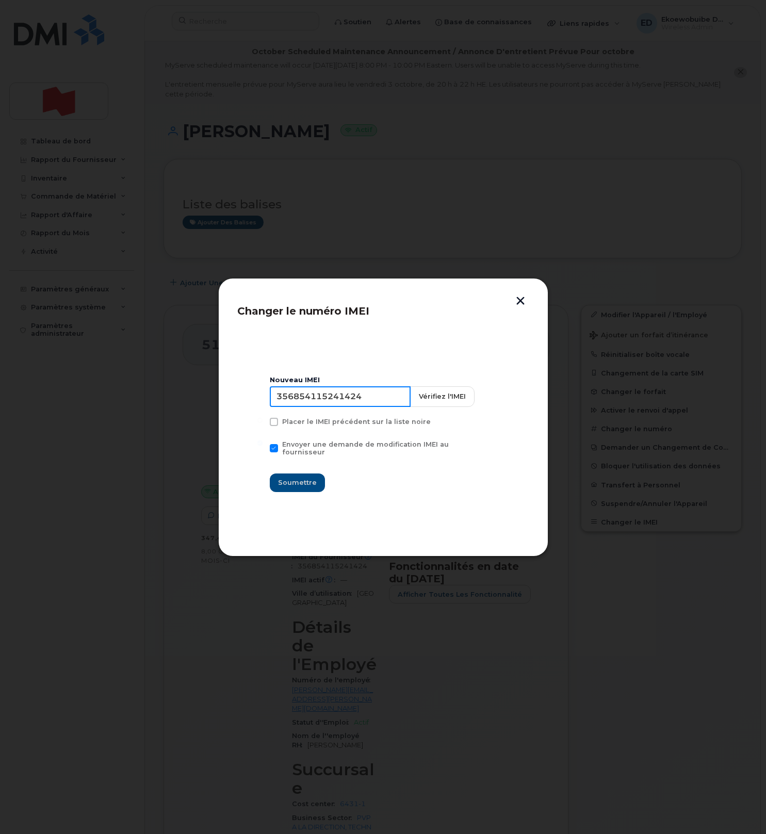
click at [342, 405] on input "356854115241424" at bounding box center [340, 396] width 141 height 21
type input "354216331509731"
click at [300, 479] on span "Soumettre" at bounding box center [297, 483] width 39 height 10
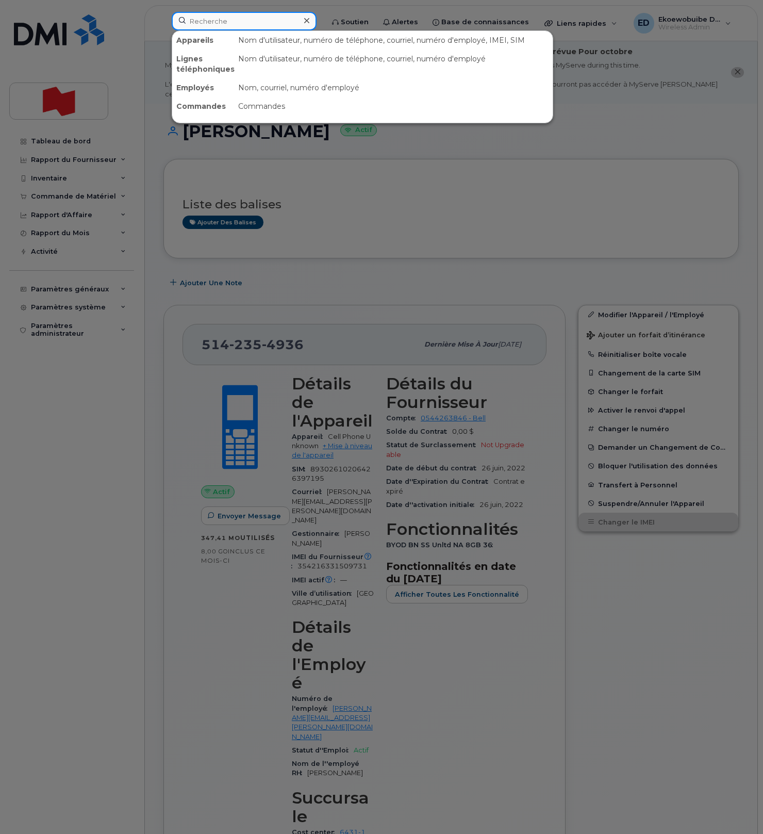
click at [235, 18] on input at bounding box center [244, 21] width 145 height 19
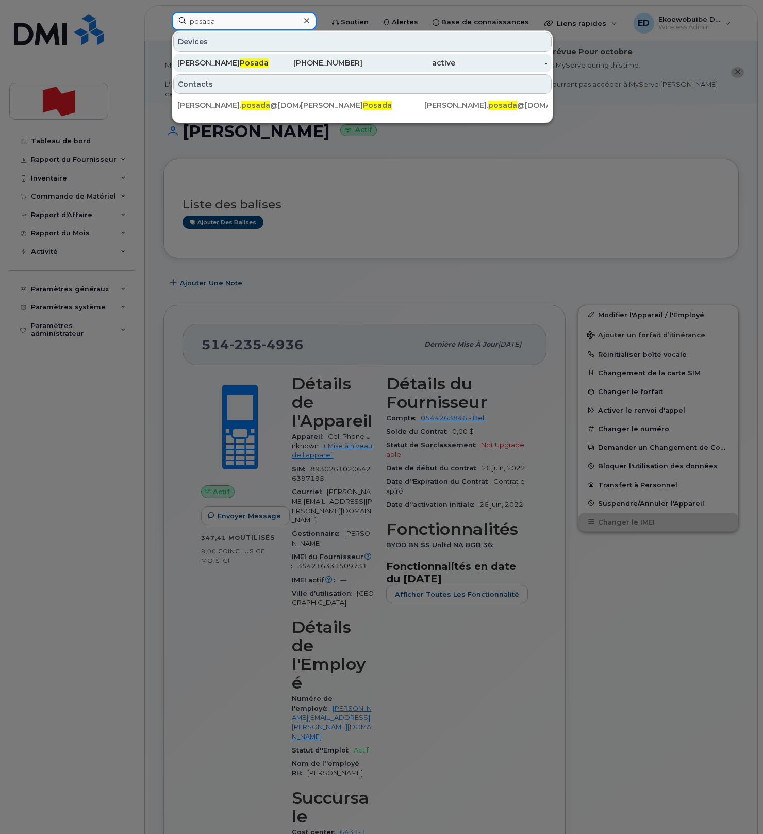
type input "posada"
click at [240, 62] on span "Posada" at bounding box center [254, 62] width 29 height 9
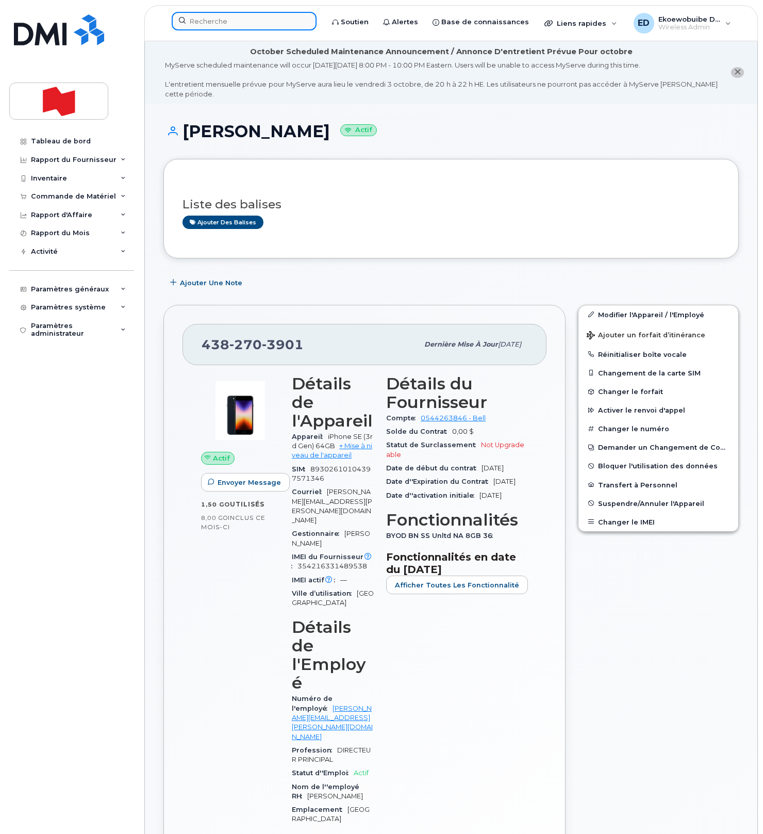
click at [249, 21] on input at bounding box center [244, 21] width 145 height 19
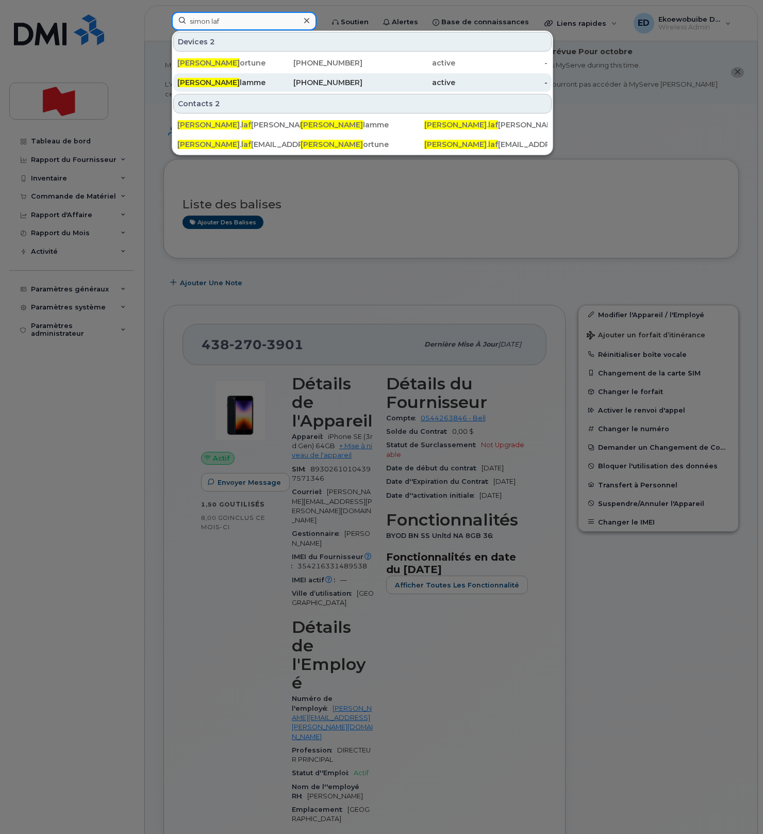
type input "simon laf"
click at [225, 86] on div "Simon Laf lamme" at bounding box center [223, 82] width 93 height 10
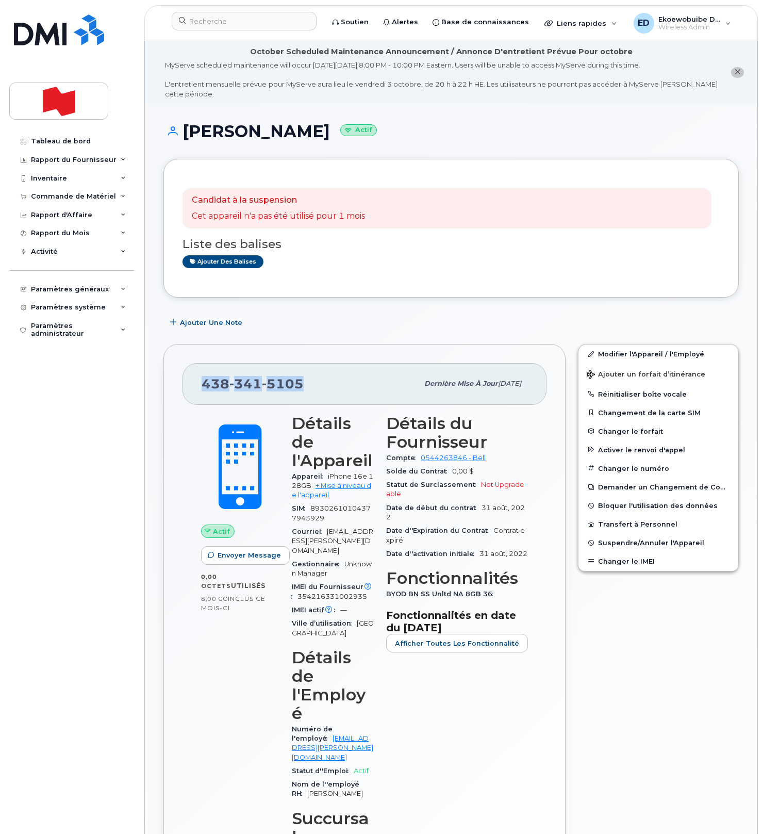
drag, startPoint x: 305, startPoint y: 387, endPoint x: 203, endPoint y: 386, distance: 102.1
click at [203, 386] on div "[PHONE_NUMBER]" at bounding box center [310, 384] width 217 height 22
copy span "[PHONE_NUMBER]"
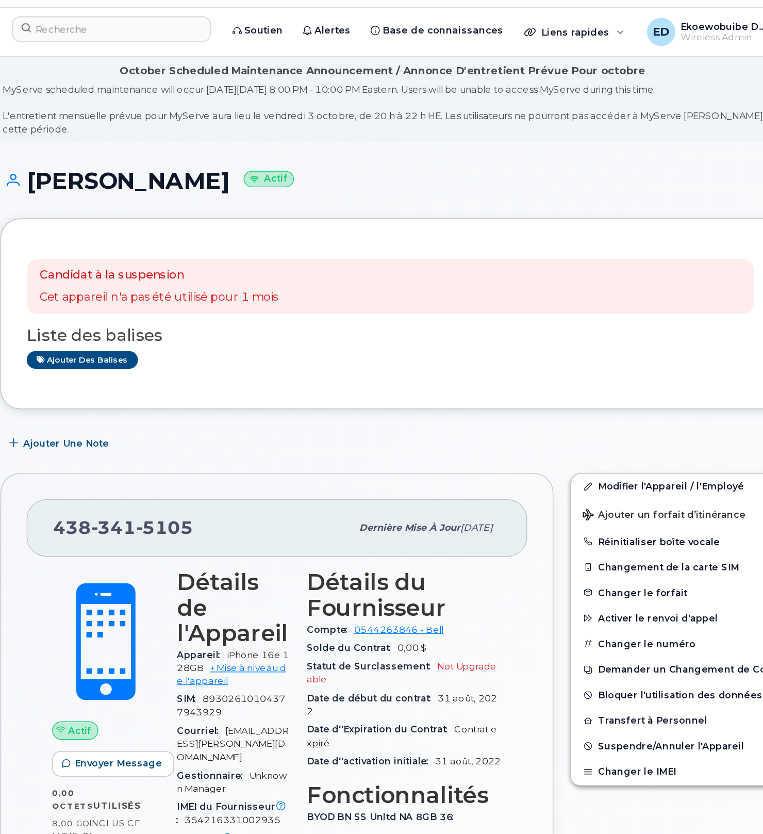
click at [504, 137] on h1 "[PERSON_NAME] Actif" at bounding box center [451, 131] width 576 height 18
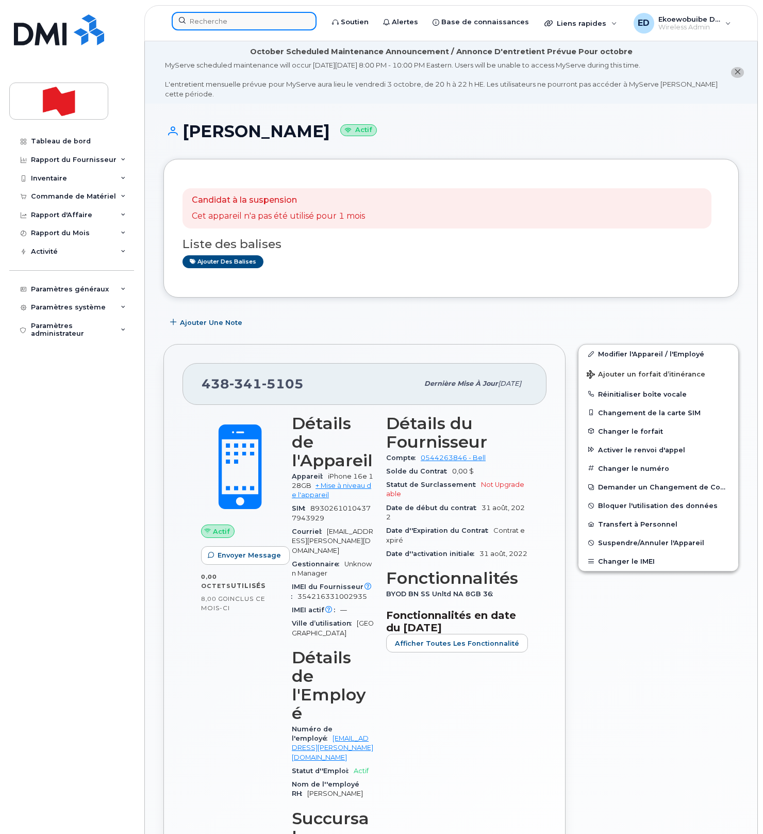
click at [224, 22] on input at bounding box center [244, 21] width 145 height 19
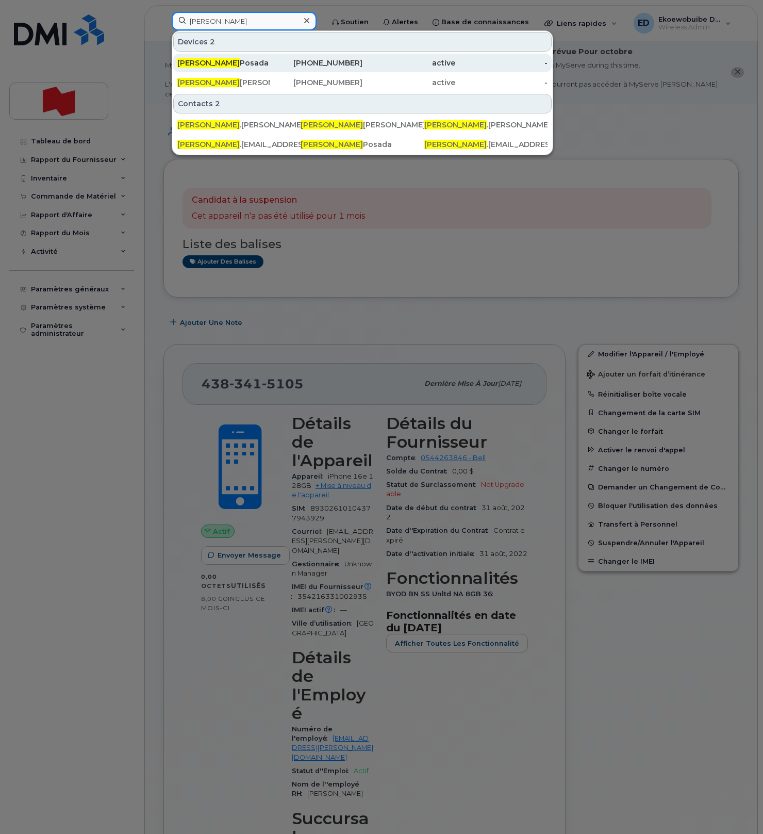
type input "felipe"
click at [224, 65] on div "Felipe Posada" at bounding box center [223, 63] width 93 height 10
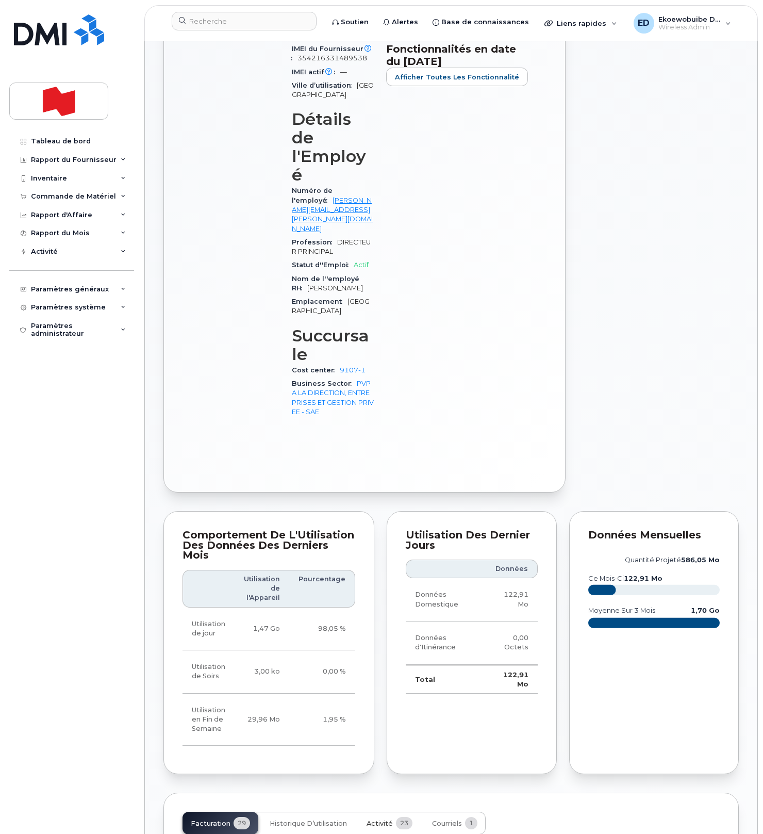
scroll to position [511, 0]
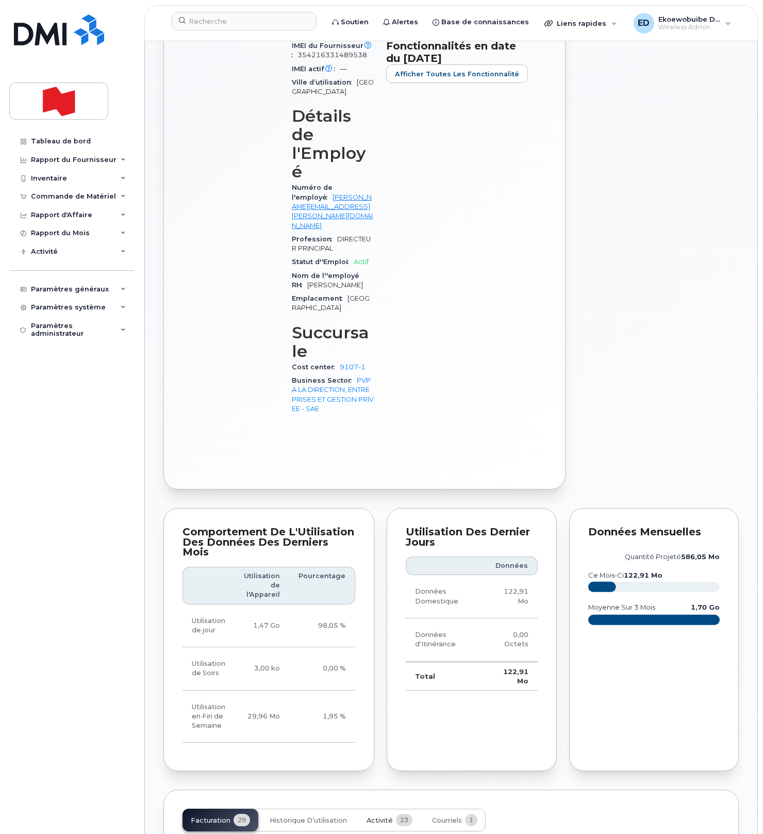
click at [380, 816] on span "Activité" at bounding box center [380, 820] width 26 height 8
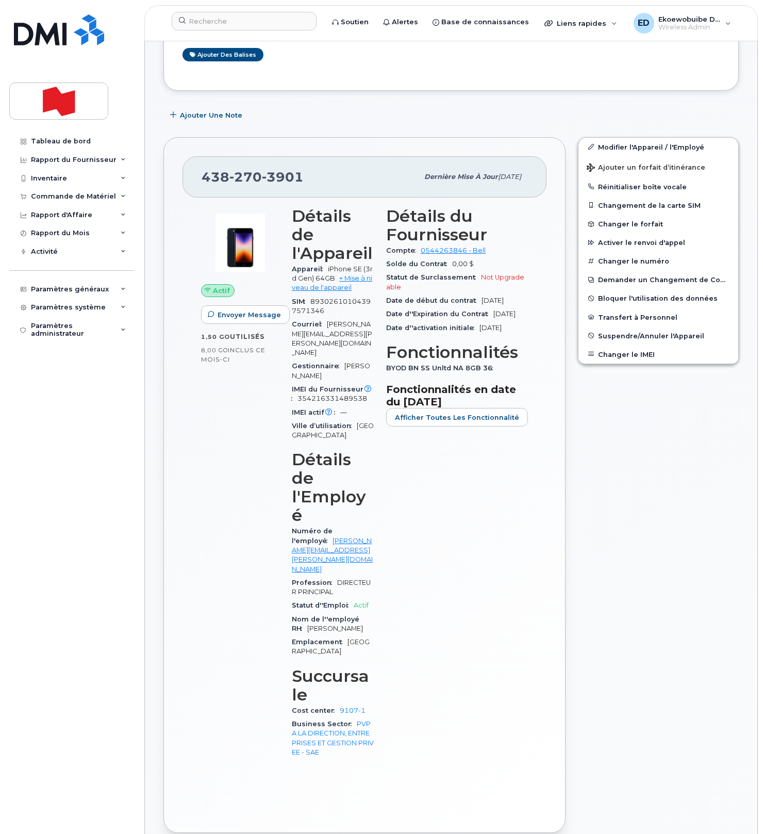
scroll to position [0, 0]
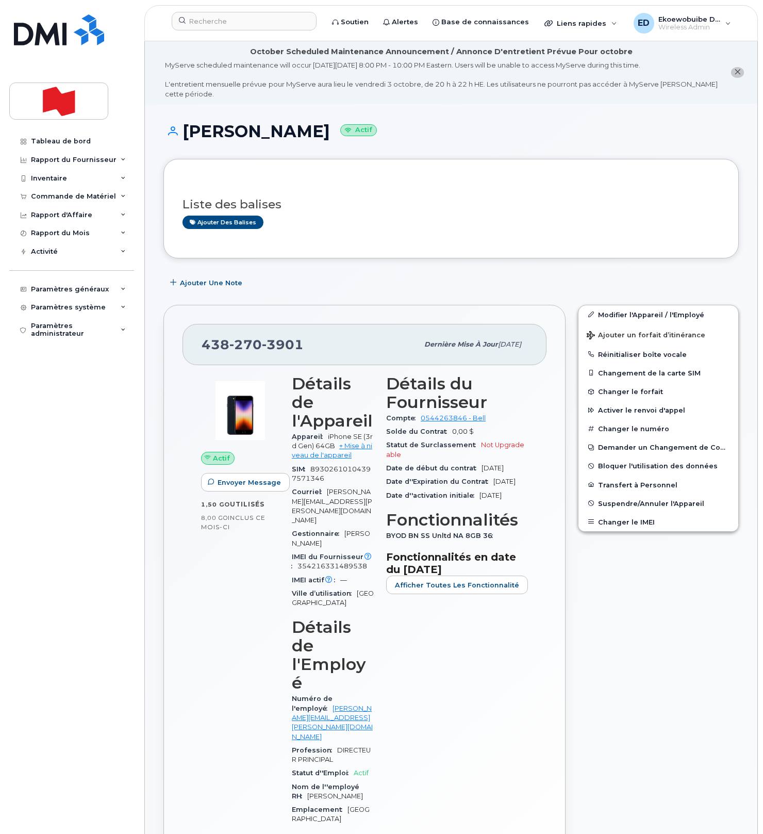
click at [230, 588] on div "Actif Envoyer Message 1,50 Go  utilisés 8,00 Go  inclus ce mois-ci" at bounding box center [240, 654] width 91 height 573
click at [614, 521] on button "Changer le IMEI" at bounding box center [659, 522] width 160 height 19
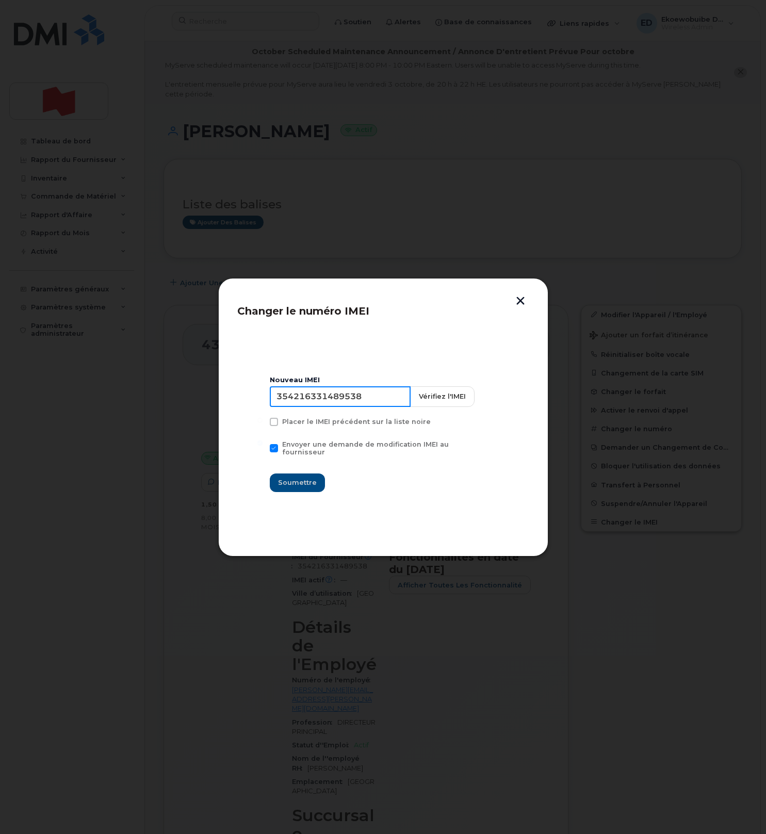
click at [344, 399] on input "354216331489538" at bounding box center [340, 396] width 141 height 21
paste input "0829591134547"
type input "350829591134547"
click at [305, 484] on span "Soumettre" at bounding box center [297, 483] width 39 height 10
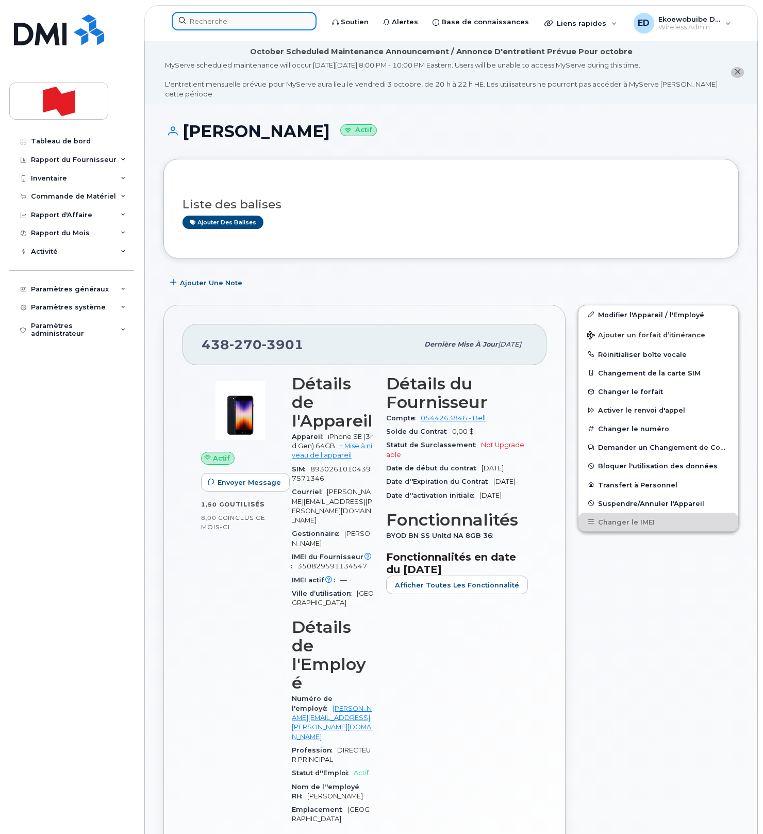
click at [228, 25] on input at bounding box center [244, 21] width 145 height 19
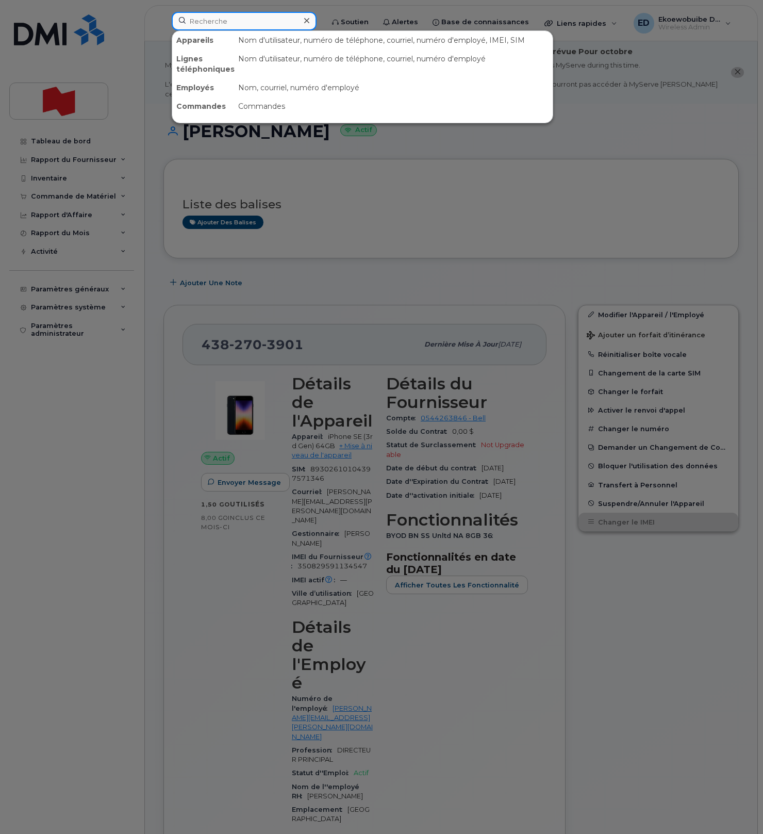
paste input "[PERSON_NAME]"
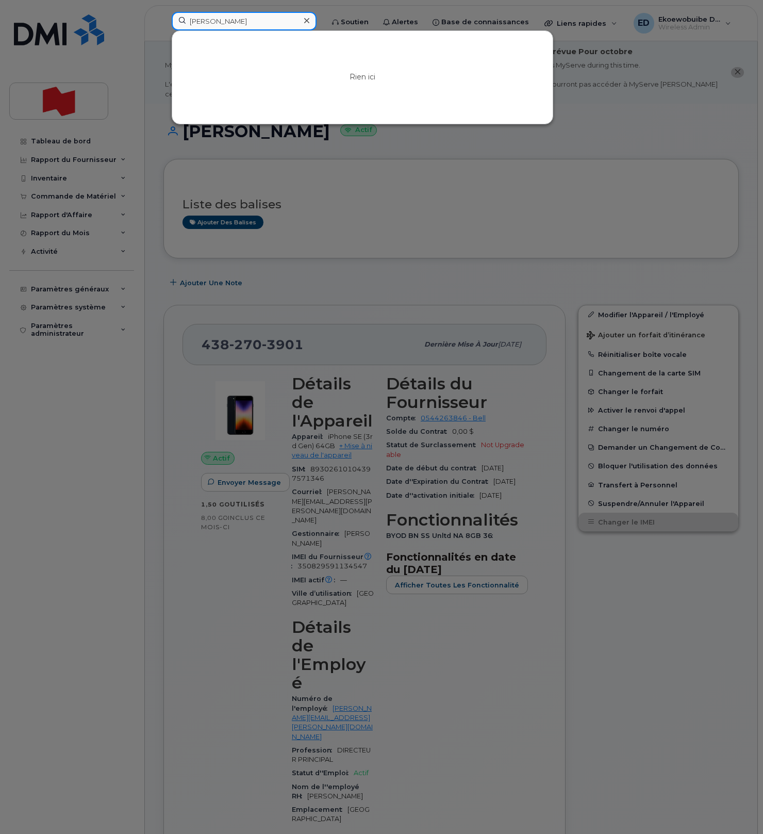
type input "[PERSON_NAME]"
click at [309, 22] on icon at bounding box center [306, 21] width 5 height 8
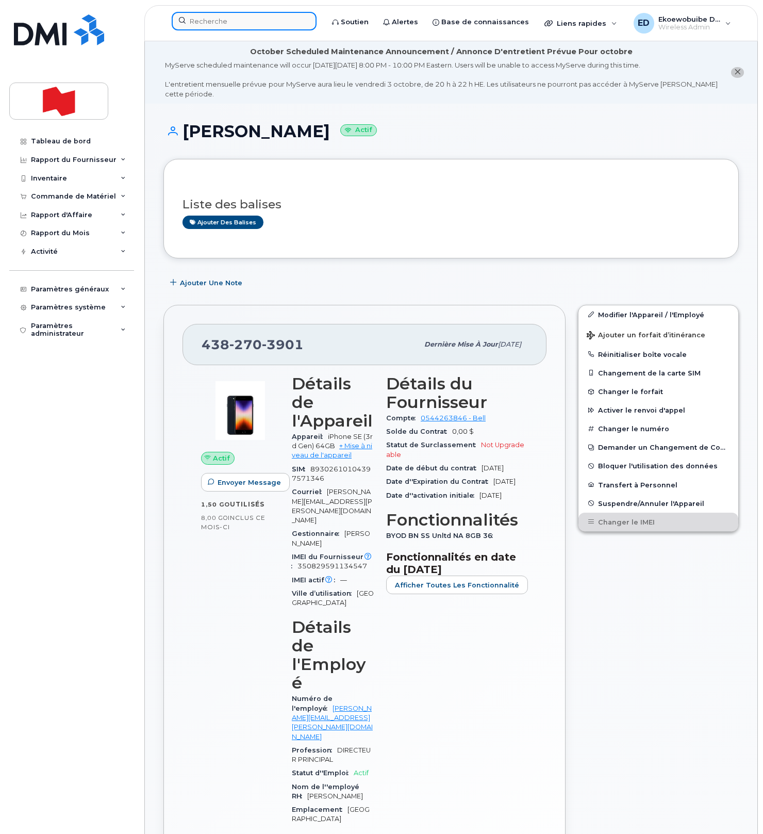
click at [243, 25] on input at bounding box center [244, 21] width 145 height 19
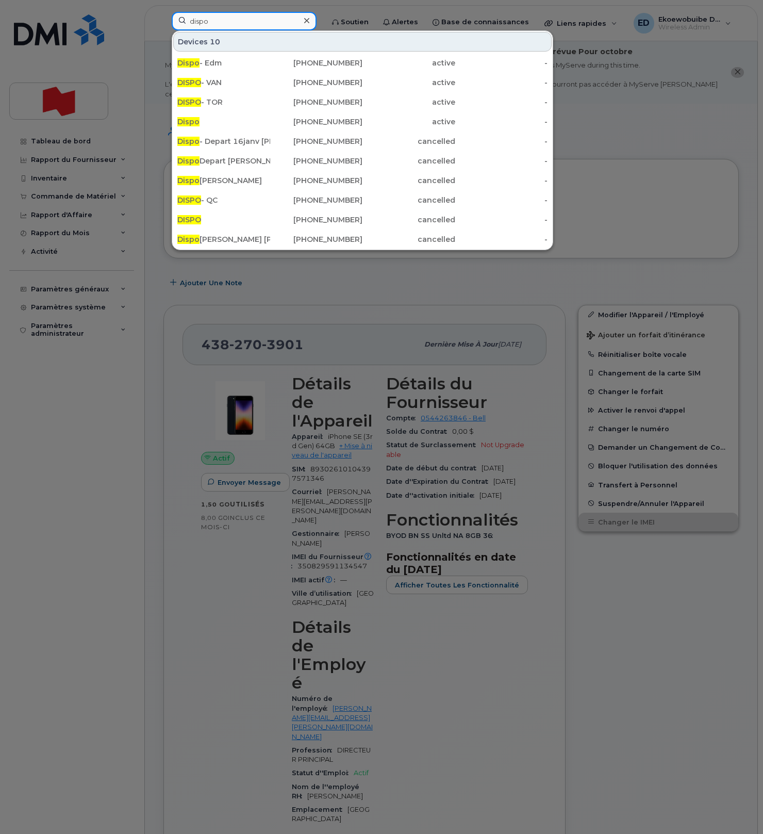
type input "dispo"
click at [309, 22] on icon at bounding box center [306, 20] width 5 height 5
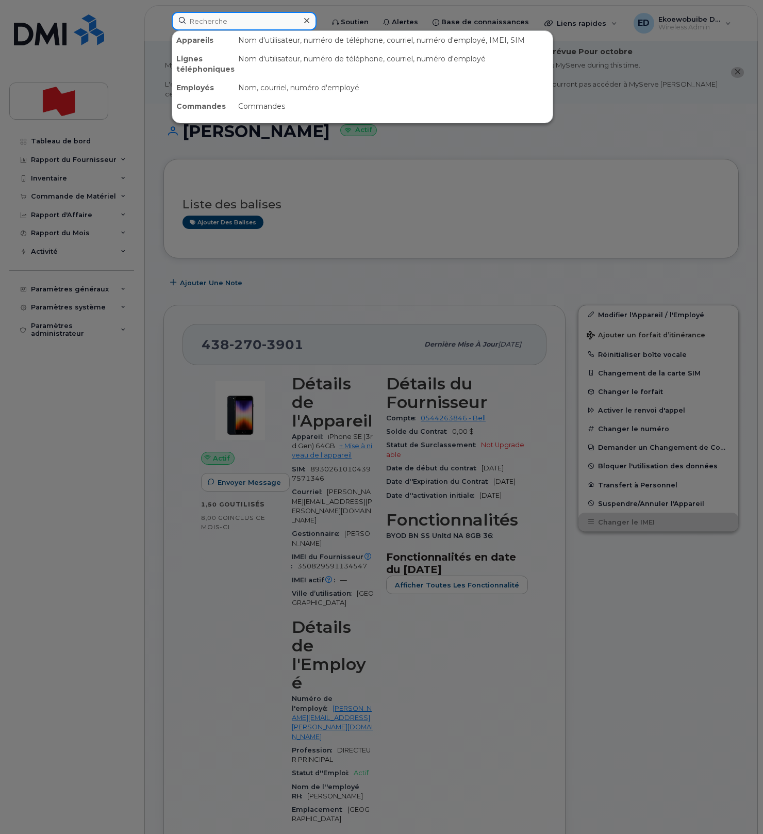
click at [291, 21] on input at bounding box center [244, 21] width 145 height 19
paste input "4385352528"
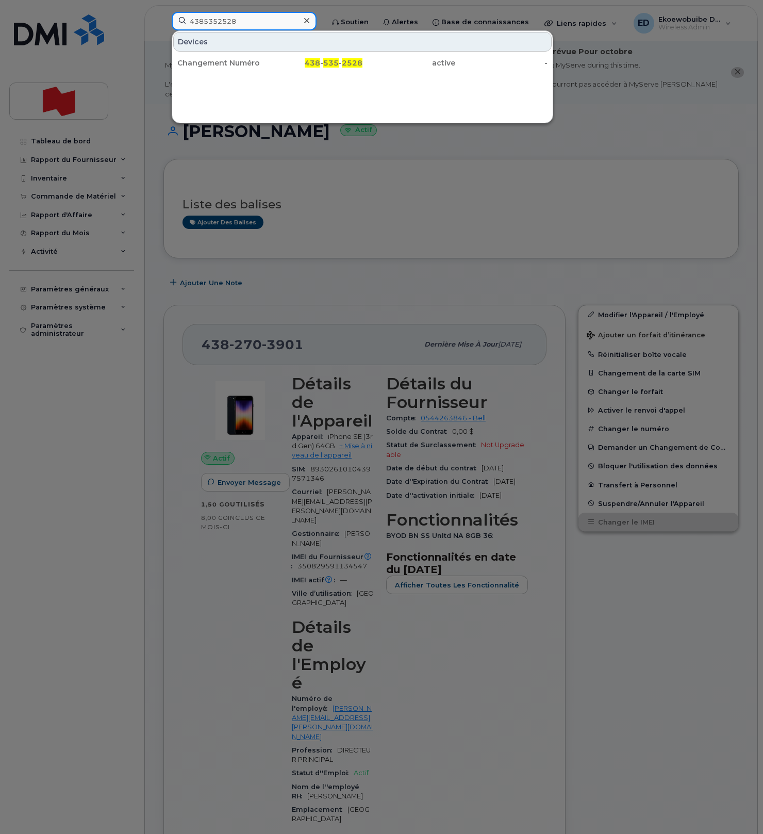
click at [216, 20] on input "4385352528" at bounding box center [244, 21] width 145 height 19
paste input "4703972"
drag, startPoint x: 262, startPoint y: 26, endPoint x: 231, endPoint y: 25, distance: 32.0
click at [257, 26] on input "4384703972" at bounding box center [244, 21] width 145 height 19
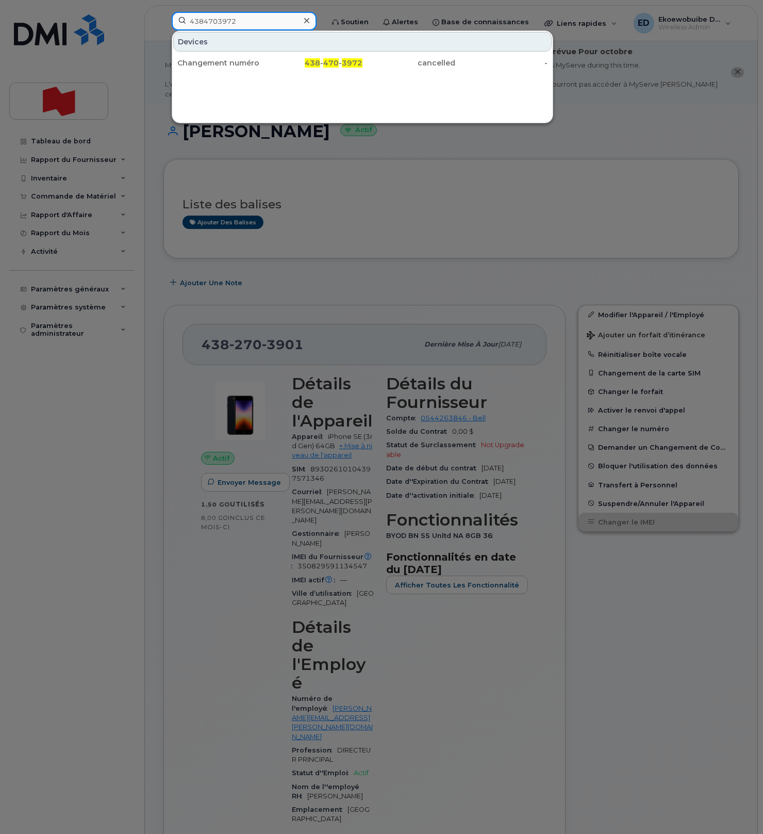
drag, startPoint x: 250, startPoint y: 22, endPoint x: 171, endPoint y: 20, distance: 78.4
click at [172, 20] on div "4384703972" at bounding box center [244, 21] width 145 height 19
paste input "-435-9939"
type input "438-435-9939"
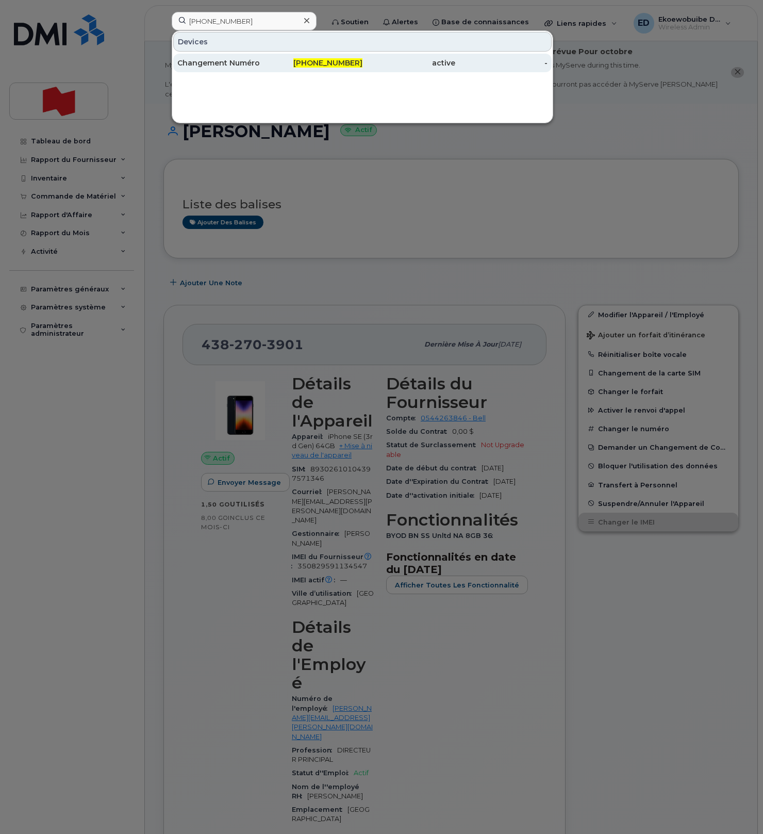
click at [221, 63] on div "Changement Numéro" at bounding box center [223, 63] width 93 height 10
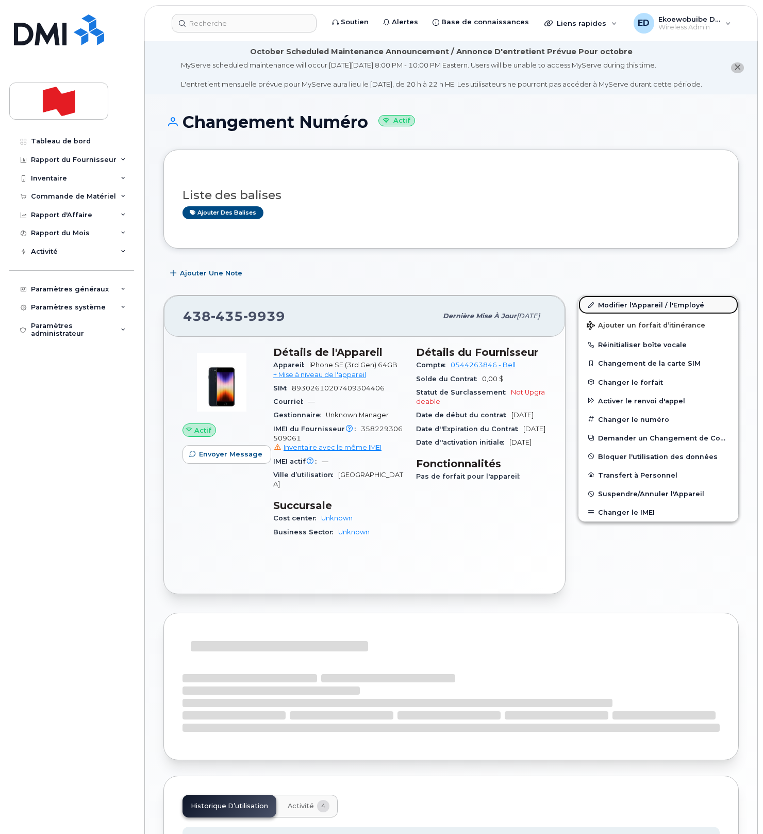
click at [604, 314] on link "Modifier l'Appareil / l'Employé" at bounding box center [659, 304] width 160 height 19
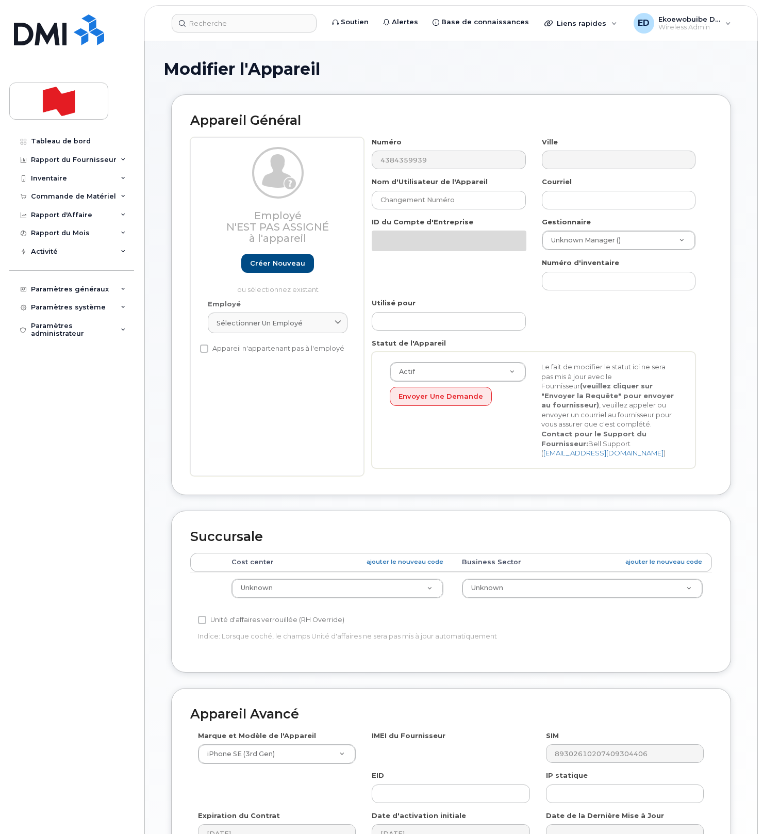
select select "22916206"
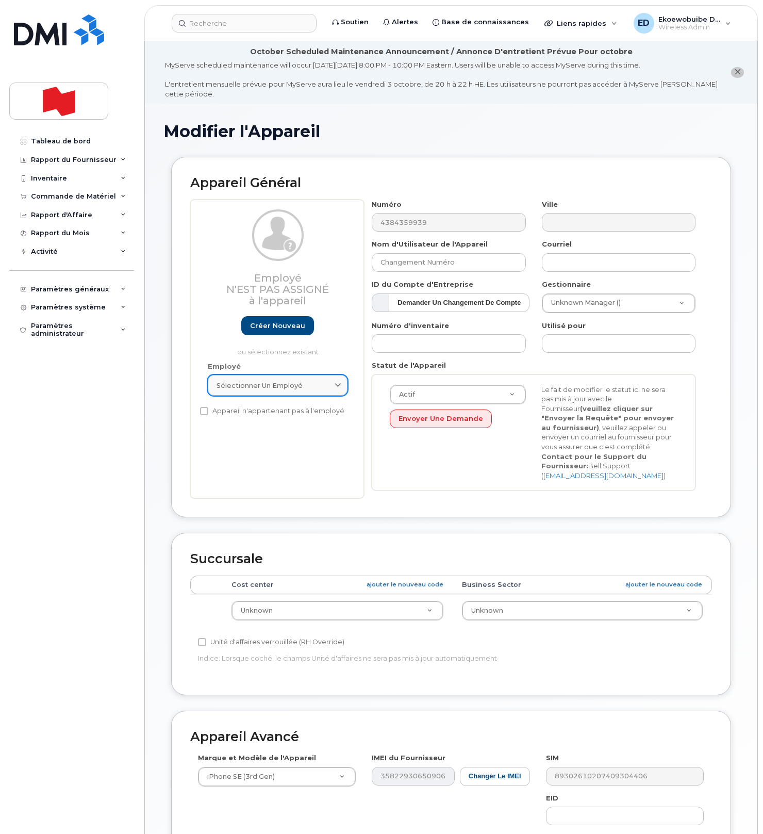
click at [304, 390] on div "Sélectionner un employé" at bounding box center [278, 386] width 122 height 10
paste input "[PERSON_NAME][EMAIL_ADDRESS][DOMAIN_NAME]"
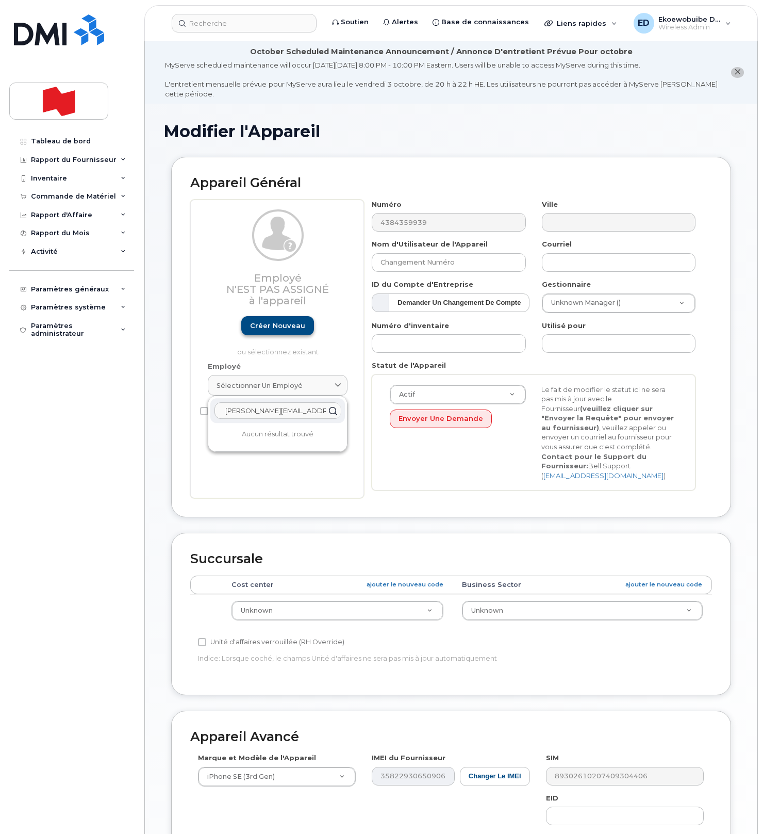
type input "[PERSON_NAME][EMAIL_ADDRESS][DOMAIN_NAME]"
click at [280, 328] on link "Créer nouveau" at bounding box center [277, 325] width 73 height 19
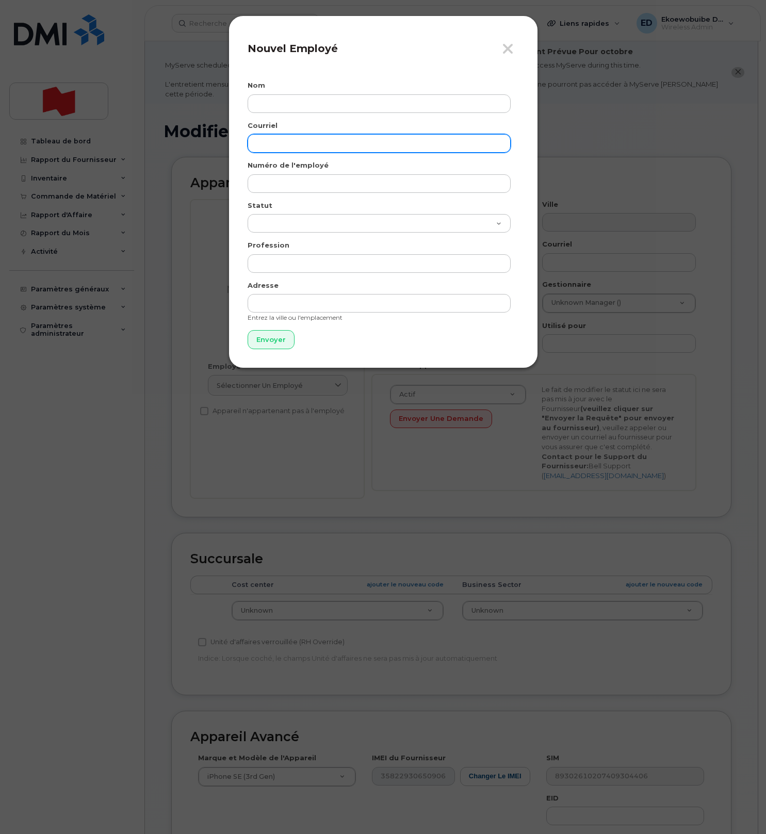
click at [293, 144] on input "email" at bounding box center [379, 143] width 263 height 19
paste input "[PERSON_NAME][EMAIL_ADDRESS][DOMAIN_NAME]"
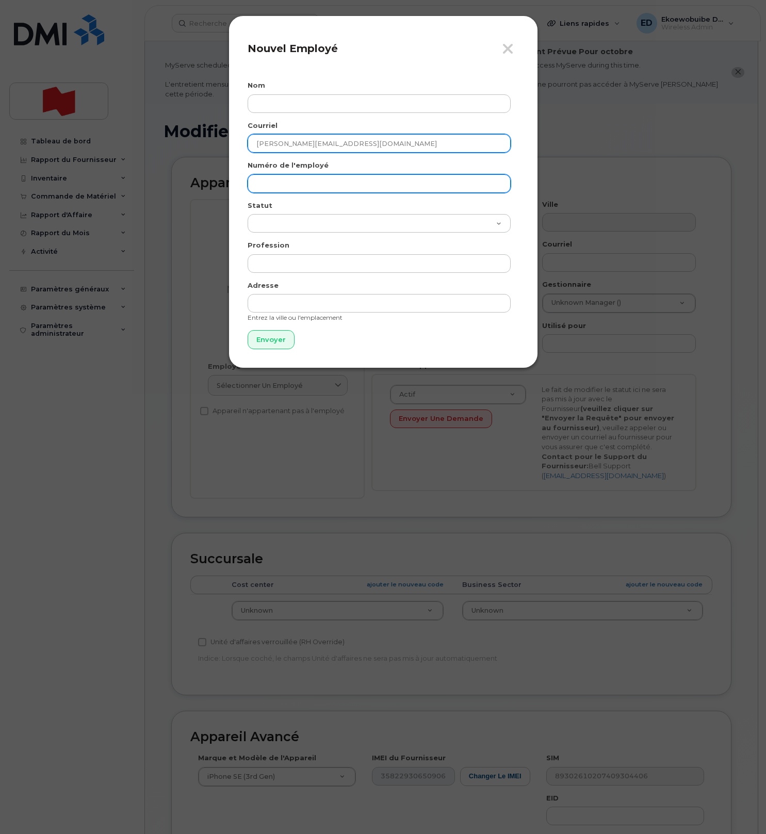
type input "[PERSON_NAME][EMAIL_ADDRESS][DOMAIN_NAME]"
click at [287, 177] on input "text" at bounding box center [379, 183] width 263 height 19
paste input "[PERSON_NAME][EMAIL_ADDRESS][DOMAIN_NAME]"
type input "[PERSON_NAME][EMAIL_ADDRESS][DOMAIN_NAME]"
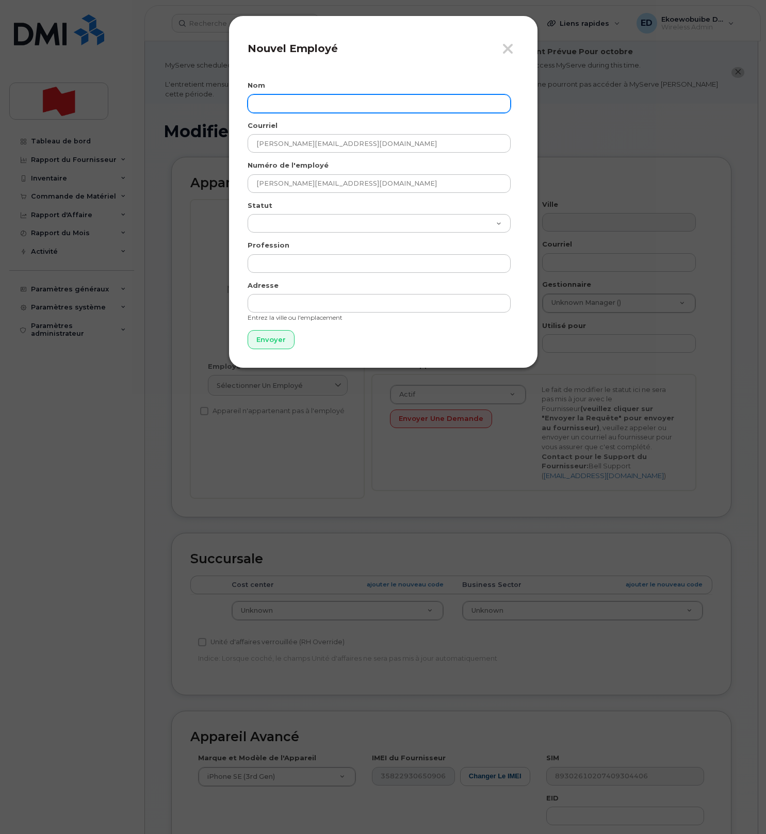
click at [323, 104] on input "text" at bounding box center [379, 103] width 263 height 19
paste input "Sophie Beaudet"
type input "Sophie Beaudet"
click at [269, 336] on input "Envoyer" at bounding box center [271, 339] width 47 height 19
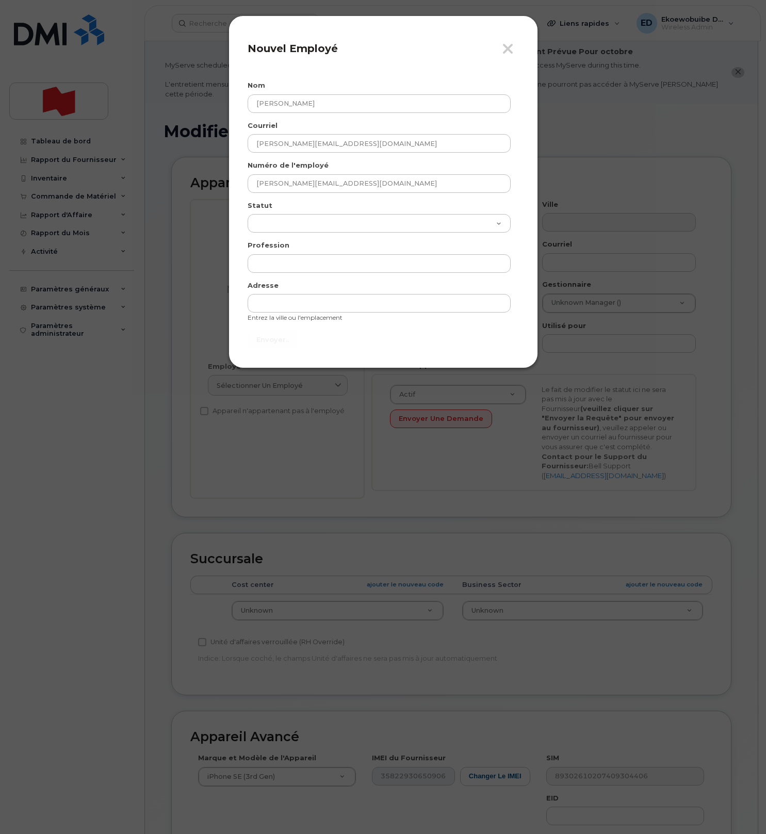
type input "Envoyer"
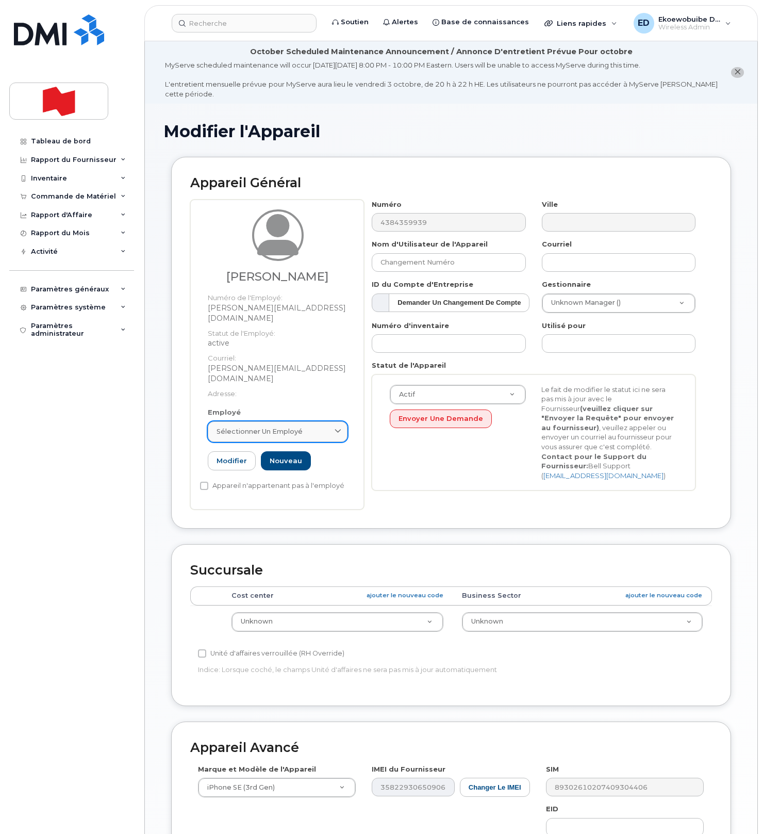
click at [305, 426] on div "Sélectionner un employé" at bounding box center [278, 431] width 122 height 10
drag, startPoint x: 315, startPoint y: 438, endPoint x: 213, endPoint y: 438, distance: 101.6
click at [214, 445] on div "sophie.beaudet@bnc.ca" at bounding box center [277, 457] width 135 height 25
paste input "Sophie Beaudet"
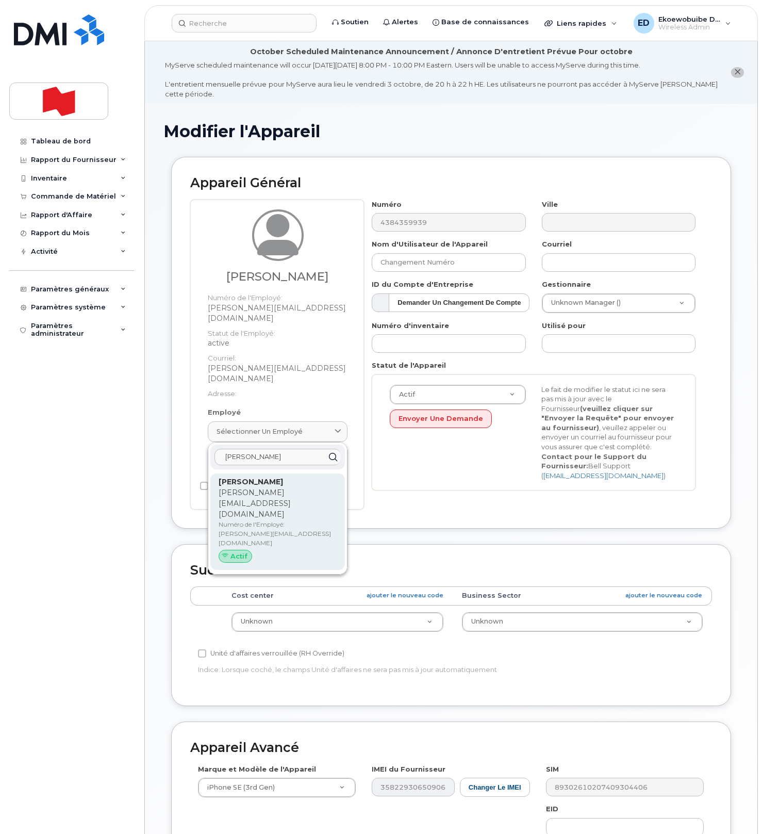
type input "Sophie Beaudet"
click at [239, 487] on p "sophie.beaudet@bnc.ca" at bounding box center [278, 503] width 118 height 32
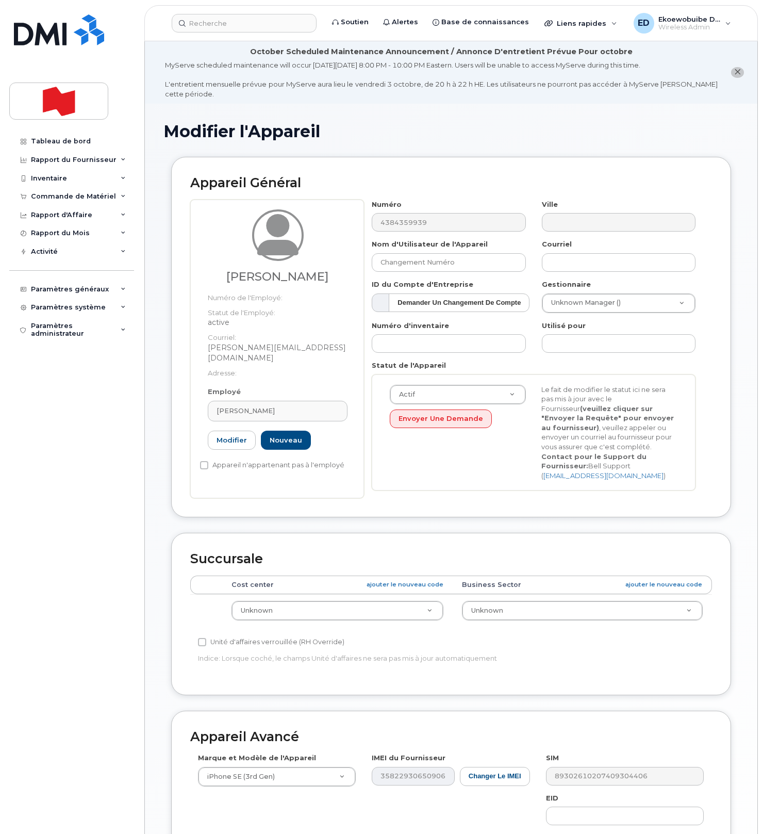
type input "sophie.beaudet@bnc.ca"
type input "Sophie Beaudet"
type input "sophie.beaudet@bnc.ca"
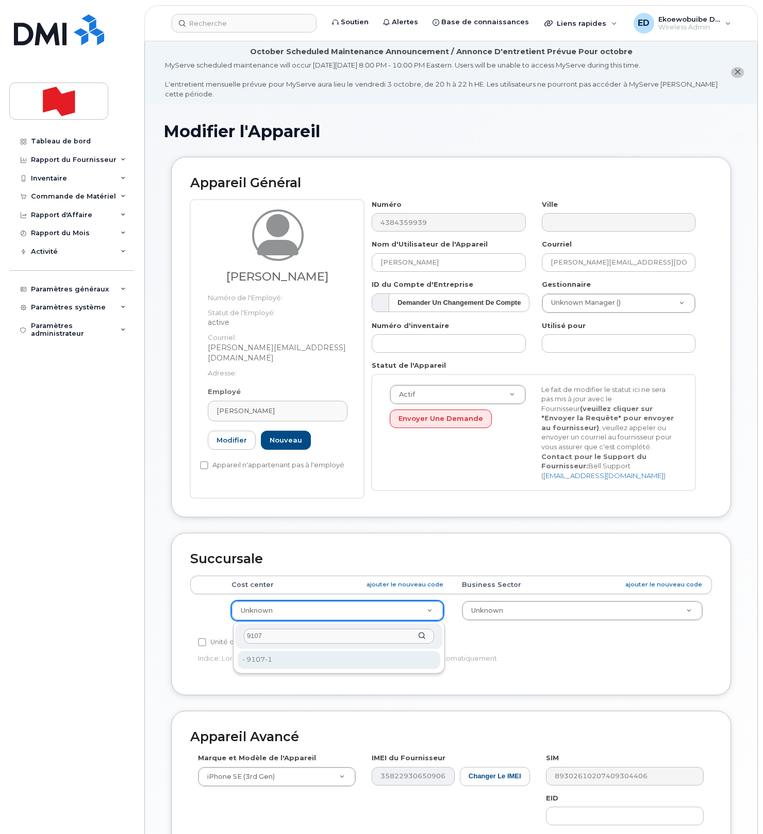
type input "9107"
type input "22916833"
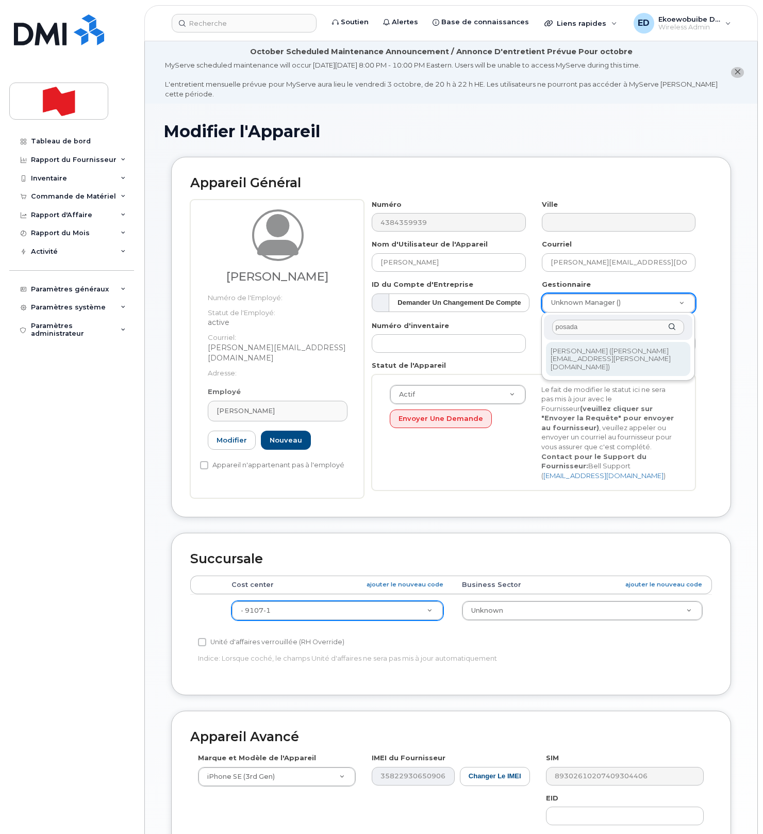
type input "posada"
type input "1920552"
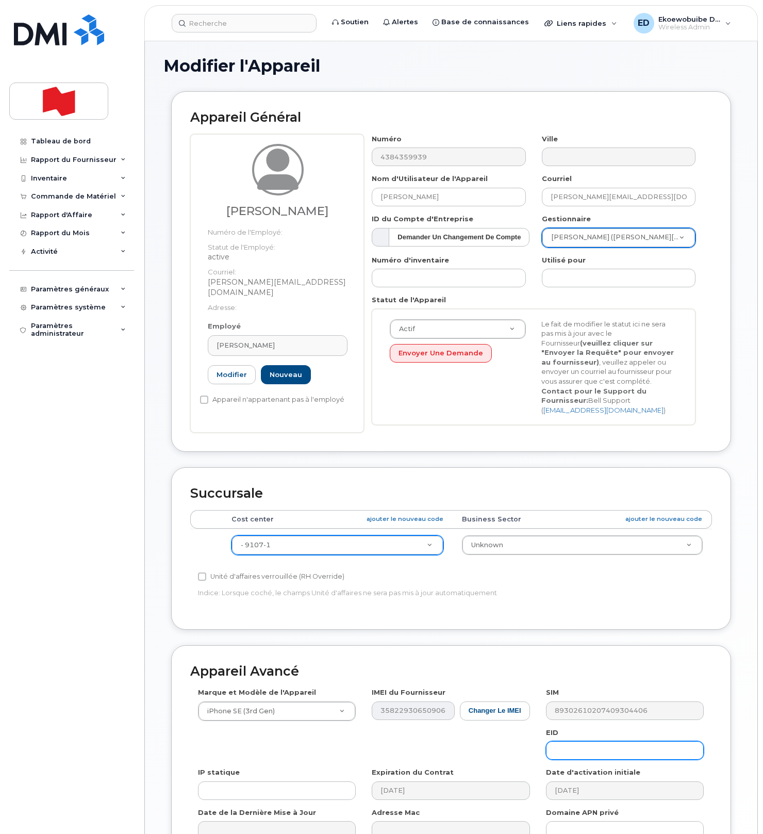
scroll to position [186, 0]
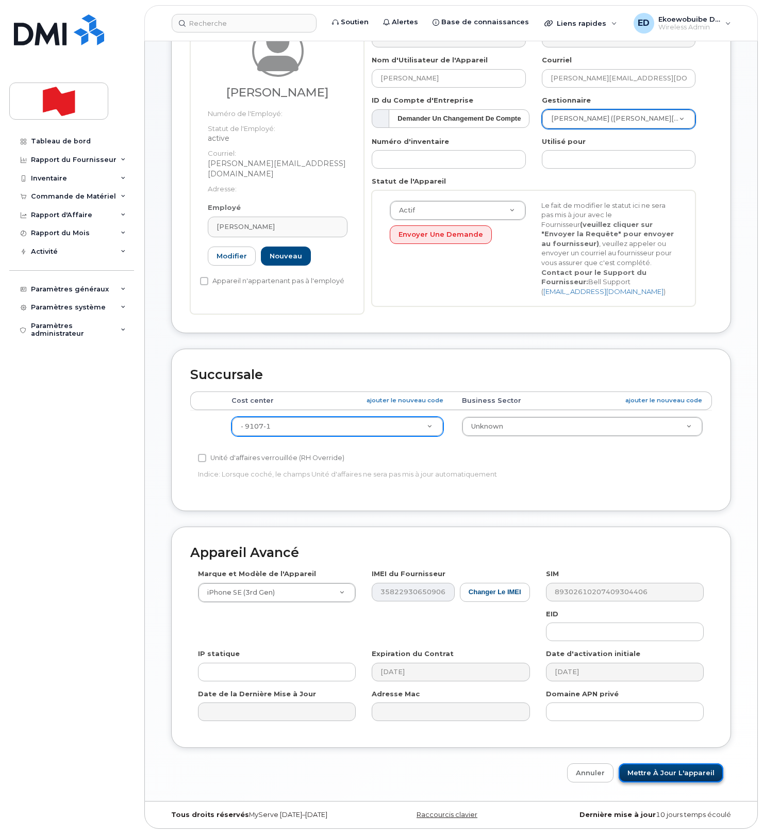
click at [648, 777] on input "Mettre à jour l'appareil" at bounding box center [671, 772] width 105 height 19
type input "Sauvegarde..."
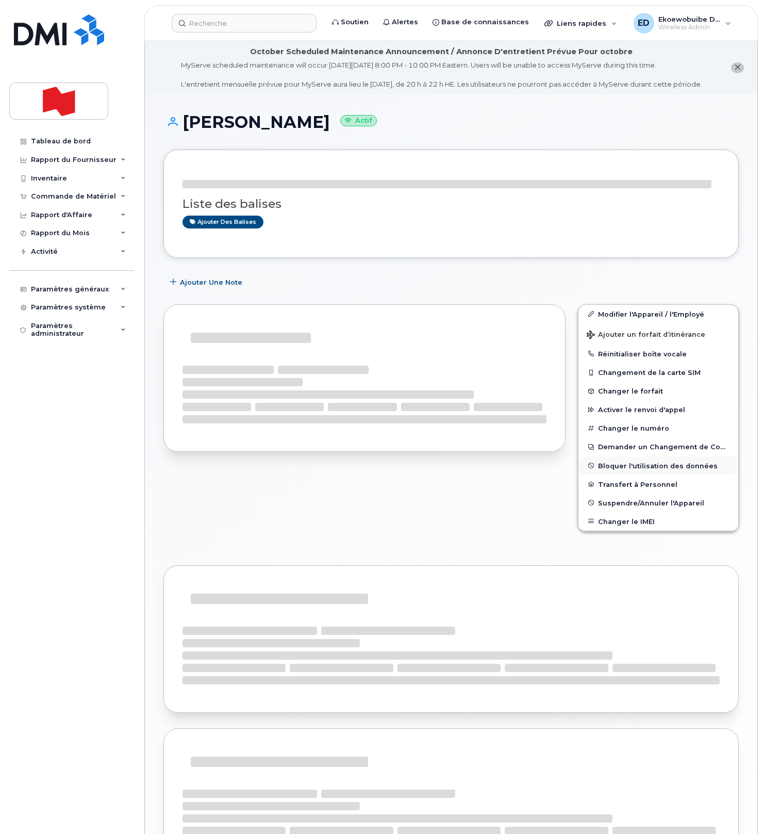
click at [621, 469] on button "Bloquer l'utilisation des données" at bounding box center [659, 465] width 160 height 19
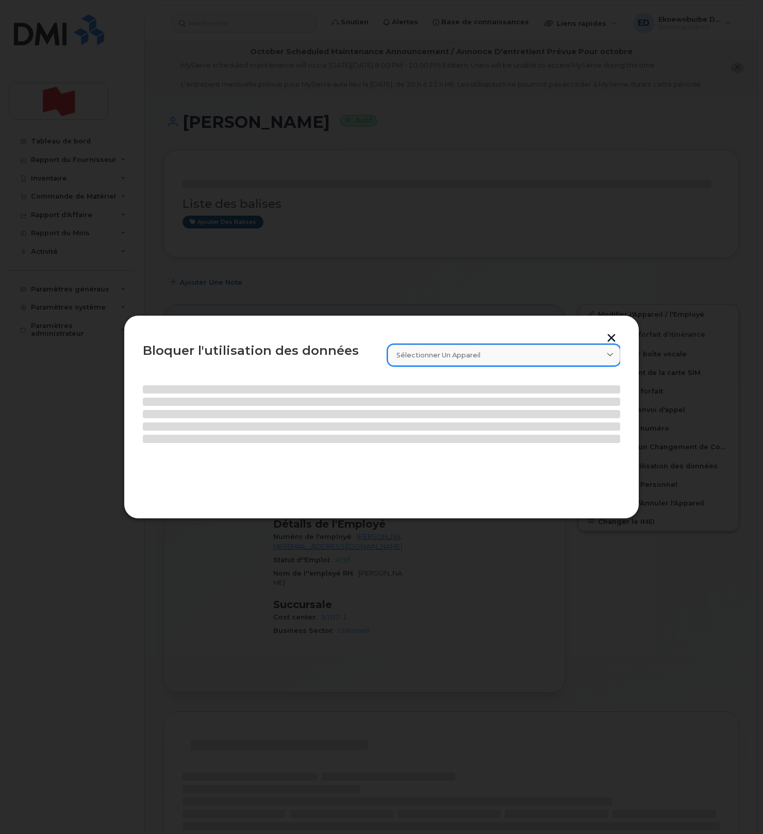
drag, startPoint x: 612, startPoint y: 339, endPoint x: 616, endPoint y: 356, distance: 18.0
click at [612, 339] on button "button" at bounding box center [611, 339] width 15 height 11
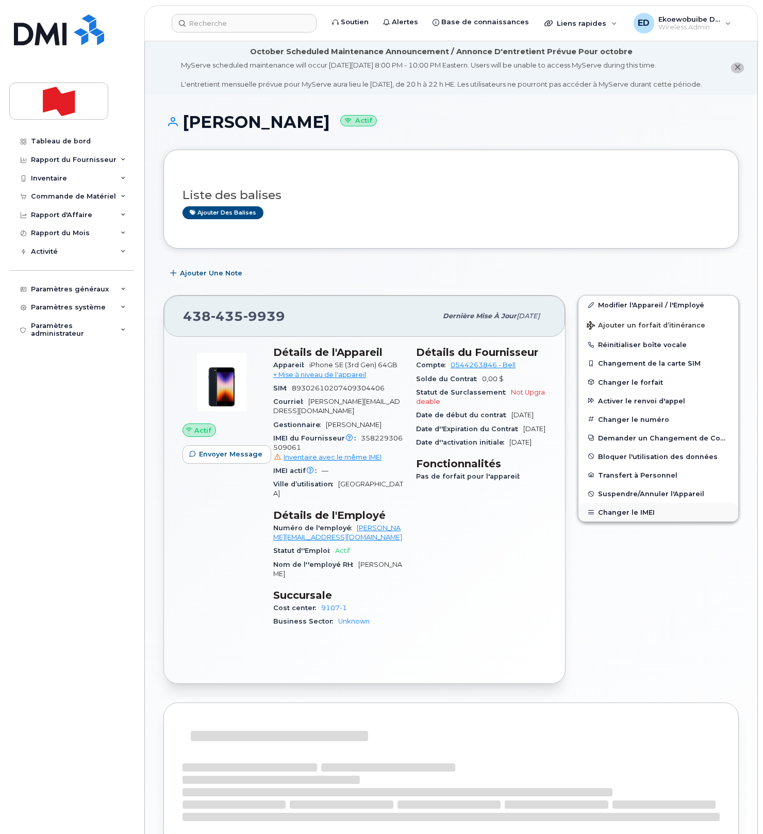
click at [612, 521] on button "Changer le IMEI" at bounding box center [659, 512] width 160 height 19
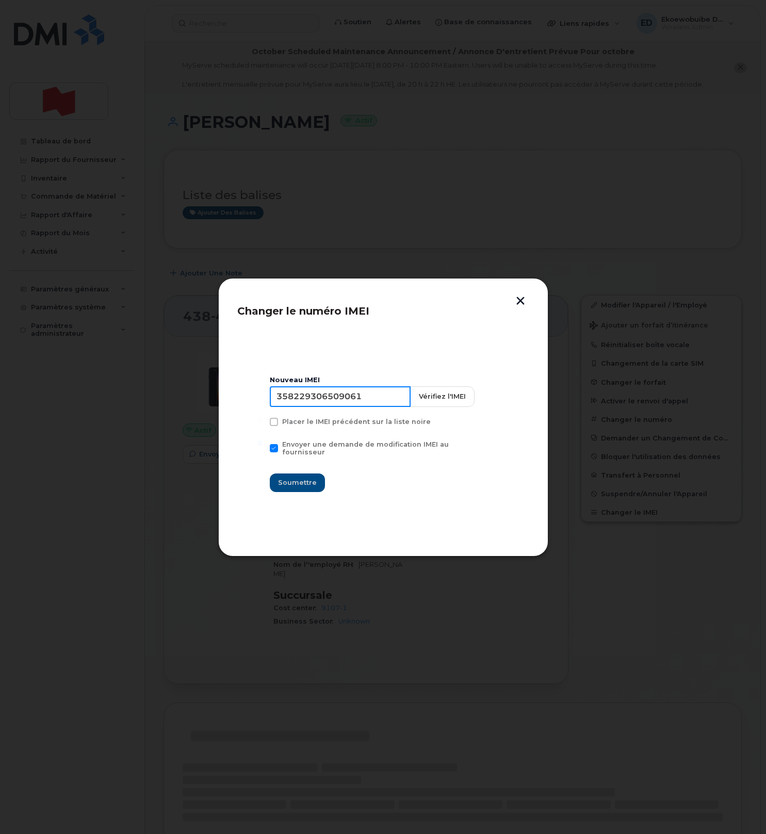
click at [325, 404] on input "358229306509061" at bounding box center [340, 396] width 141 height 21
type input "354216331489538"
drag, startPoint x: 302, startPoint y: 477, endPoint x: 306, endPoint y: 481, distance: 6.2
click at [302, 478] on span "Soumettre" at bounding box center [297, 483] width 39 height 10
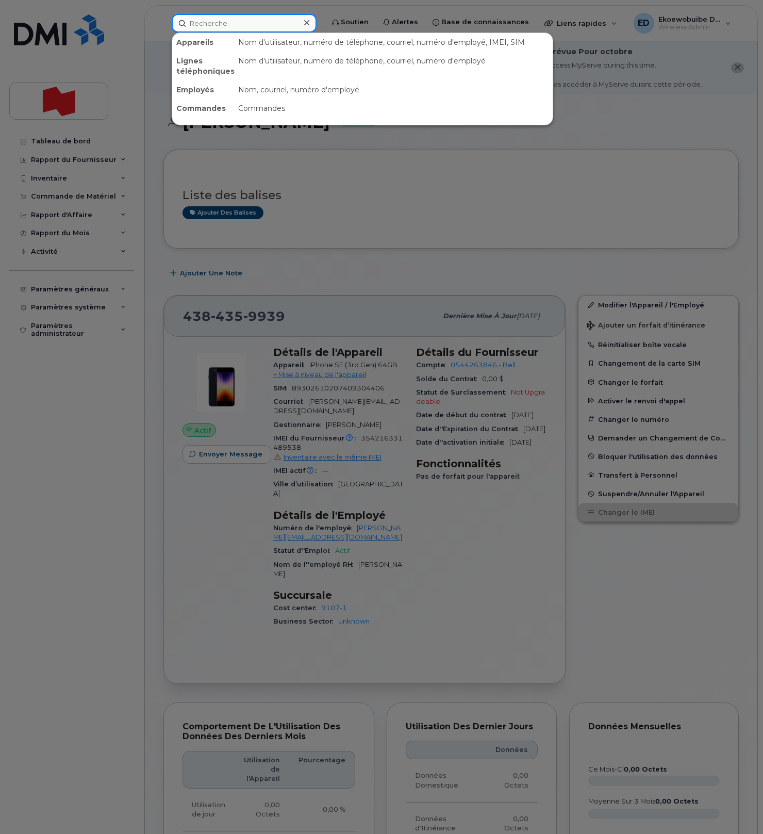
click at [216, 27] on input at bounding box center [244, 23] width 145 height 19
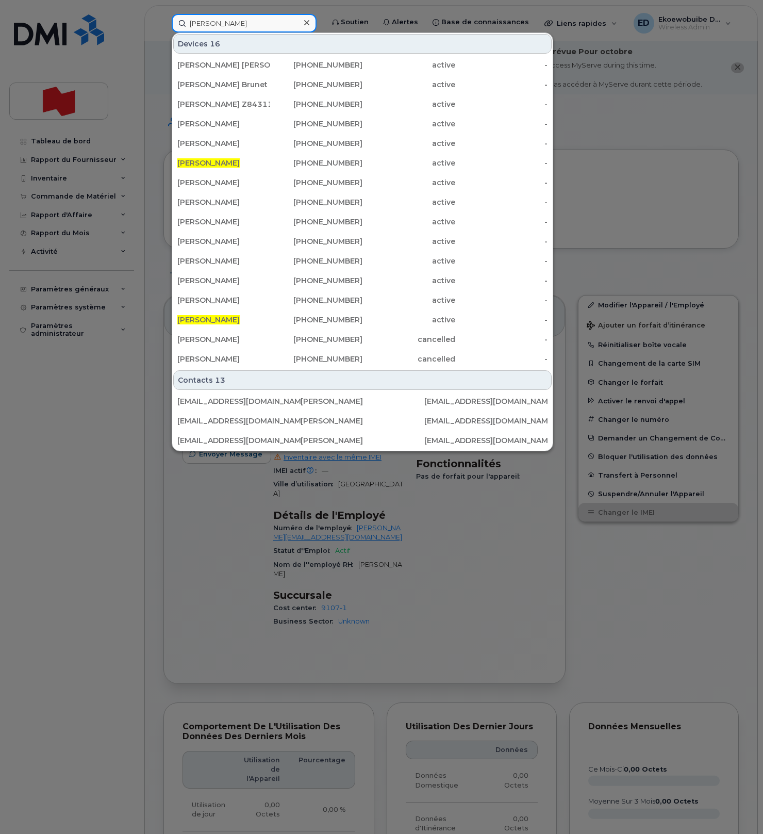
type input "[PERSON_NAME]"
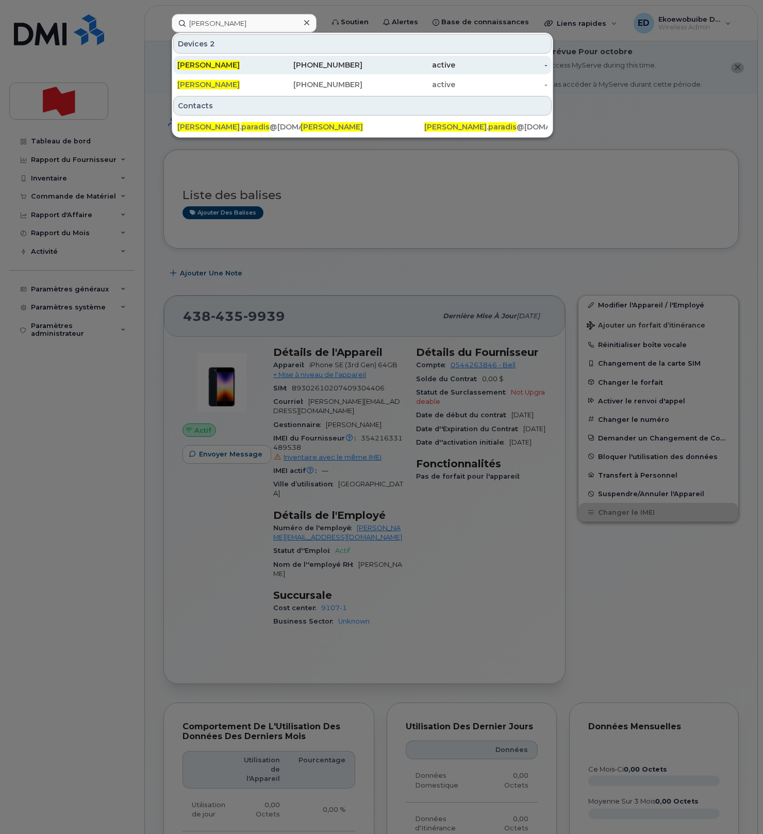
click at [238, 69] on div "[PERSON_NAME]" at bounding box center [223, 65] width 93 height 10
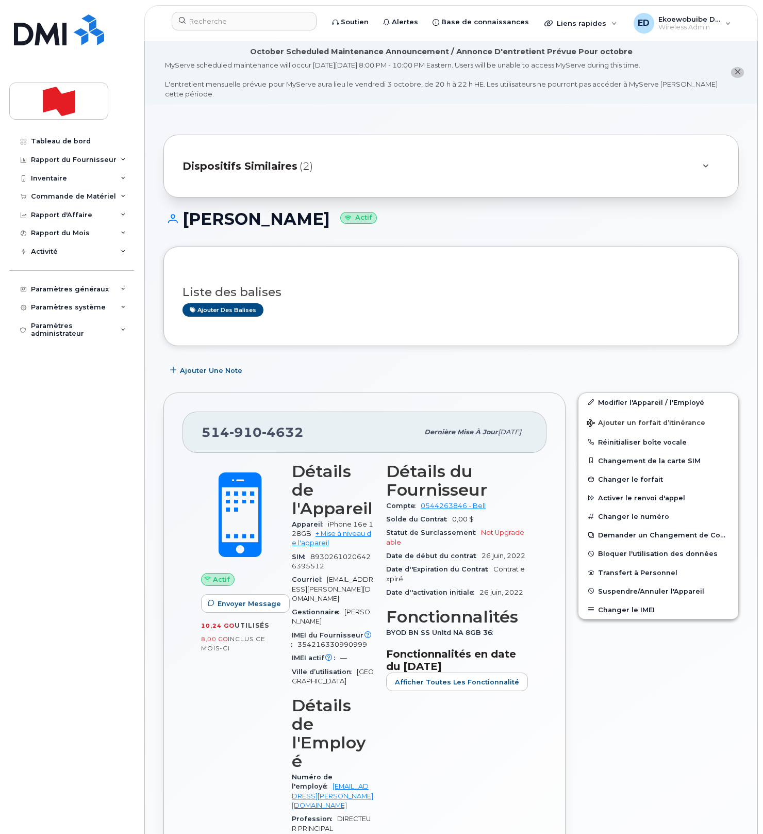
click at [455, 156] on div "Dispositifs Similaires (2)" at bounding box center [451, 166] width 576 height 63
click at [446, 165] on div "Dispositifs Similaires (2)" at bounding box center [437, 166] width 508 height 25
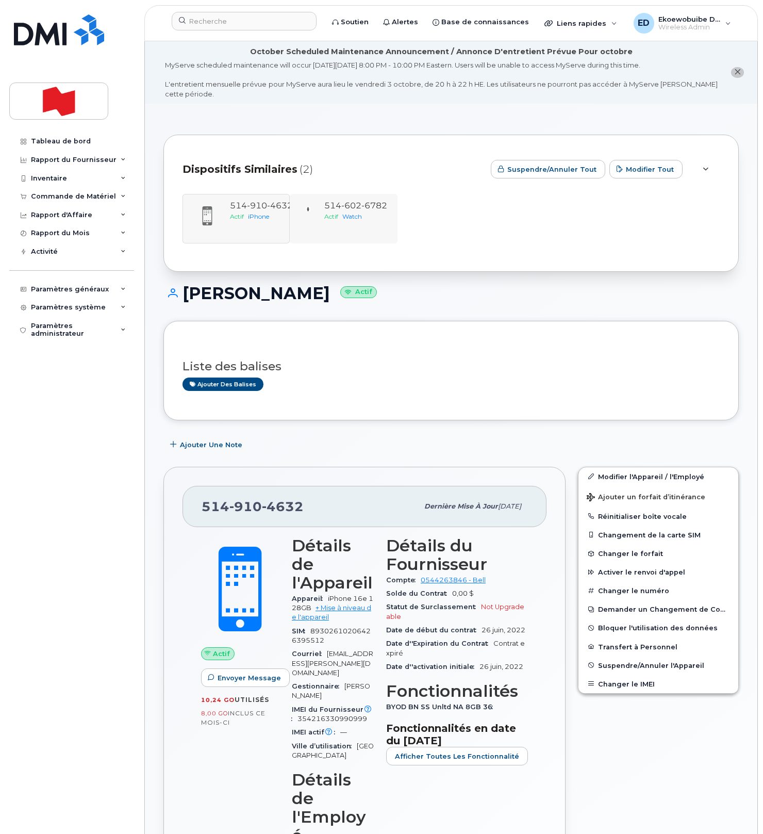
click at [339, 226] on div "[PHONE_NUMBER] Actif Watch" at bounding box center [343, 219] width 107 height 50
click at [263, 218] on div "[PHONE_NUMBER] Actif iPhone [PHONE_NUMBER] Actif Watch" at bounding box center [451, 219] width 537 height 50
click at [614, 681] on button "Changer le IMEI" at bounding box center [659, 684] width 160 height 19
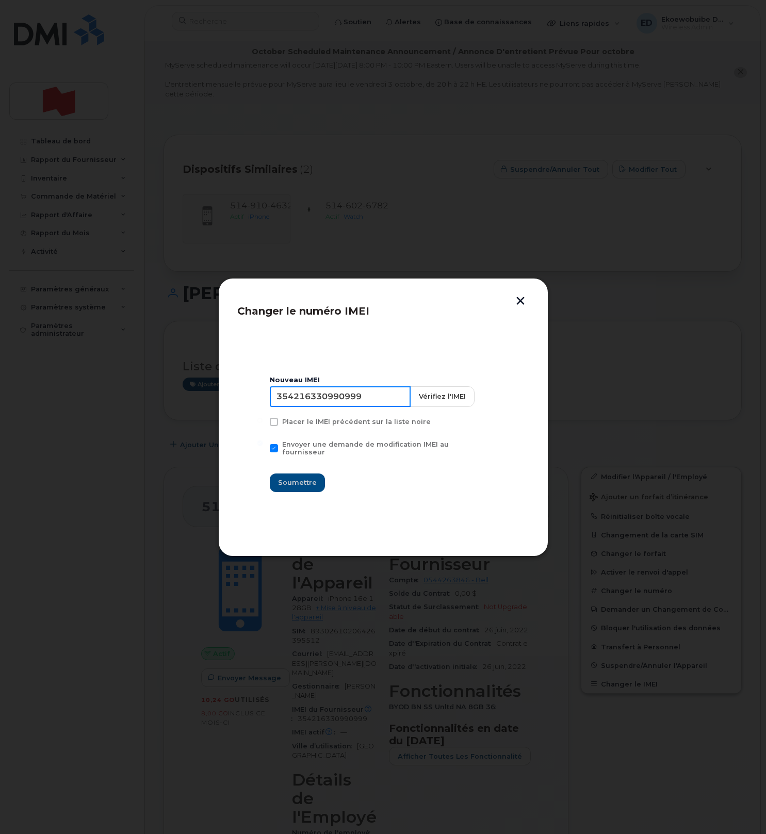
click at [351, 406] on input "354216330990999" at bounding box center [340, 396] width 141 height 21
click at [518, 305] on button "button" at bounding box center [520, 302] width 15 height 11
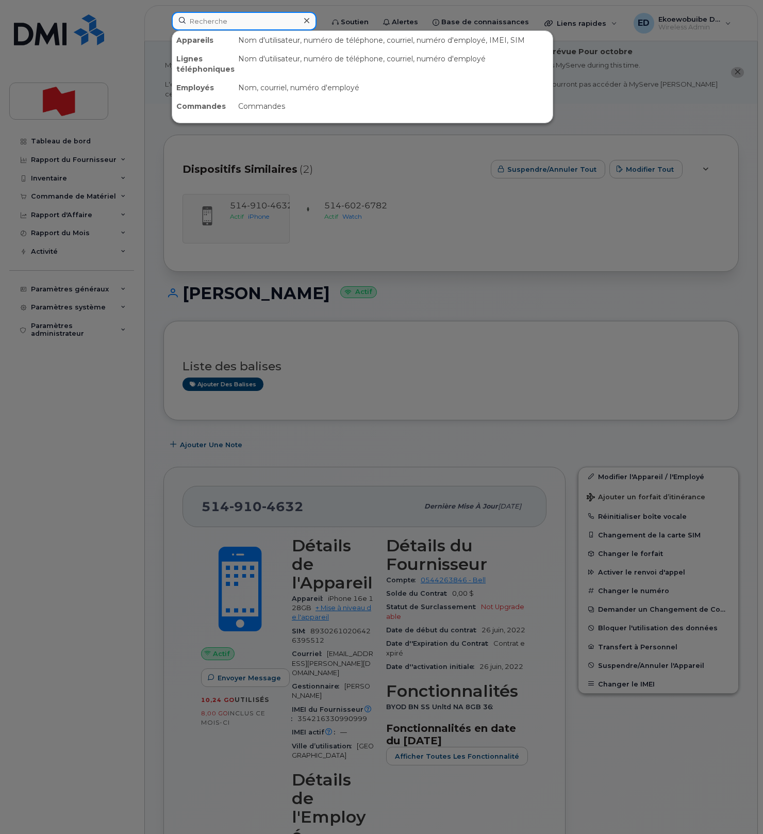
click at [220, 18] on input at bounding box center [244, 21] width 145 height 19
paste input "418-670-1433"
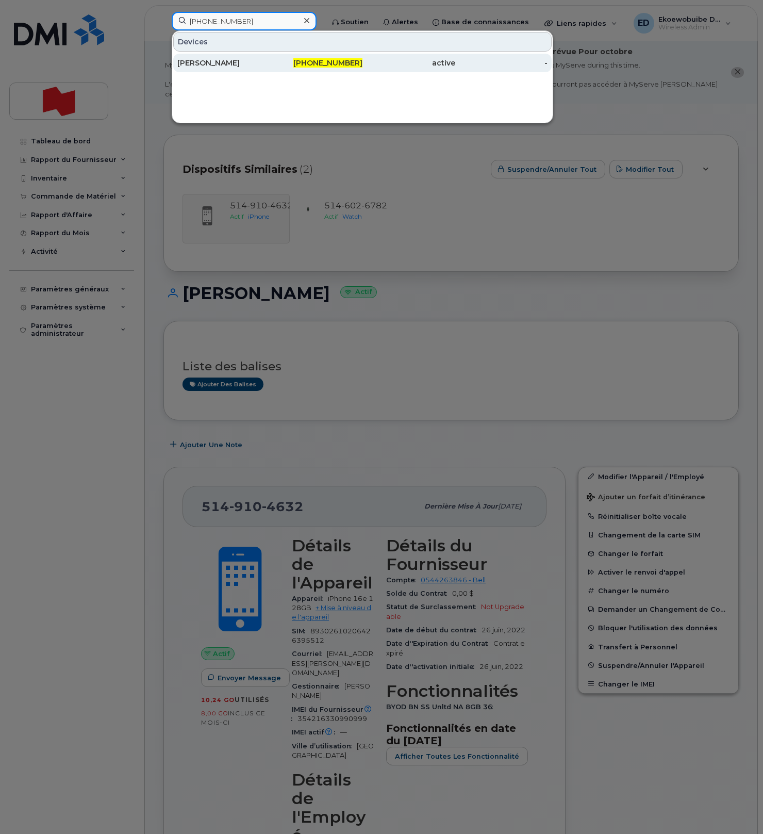
type input "418-670-1433"
click at [215, 65] on div "Claude Auger" at bounding box center [223, 63] width 93 height 10
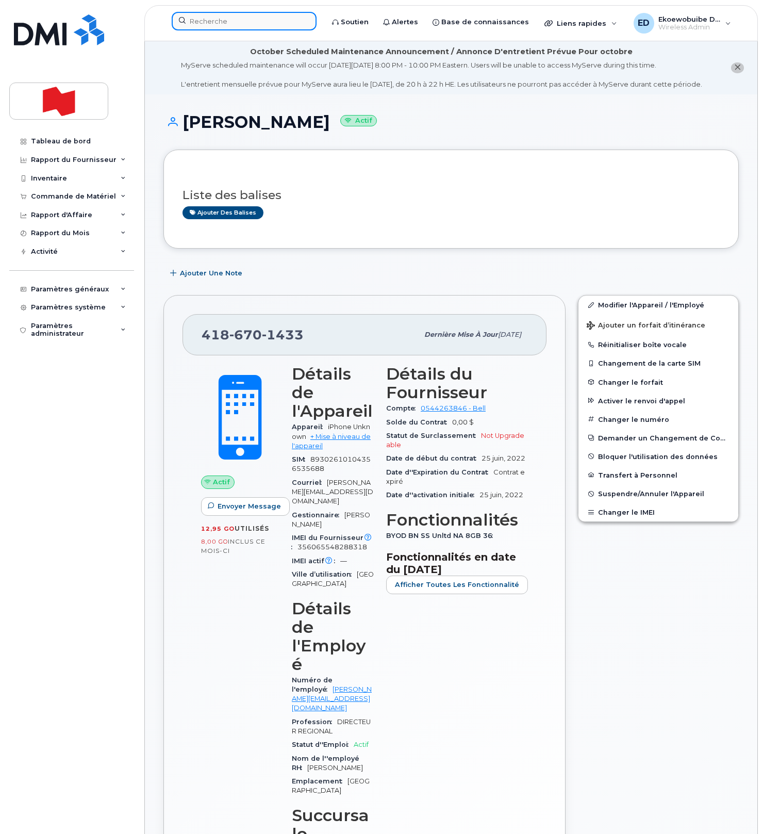
click at [231, 24] on input at bounding box center [244, 21] width 145 height 19
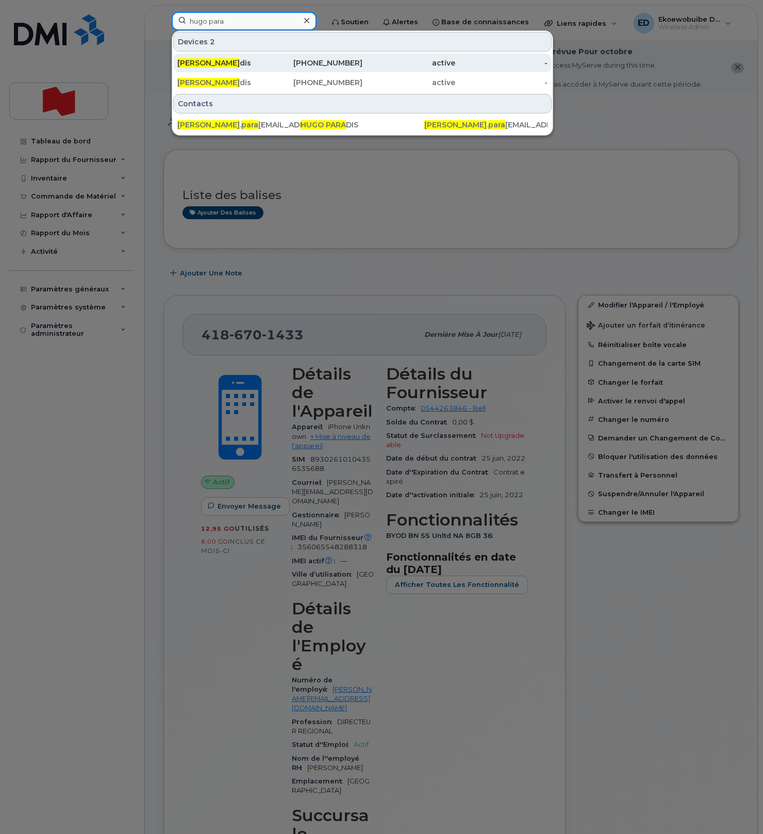
type input "hugo para"
drag, startPoint x: 238, startPoint y: 63, endPoint x: 254, endPoint y: 69, distance: 17.6
click at [238, 63] on div "[PERSON_NAME] dis" at bounding box center [223, 63] width 93 height 10
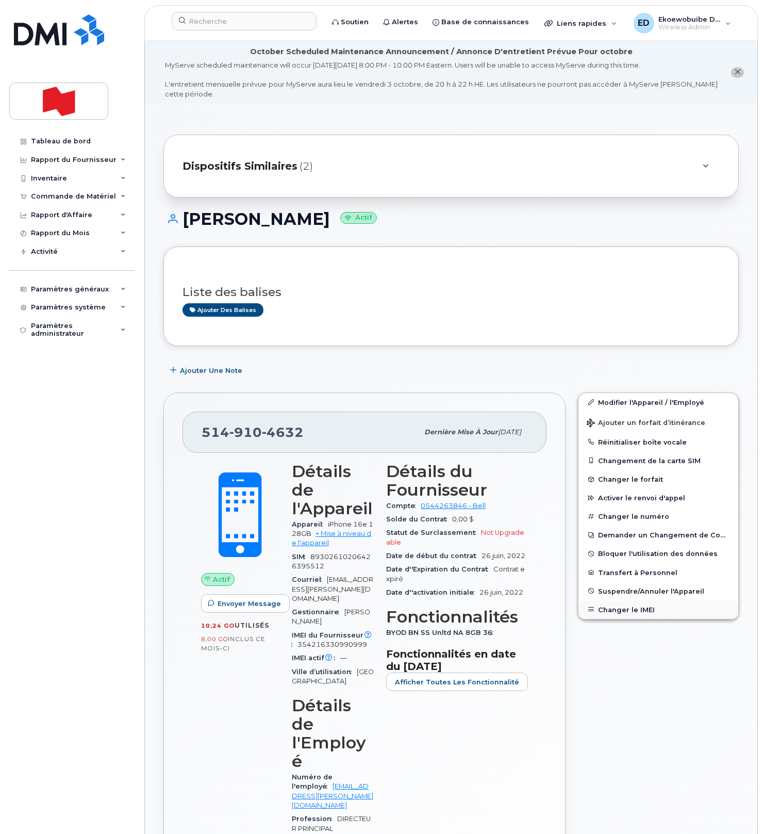
click at [619, 612] on button "Changer le IMEI" at bounding box center [659, 609] width 160 height 19
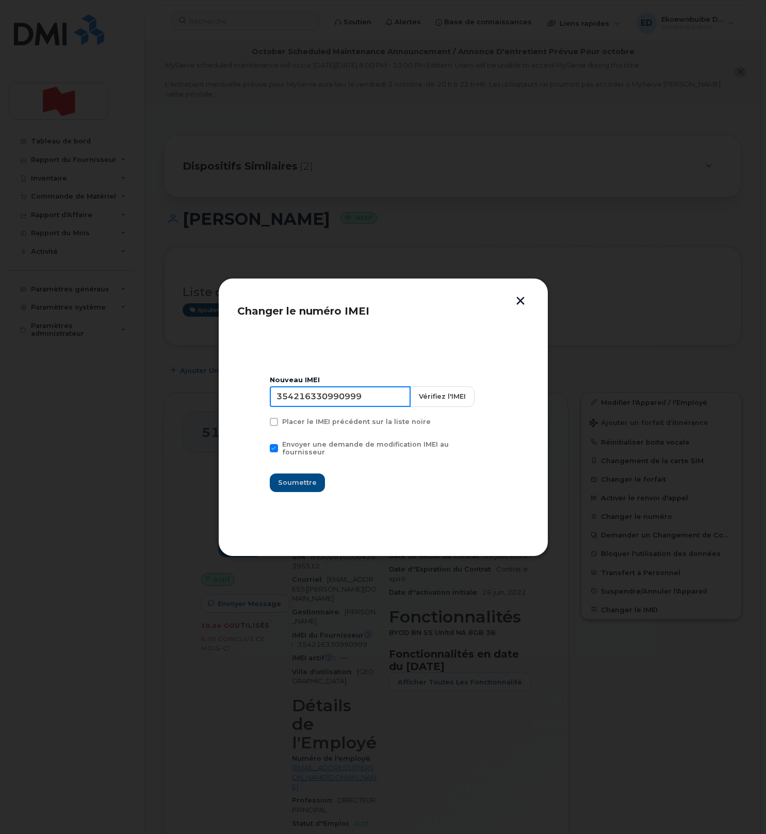
click at [347, 398] on input "354216330990999" at bounding box center [340, 396] width 141 height 21
click at [346, 398] on input "354216330990999" at bounding box center [340, 396] width 141 height 21
type input "351388898053370"
click at [303, 480] on span "Soumettre" at bounding box center [297, 483] width 39 height 10
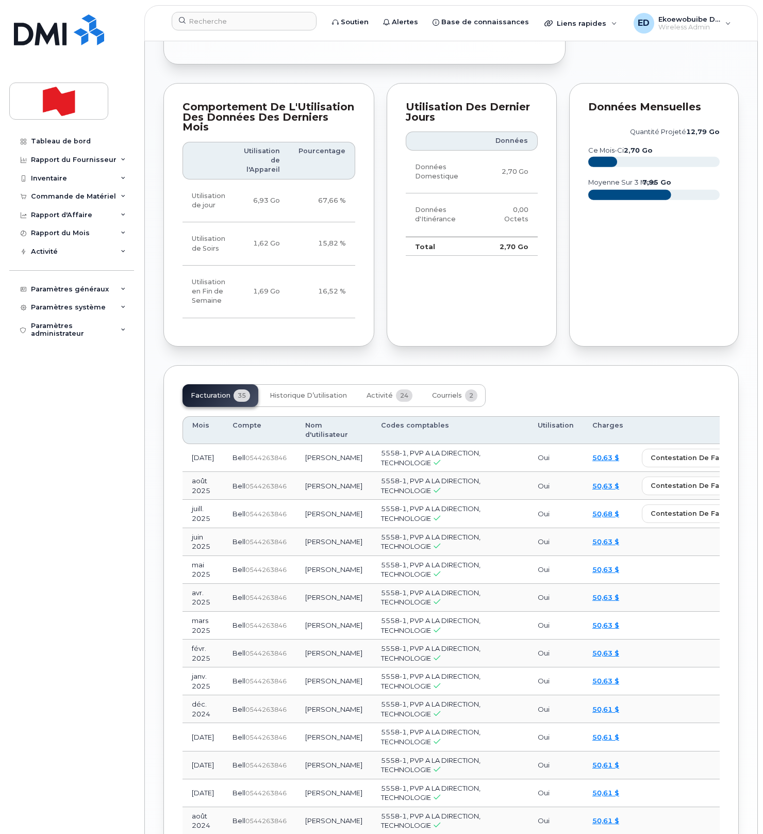
scroll to position [991, 0]
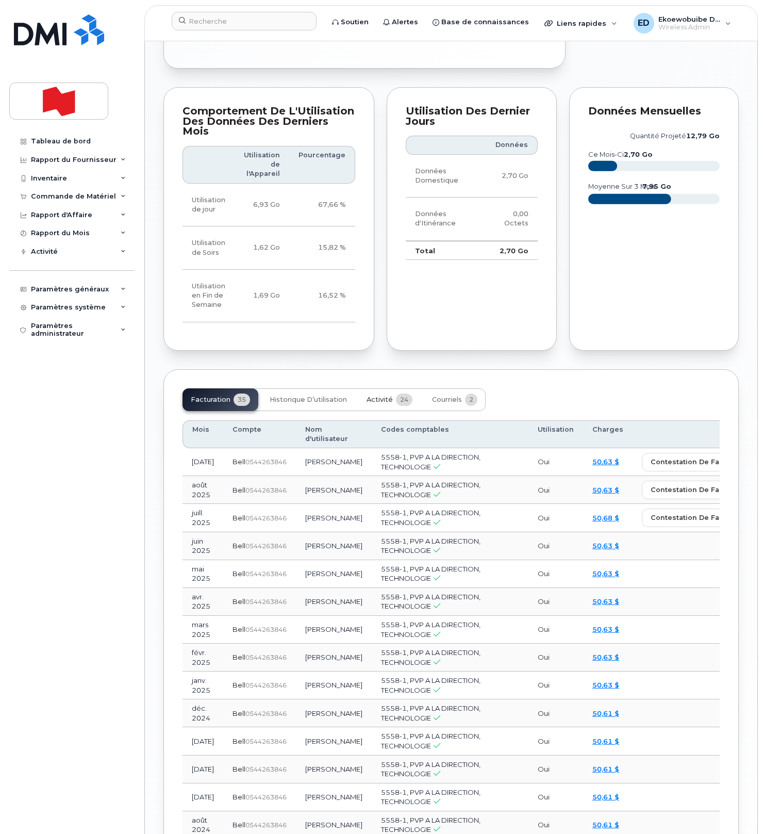
drag, startPoint x: 375, startPoint y: 308, endPoint x: 408, endPoint y: 343, distance: 47.4
click at [375, 396] on span "Activité" at bounding box center [380, 400] width 26 height 8
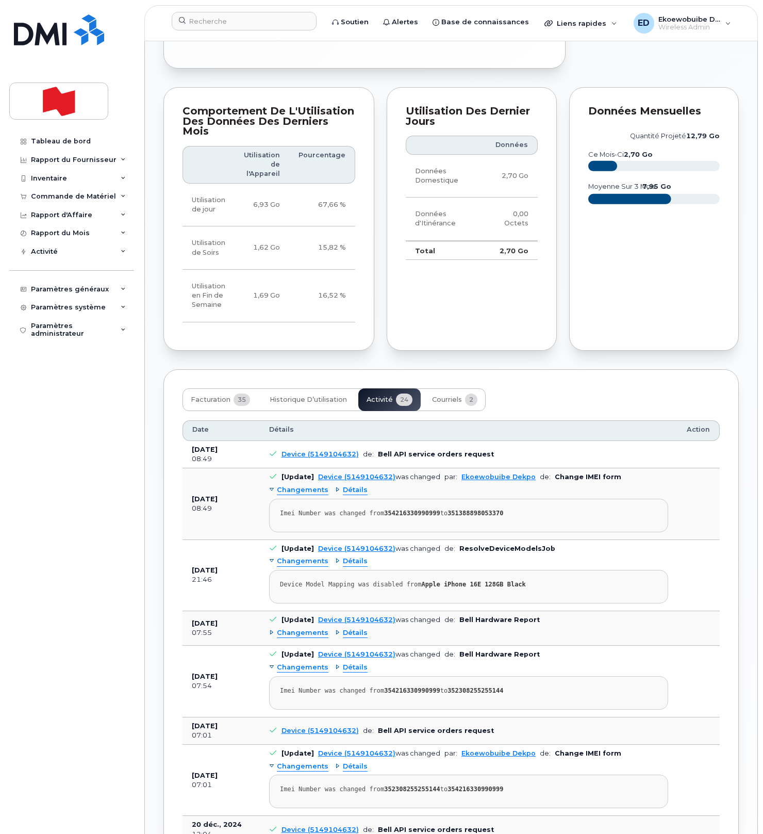
scroll to position [992, 0]
click at [489, 509] on strong "351388898053370" at bounding box center [476, 512] width 56 height 7
copy strong "351388898053370"
click at [229, 24] on input at bounding box center [244, 21] width 145 height 19
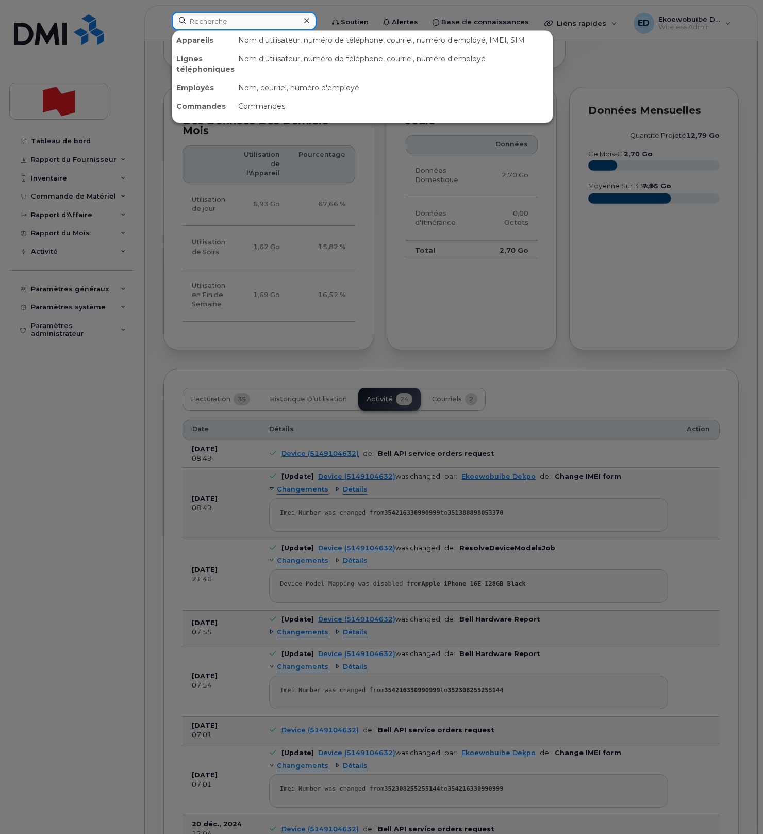
paste input "Minette Polepil"
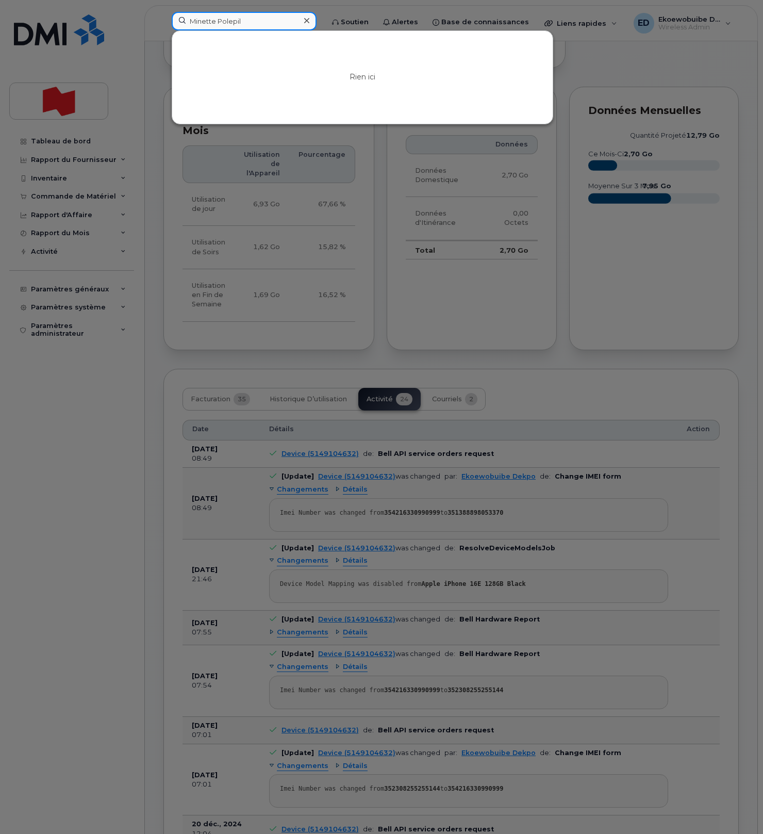
drag, startPoint x: 251, startPoint y: 23, endPoint x: 184, endPoint y: 23, distance: 67.6
click at [186, 22] on input "Minette Polepil" at bounding box center [244, 21] width 145 height 19
paste input "204-296-5069"
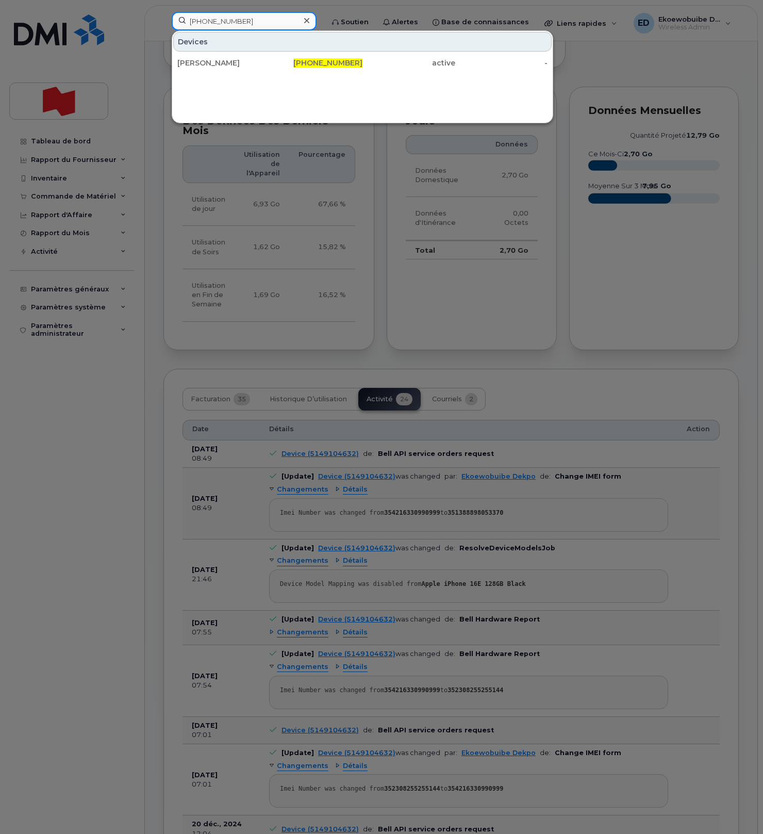
drag, startPoint x: 257, startPoint y: 21, endPoint x: 140, endPoint y: 16, distance: 117.7
click at [163, 18] on div "204-296-5069 Devices Jennifer Schafer 204-296-5069 active -" at bounding box center [243, 23] width 161 height 23
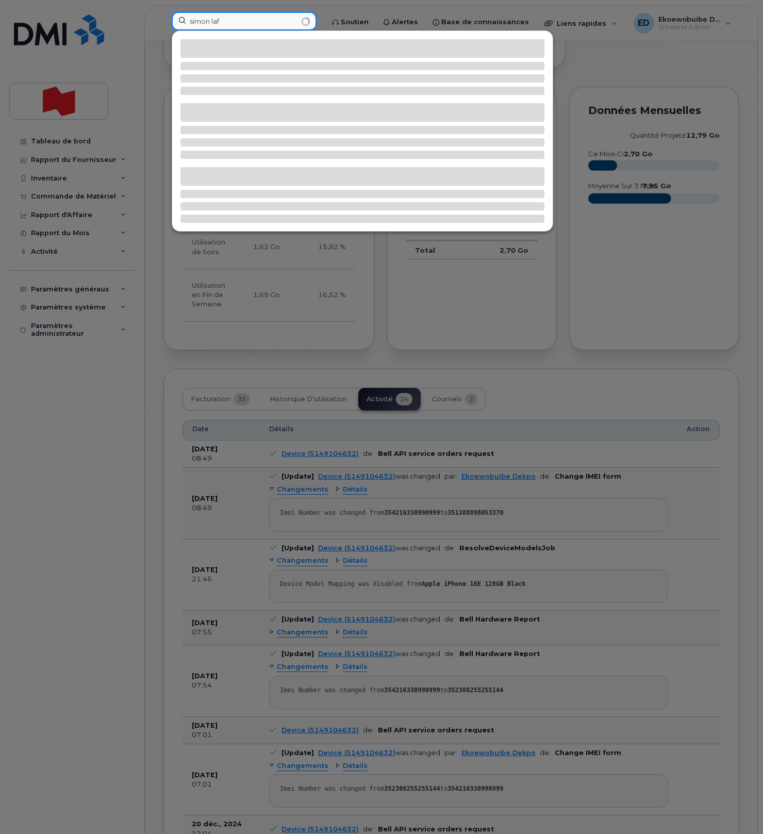
click at [246, 19] on input "simon laf" at bounding box center [244, 21] width 145 height 19
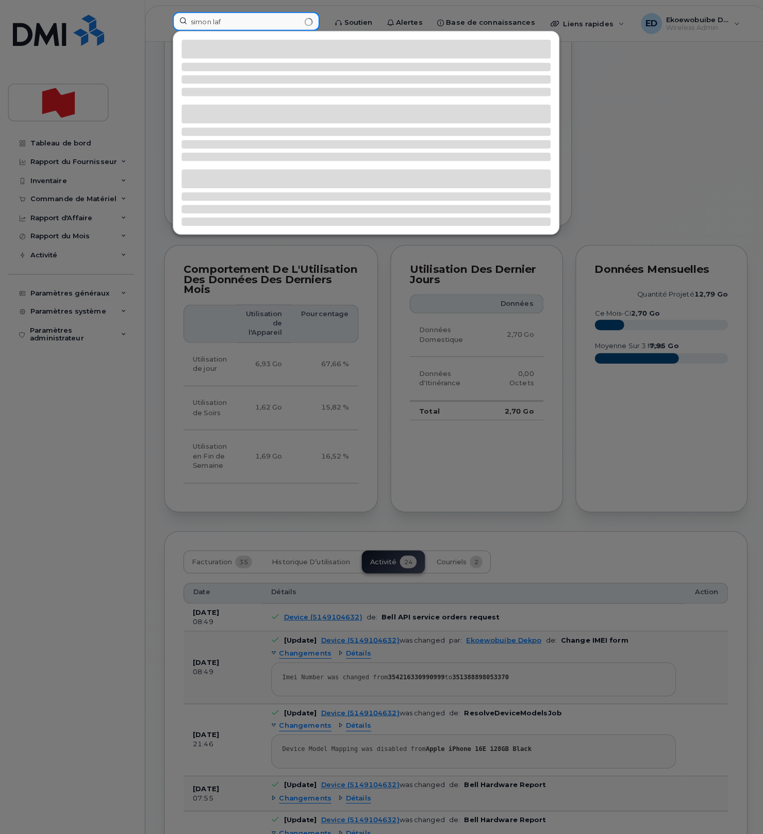
scroll to position [836, 0]
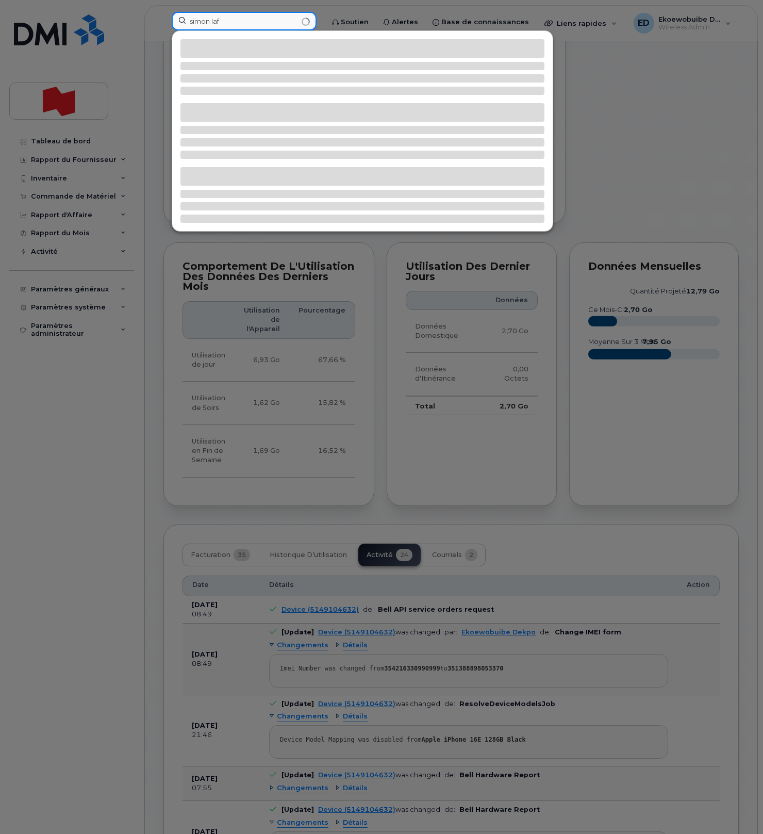
type input "simon laf"
click at [116, 21] on div at bounding box center [381, 417] width 763 height 834
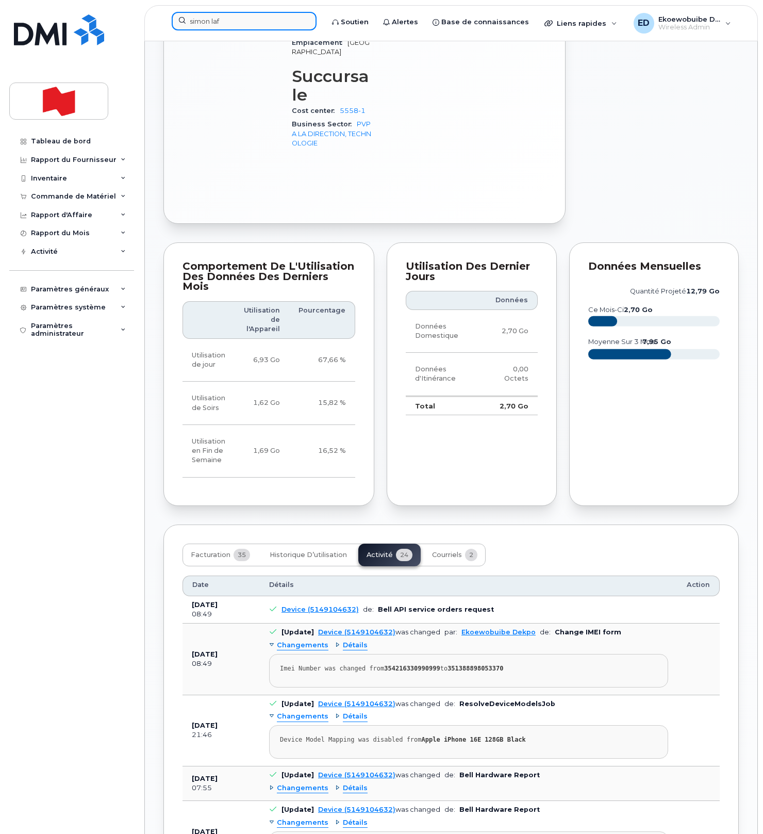
click at [222, 24] on input "simon laf" at bounding box center [244, 21] width 145 height 19
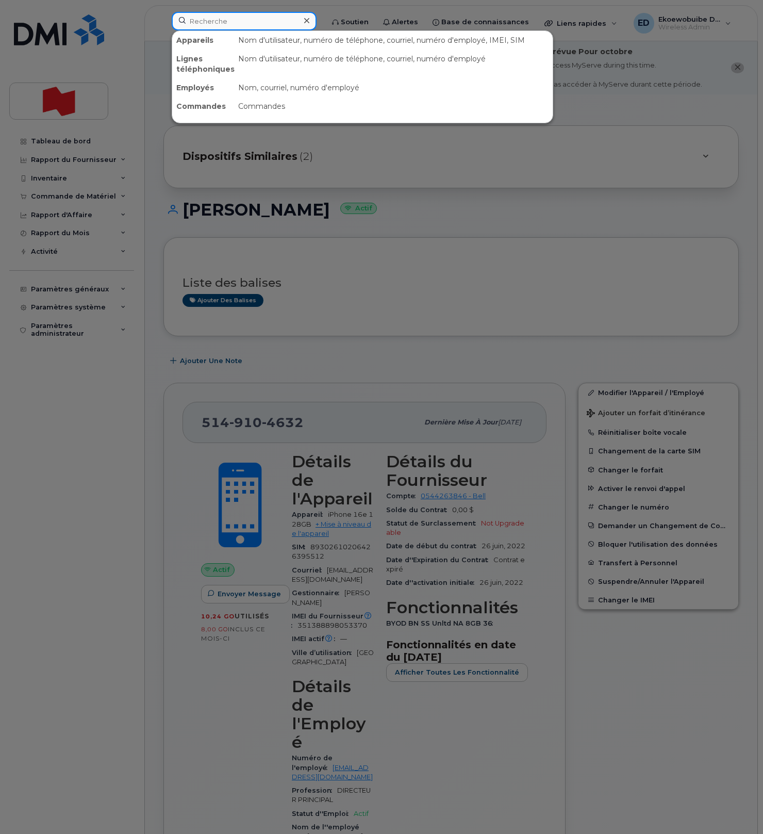
click at [245, 25] on input at bounding box center [244, 21] width 145 height 19
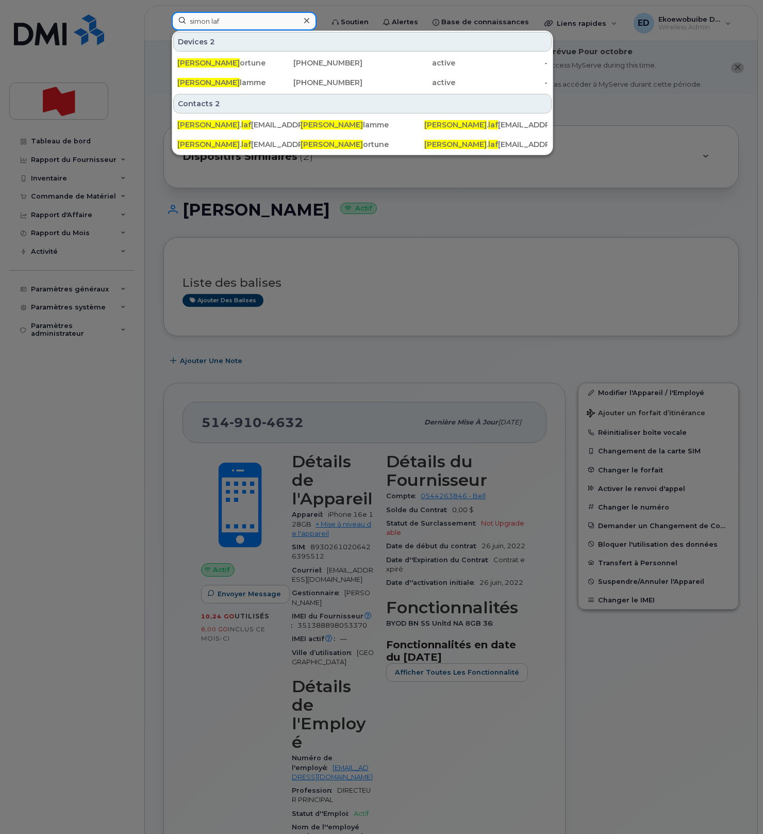
type input "simon laf"
